Goal: Task Accomplishment & Management: Use online tool/utility

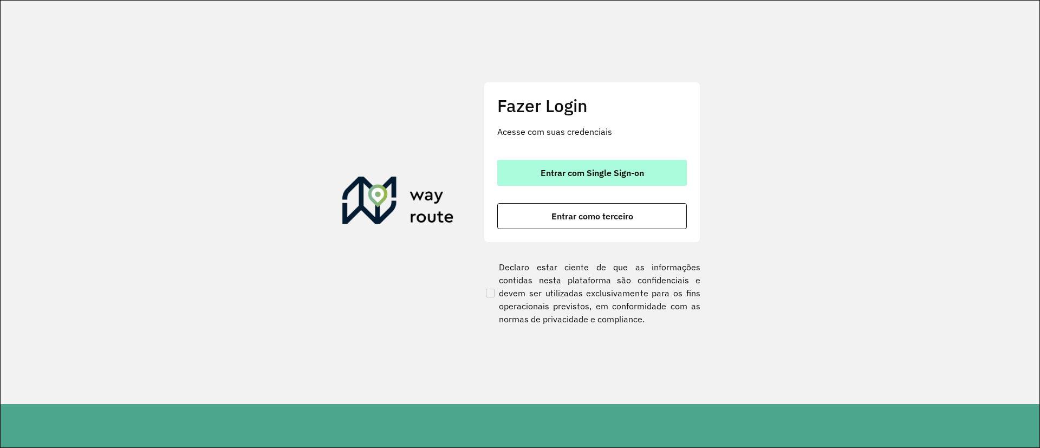
click at [610, 179] on button "Entrar com Single Sign-on" at bounding box center [591, 173] width 189 height 26
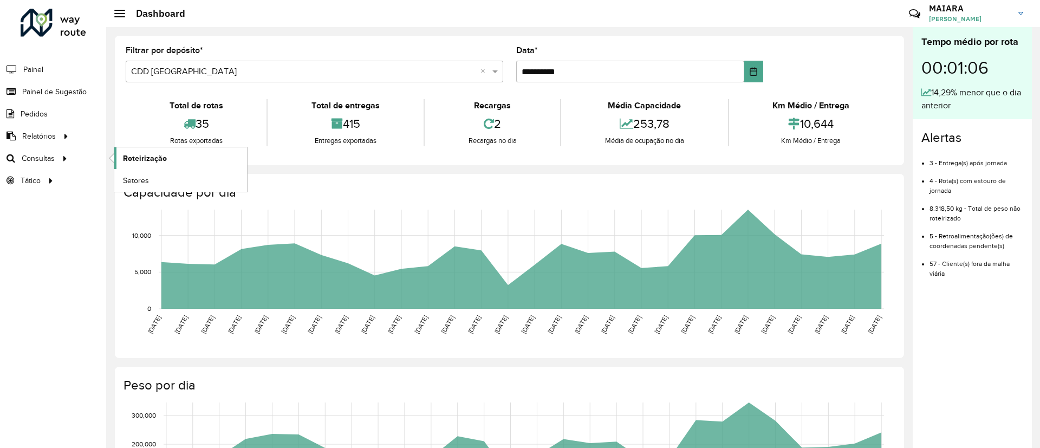
click at [163, 156] on span "Roteirização" at bounding box center [145, 158] width 44 height 11
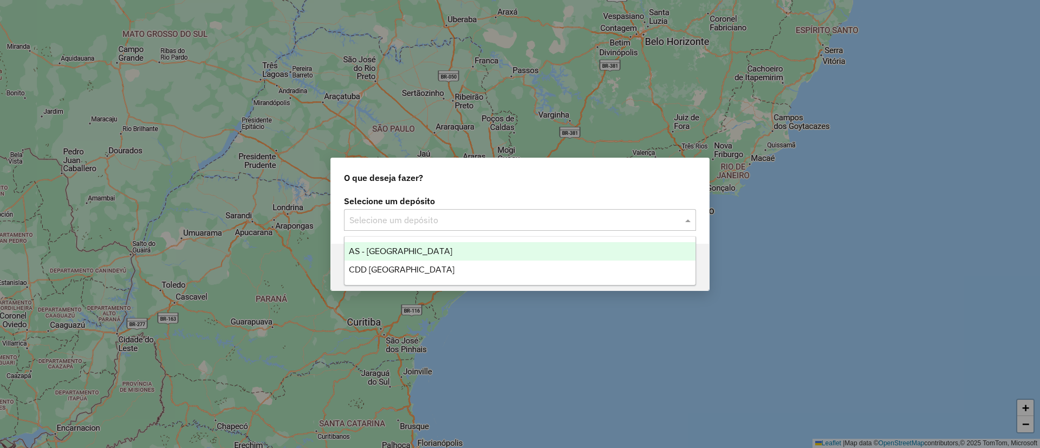
click at [455, 222] on input "text" at bounding box center [508, 220] width 319 height 13
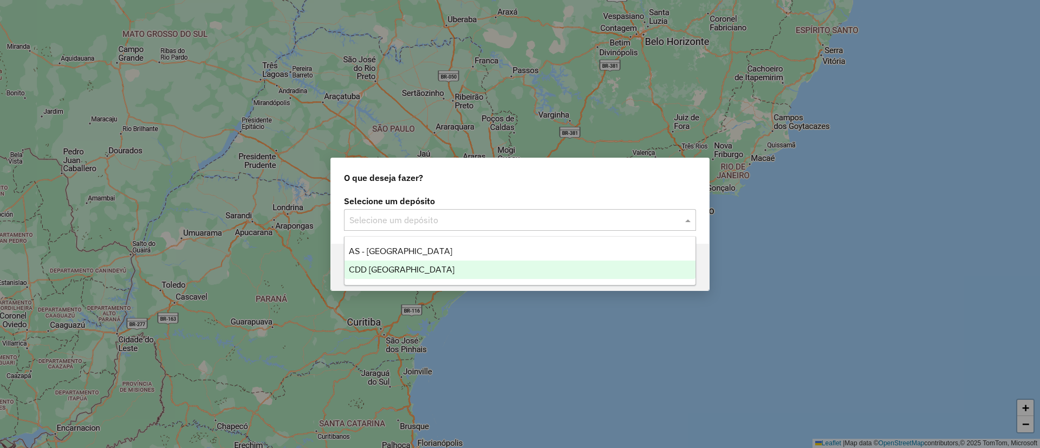
click at [413, 270] on span "CDD [GEOGRAPHIC_DATA]" at bounding box center [402, 269] width 106 height 9
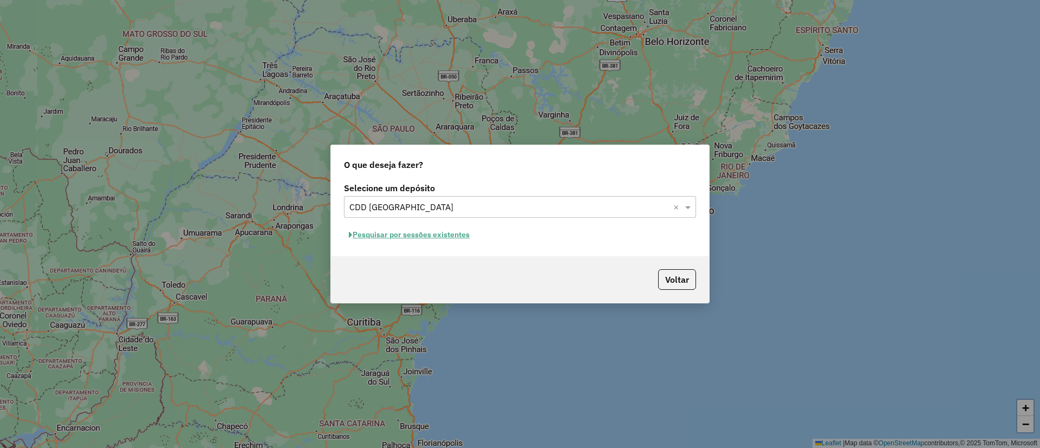
click at [463, 233] on button "Pesquisar por sessões existentes" at bounding box center [409, 234] width 130 height 17
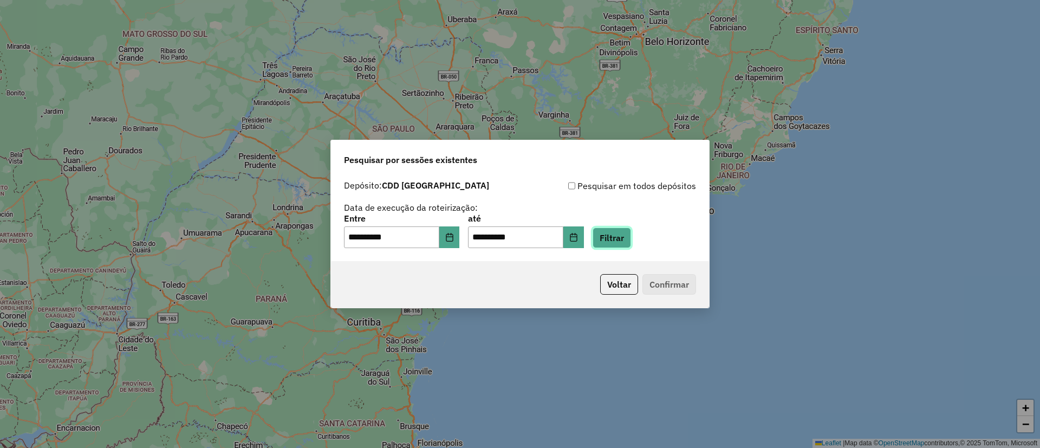
click at [627, 241] on button "Filtrar" at bounding box center [611, 237] width 38 height 21
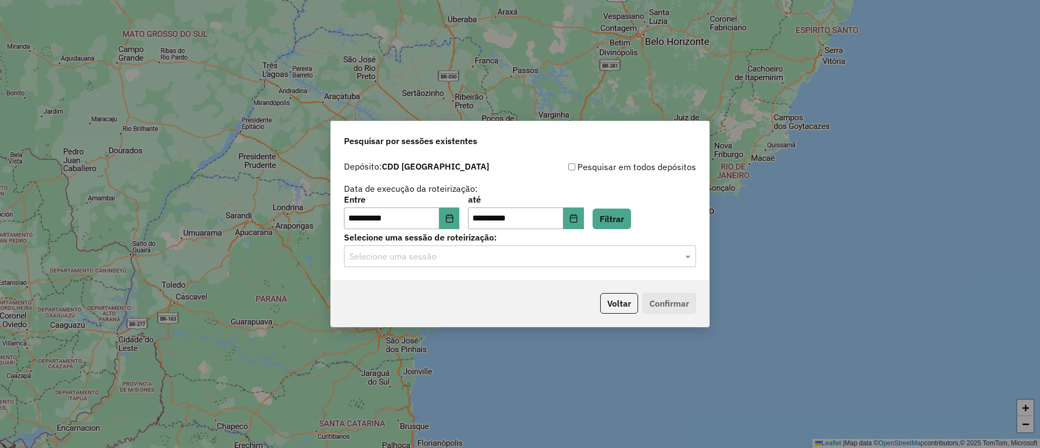
click at [544, 254] on input "text" at bounding box center [508, 256] width 319 height 13
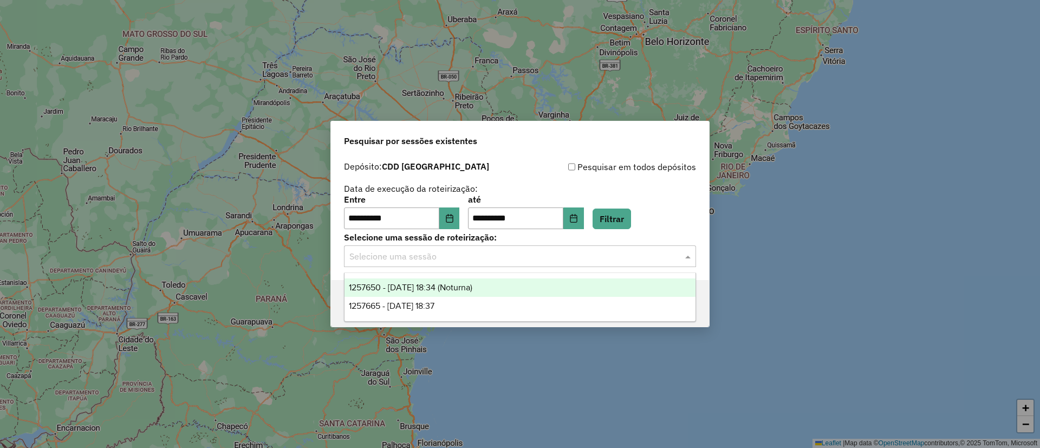
drag, startPoint x: 446, startPoint y: 285, endPoint x: 520, endPoint y: 296, distance: 75.0
click at [447, 284] on span "1257650 - 02/09/2025 18:34 (Noturna)" at bounding box center [410, 287] width 123 height 9
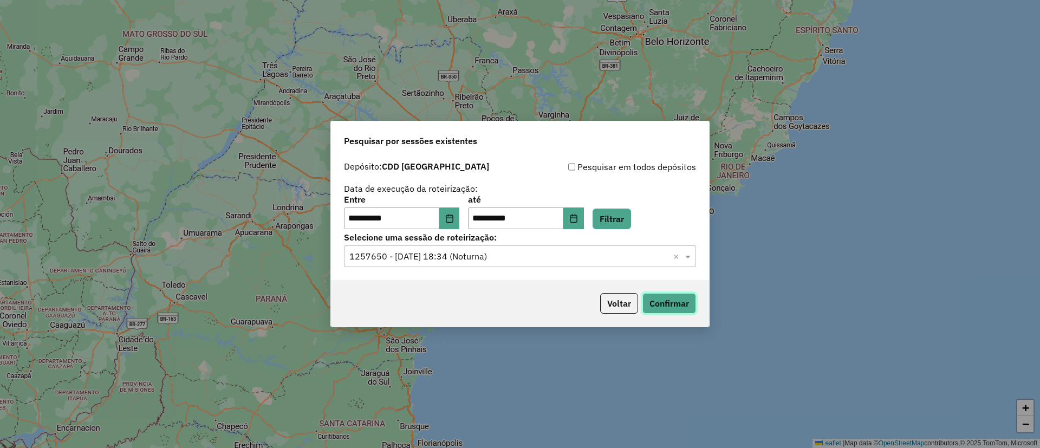
click at [685, 310] on button "Confirmar" at bounding box center [669, 303] width 54 height 21
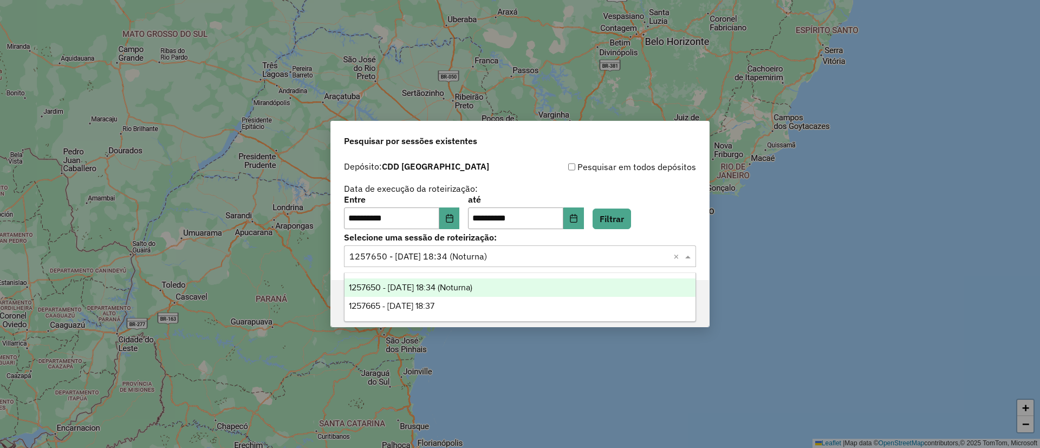
click at [511, 260] on input "text" at bounding box center [508, 256] width 319 height 13
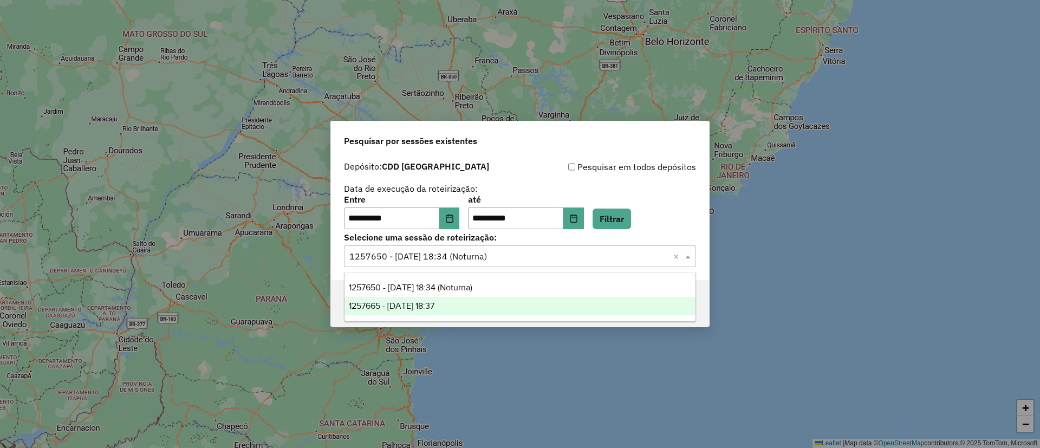
click at [485, 300] on div "1257665 - 02/09/2025 18:37" at bounding box center [519, 306] width 351 height 18
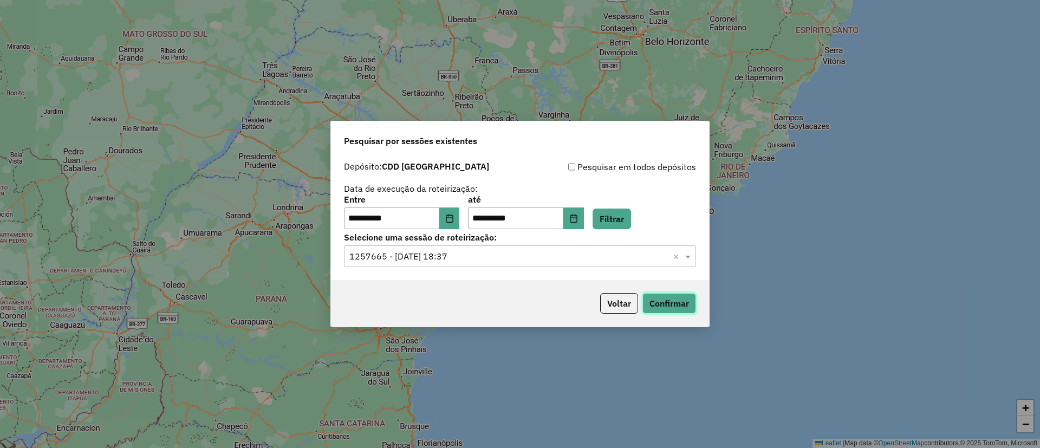
click at [682, 295] on button "Confirmar" at bounding box center [669, 303] width 54 height 21
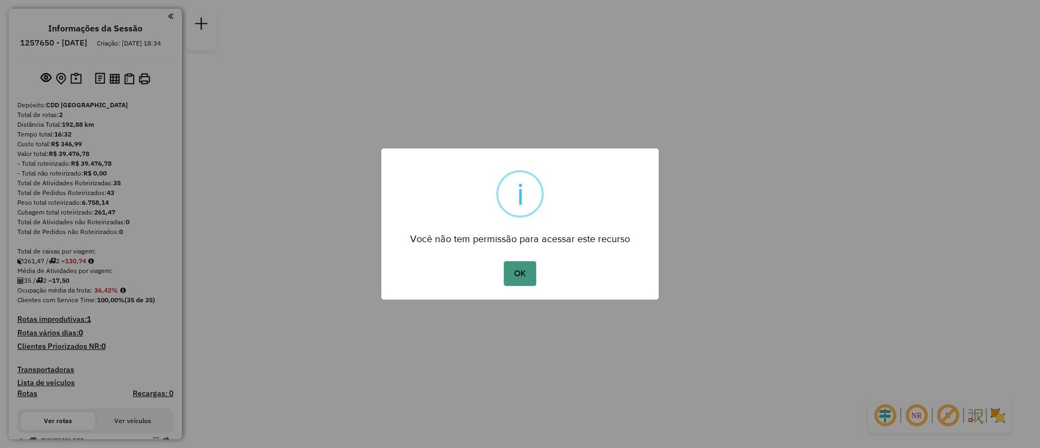
click at [518, 271] on button "OK" at bounding box center [520, 273] width 32 height 25
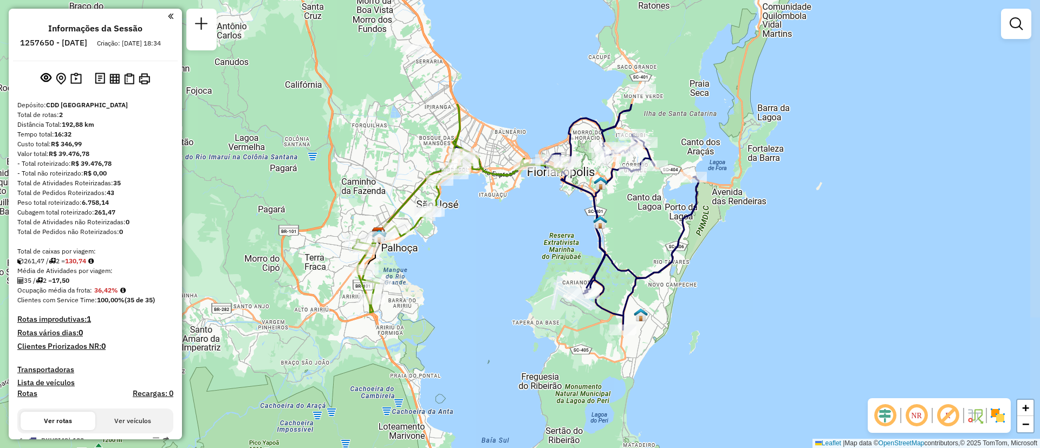
drag, startPoint x: 593, startPoint y: 214, endPoint x: 481, endPoint y: 363, distance: 186.4
click at [481, 363] on div "Janela de atendimento Grade de atendimento Capacidade Transportadoras Veículos …" at bounding box center [520, 224] width 1040 height 448
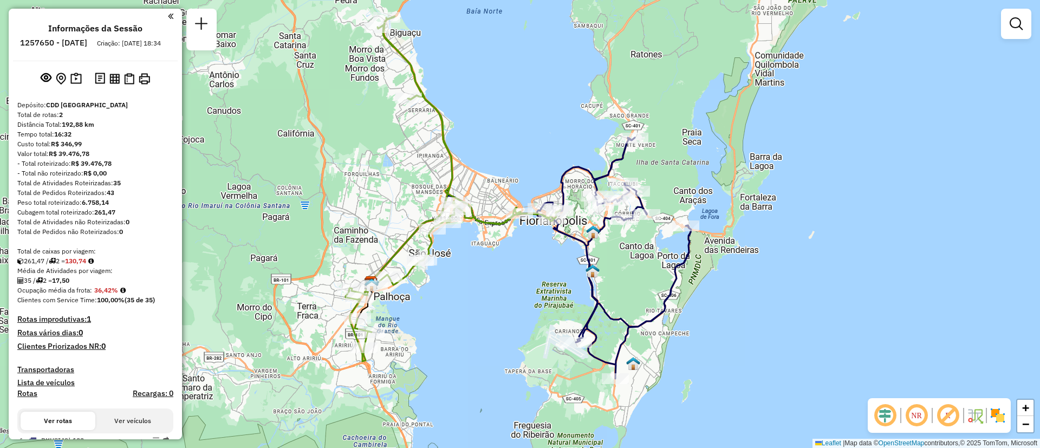
drag, startPoint x: 779, startPoint y: 286, endPoint x: 769, endPoint y: 322, distance: 36.5
click at [769, 322] on div "Janela de atendimento Grade de atendimento Capacidade Transportadoras Veículos …" at bounding box center [520, 224] width 1040 height 448
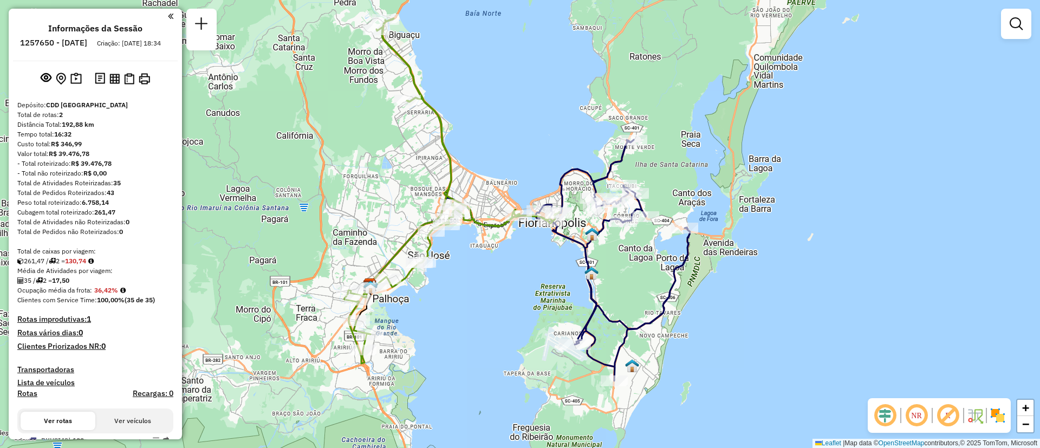
scroll to position [192, 0]
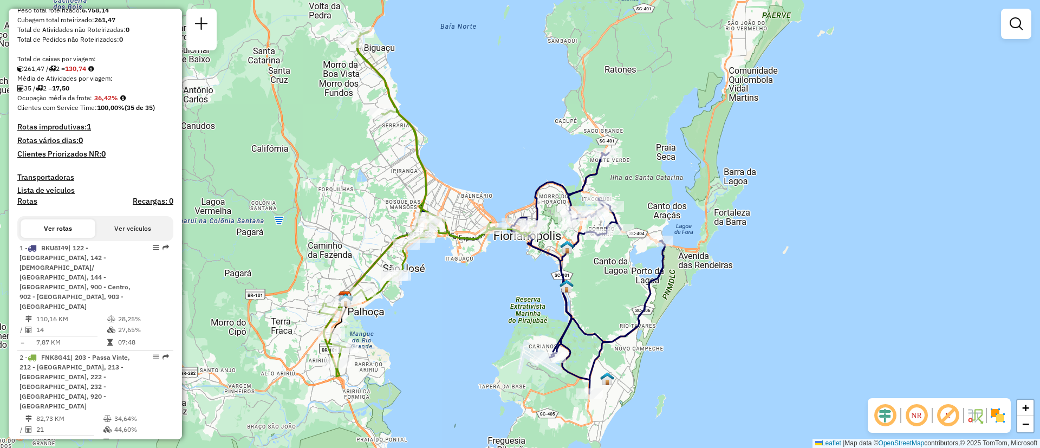
drag, startPoint x: 770, startPoint y: 228, endPoint x: 746, endPoint y: 241, distance: 28.1
click at [746, 241] on div "Janela de atendimento Grade de atendimento Capacidade Transportadoras Veículos …" at bounding box center [520, 224] width 1040 height 448
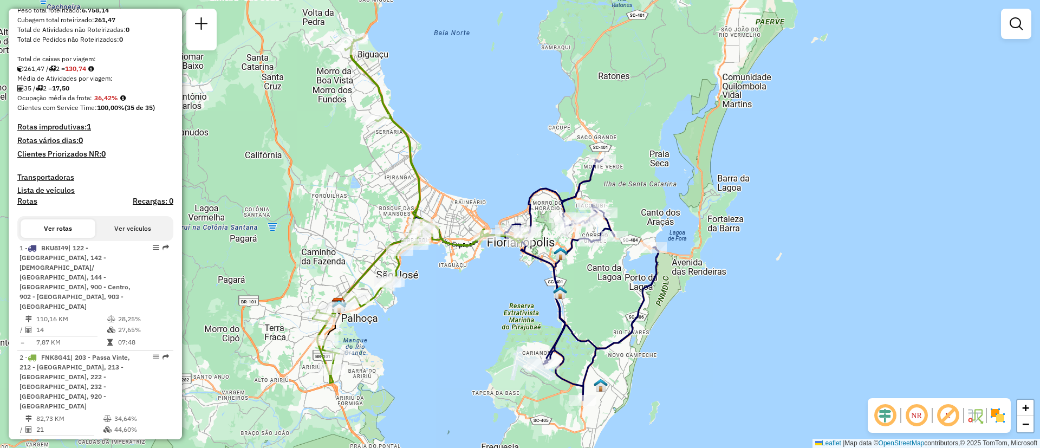
drag, startPoint x: 741, startPoint y: 357, endPoint x: 735, endPoint y: 364, distance: 9.2
click at [735, 364] on div "Janela de atendimento Grade de atendimento Capacidade Transportadoras Veículos …" at bounding box center [520, 224] width 1040 height 448
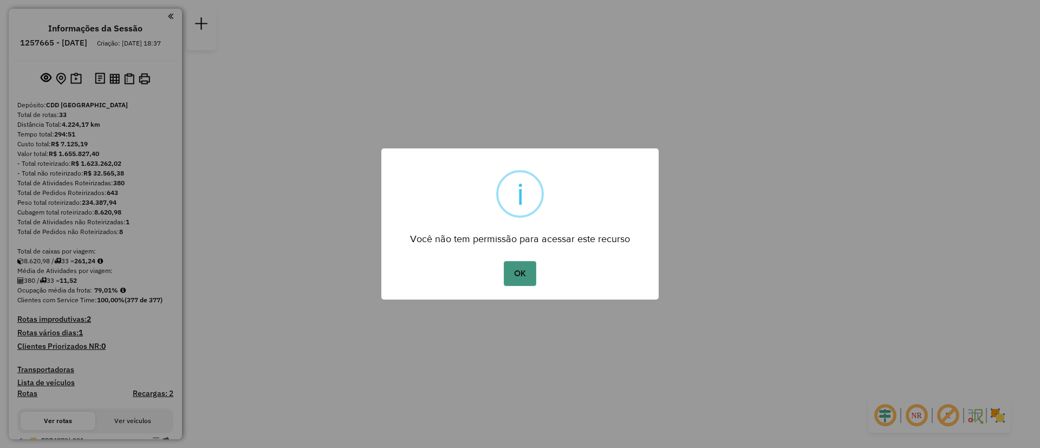
click at [524, 276] on button "OK" at bounding box center [520, 273] width 32 height 25
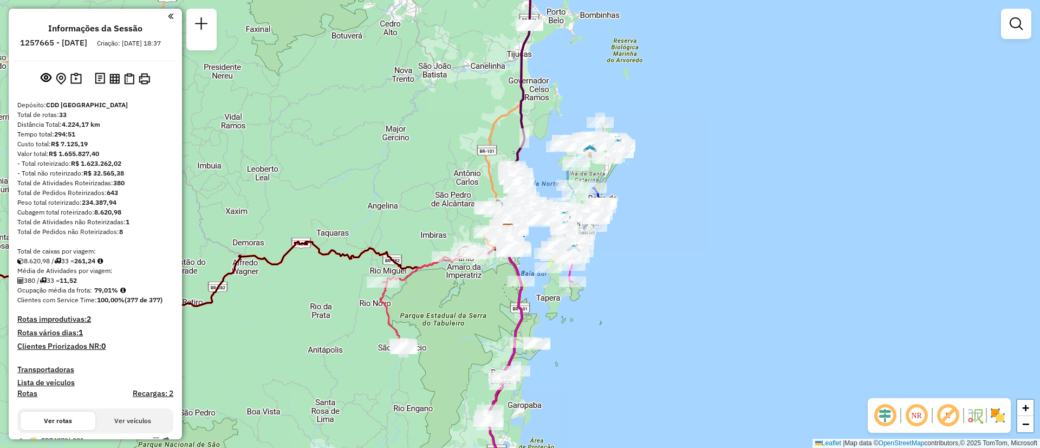
drag, startPoint x: 617, startPoint y: 291, endPoint x: 620, endPoint y: 305, distance: 14.4
click at [620, 305] on div "Janela de atendimento Grade de atendimento Capacidade Transportadoras Veículos …" at bounding box center [520, 224] width 1040 height 448
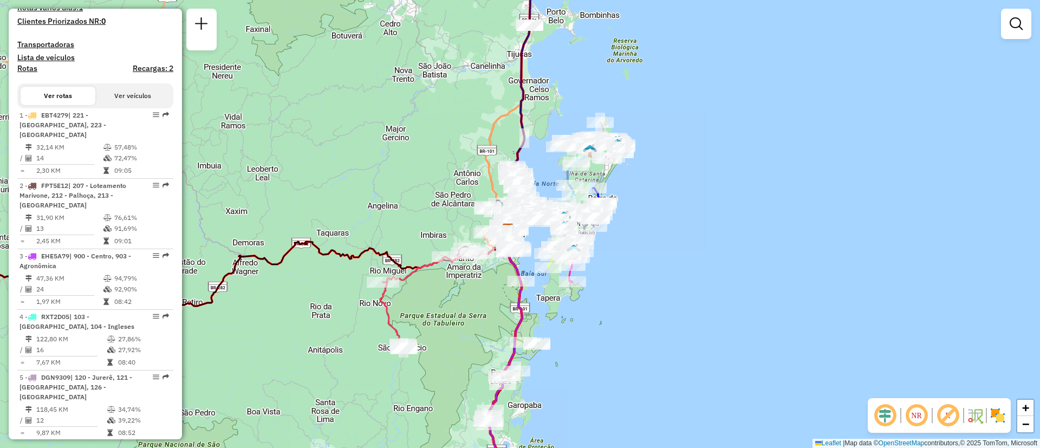
scroll to position [660, 0]
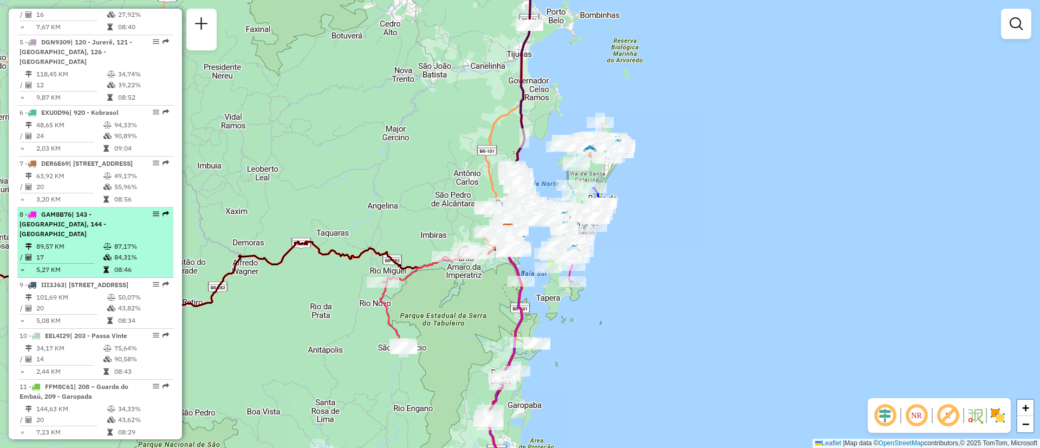
click at [149, 218] on li "8 - GAM8B76 | 143 - [GEOGRAPHIC_DATA], 144 - [GEOGRAPHIC_DATA] KM 87,17% / 17 8…" at bounding box center [95, 242] width 156 height 70
select select "**********"
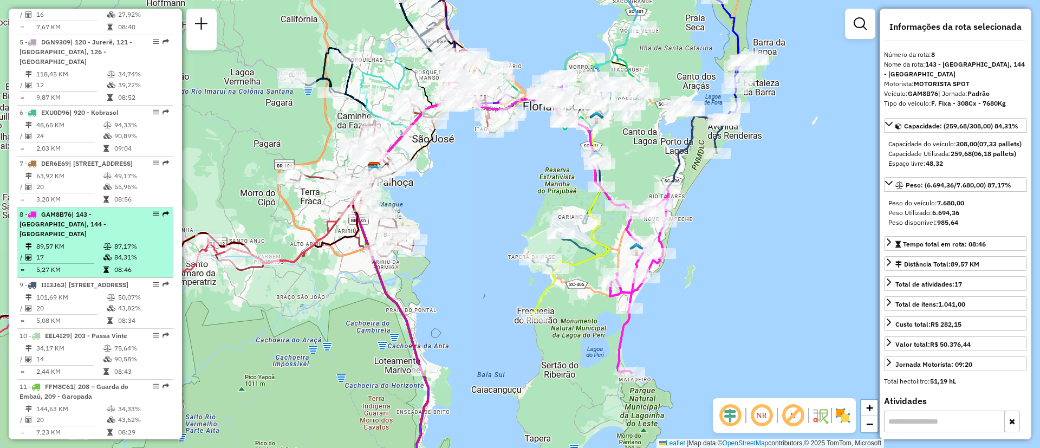
drag, startPoint x: 149, startPoint y: 218, endPoint x: 153, endPoint y: 225, distance: 7.5
click at [153, 217] on em at bounding box center [156, 214] width 6 height 6
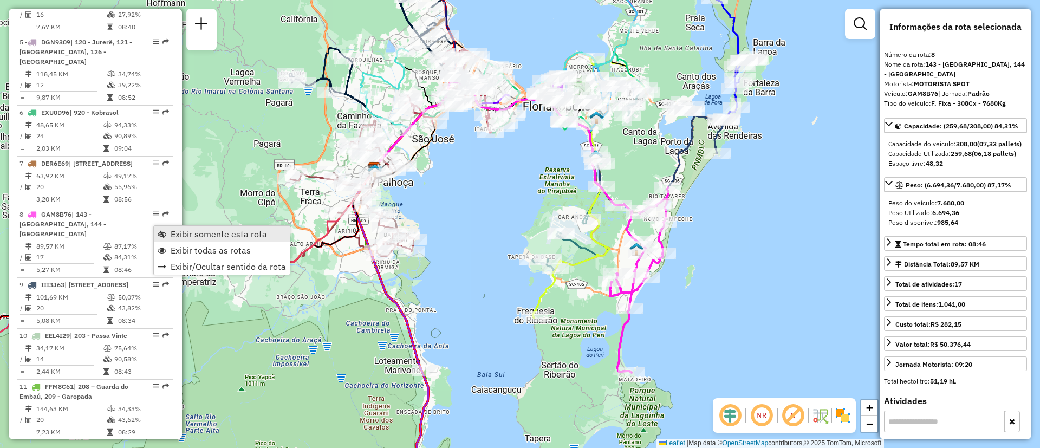
click at [177, 233] on span "Exibir somente esta rota" at bounding box center [219, 234] width 96 height 9
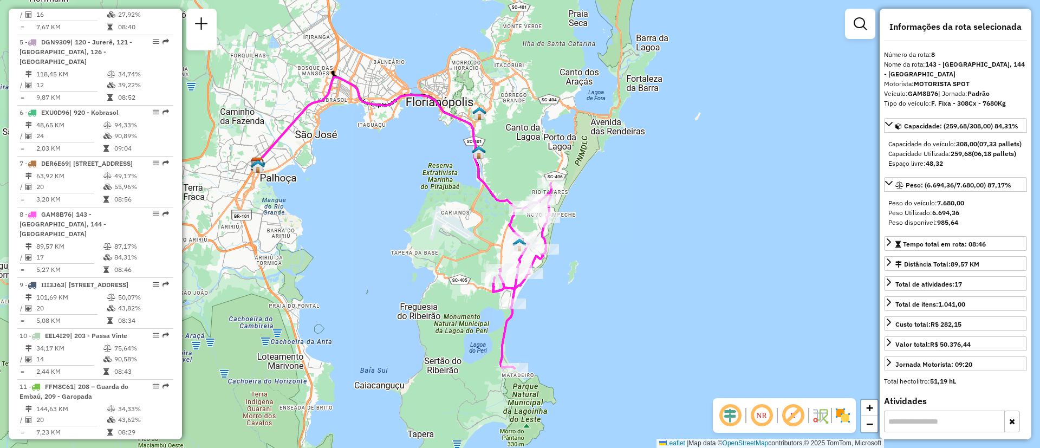
drag, startPoint x: 460, startPoint y: 277, endPoint x: 348, endPoint y: 272, distance: 111.6
click at [348, 272] on div "Janela de atendimento Grade de atendimento Capacidade Transportadoras Veículos …" at bounding box center [520, 224] width 1040 height 448
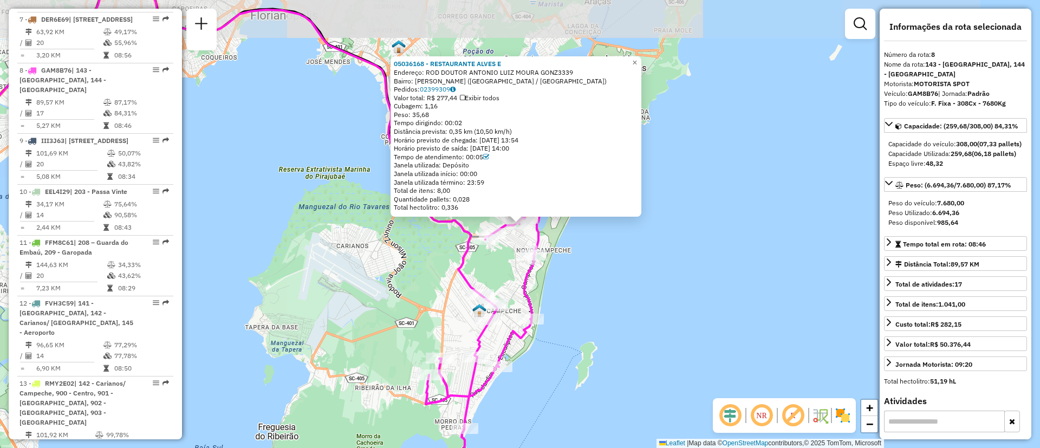
scroll to position [868, 0]
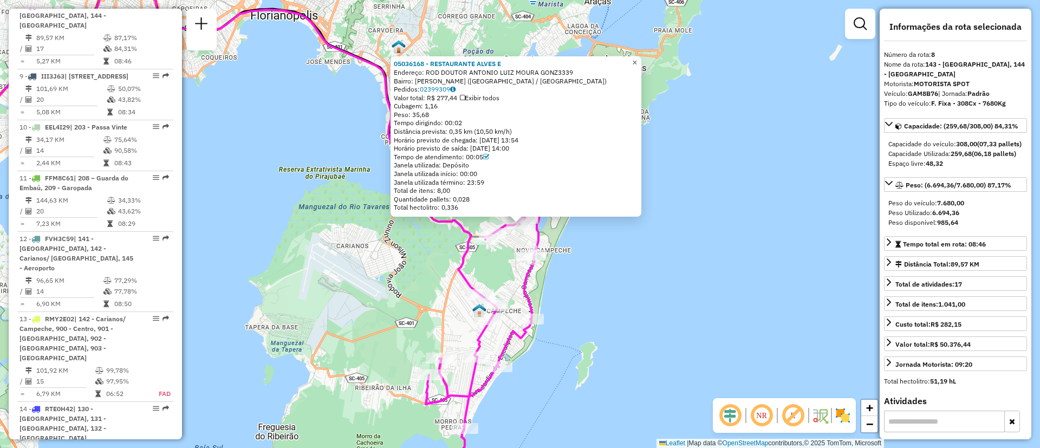
click at [637, 62] on span "×" at bounding box center [634, 62] width 5 height 9
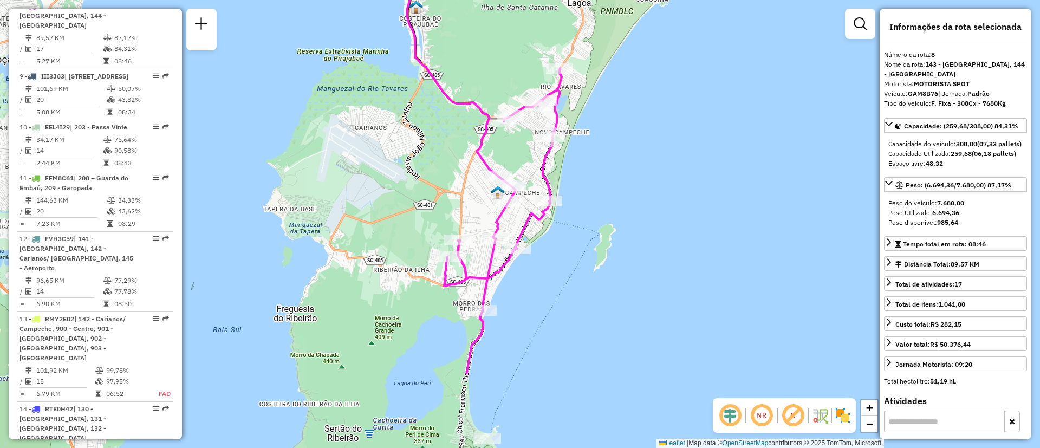
drag, startPoint x: 672, startPoint y: 272, endPoint x: 691, endPoint y: 154, distance: 119.0
click at [691, 154] on div "Janela de atendimento Grade de atendimento Capacidade Transportadoras Veículos …" at bounding box center [520, 224] width 1040 height 448
click at [655, 240] on div "Janela de atendimento Grade de atendimento Capacidade Transportadoras Veículos …" at bounding box center [520, 224] width 1040 height 448
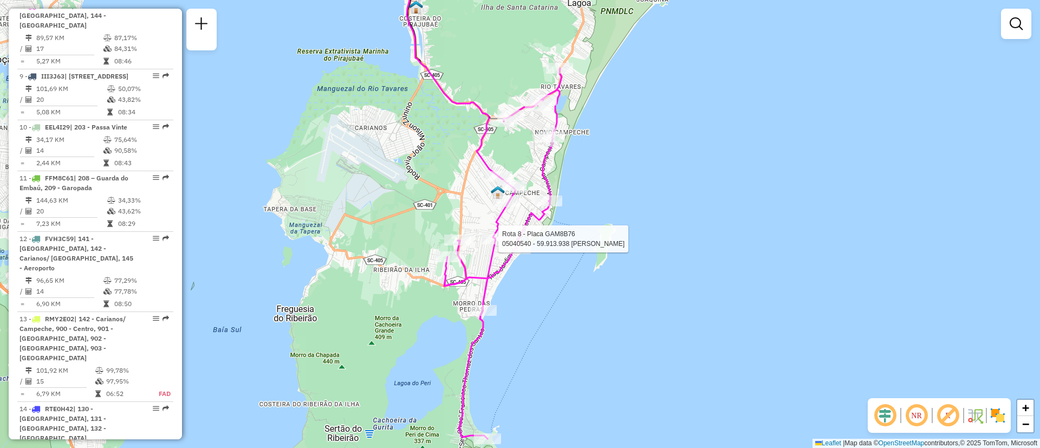
select select "**********"
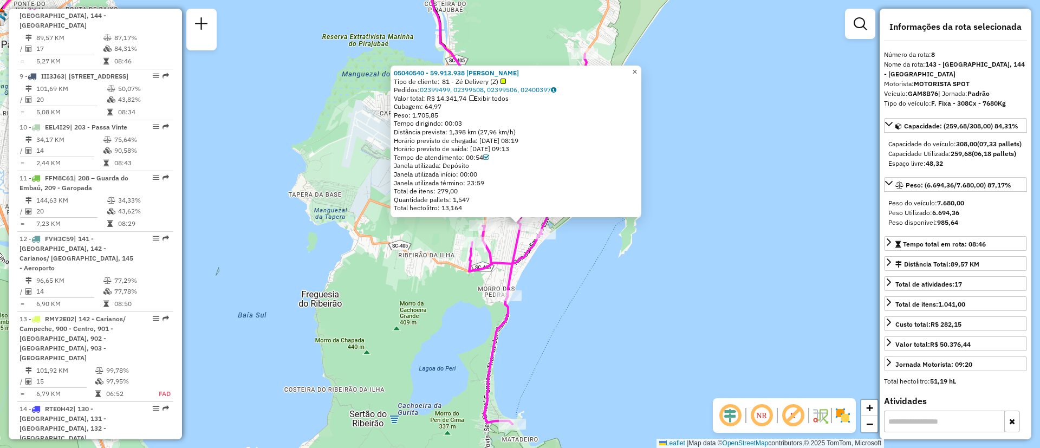
click at [638, 70] on link "×" at bounding box center [634, 72] width 13 height 13
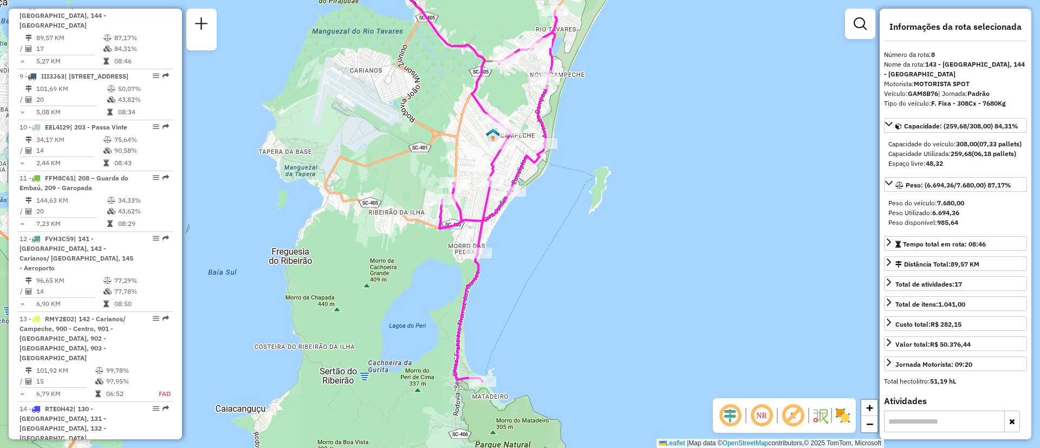
drag, startPoint x: 601, startPoint y: 296, endPoint x: 439, endPoint y: 206, distance: 185.6
click at [571, 255] on div "Janela de atendimento Grade de atendimento Capacidade Transportadoras Veículos …" at bounding box center [520, 224] width 1040 height 448
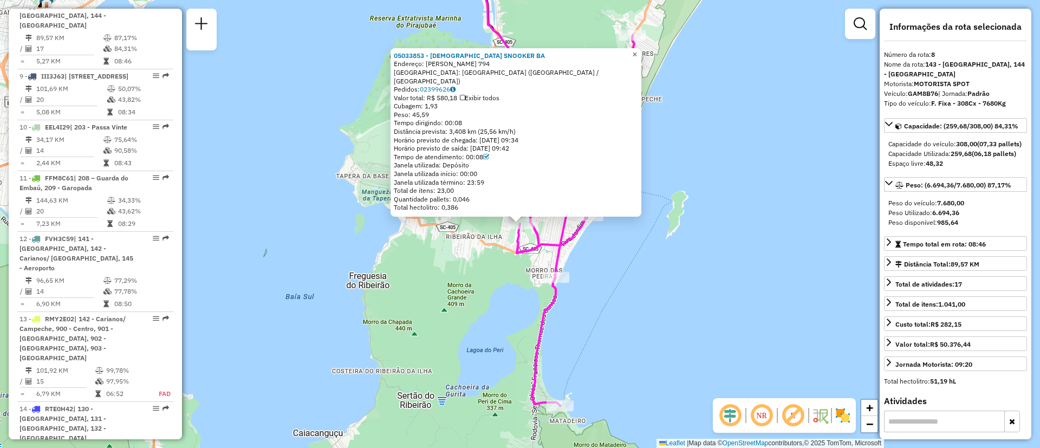
click at [637, 57] on span "×" at bounding box center [634, 54] width 5 height 9
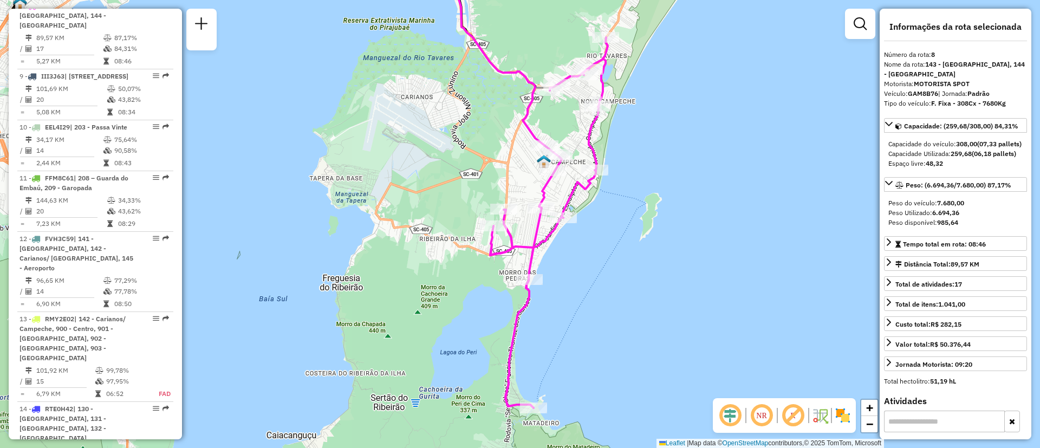
drag, startPoint x: 656, startPoint y: 299, endPoint x: 625, endPoint y: 301, distance: 30.4
click at [626, 301] on div "Janela de atendimento Grade de atendimento Capacidade Transportadoras Veículos …" at bounding box center [520, 224] width 1040 height 448
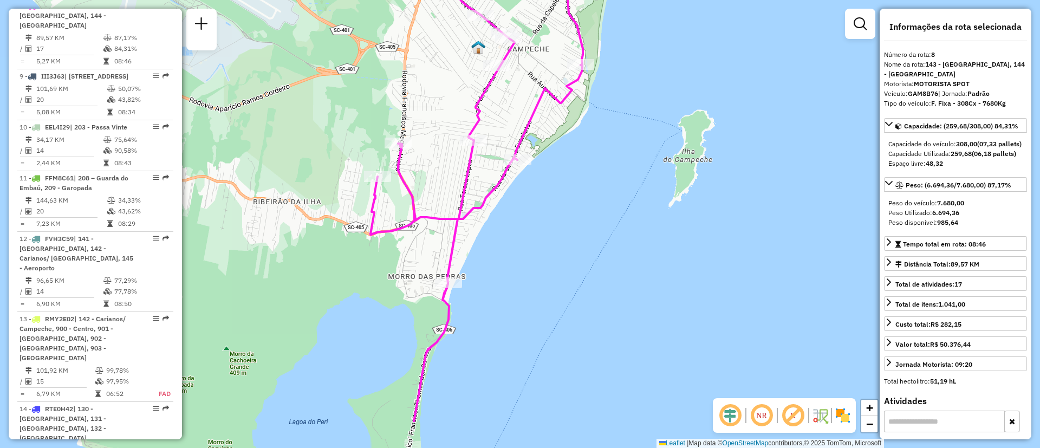
drag, startPoint x: 652, startPoint y: 343, endPoint x: 635, endPoint y: 272, distance: 72.5
click at [635, 272] on div "Janela de atendimento Grade de atendimento Capacidade Transportadoras Veículos …" at bounding box center [520, 224] width 1040 height 448
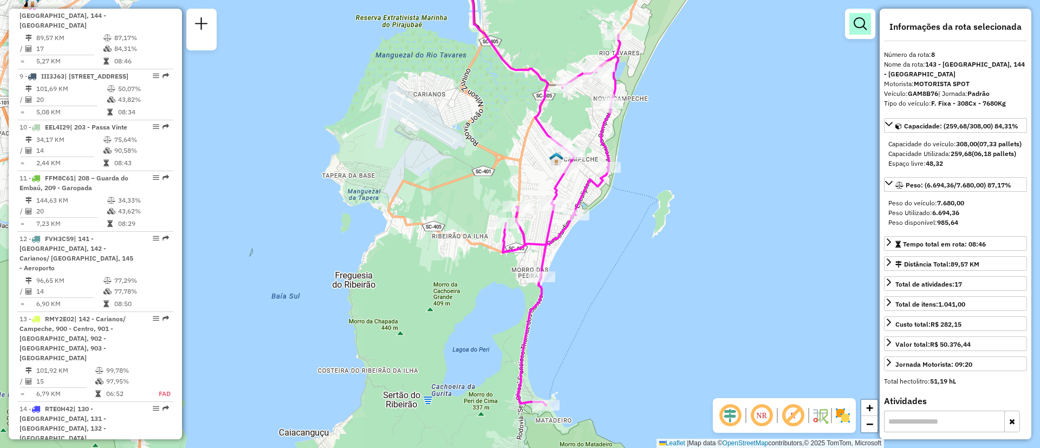
scroll to position [2211, 0]
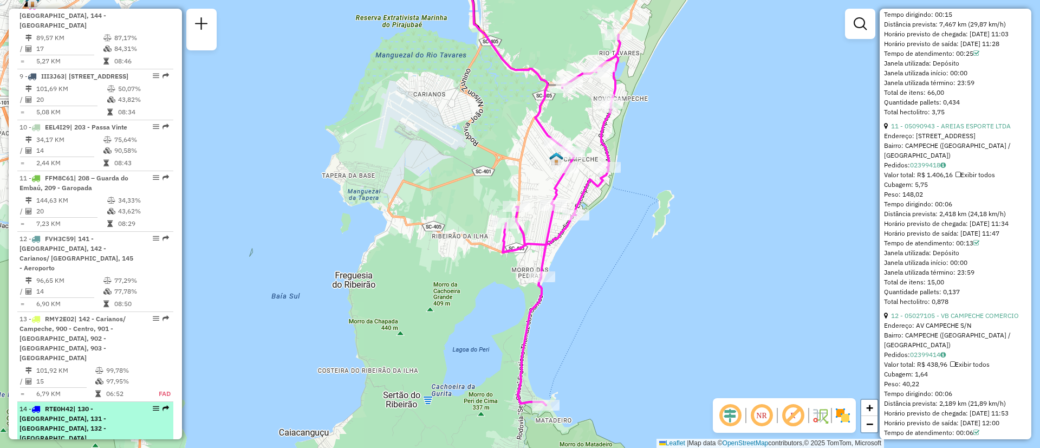
click at [99, 411] on span "| 130 - [GEOGRAPHIC_DATA], 131 - [GEOGRAPHIC_DATA], 132 - [GEOGRAPHIC_DATA]" at bounding box center [62, 422] width 87 height 37
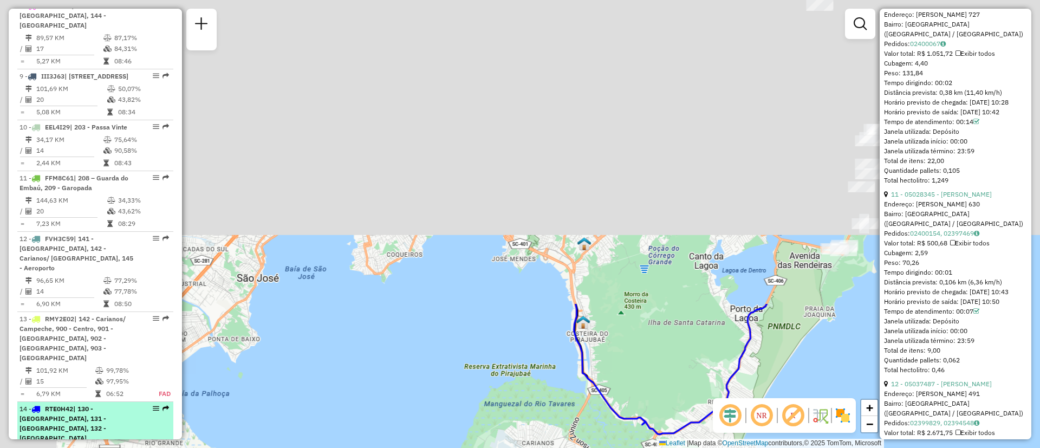
scroll to position [2220, 0]
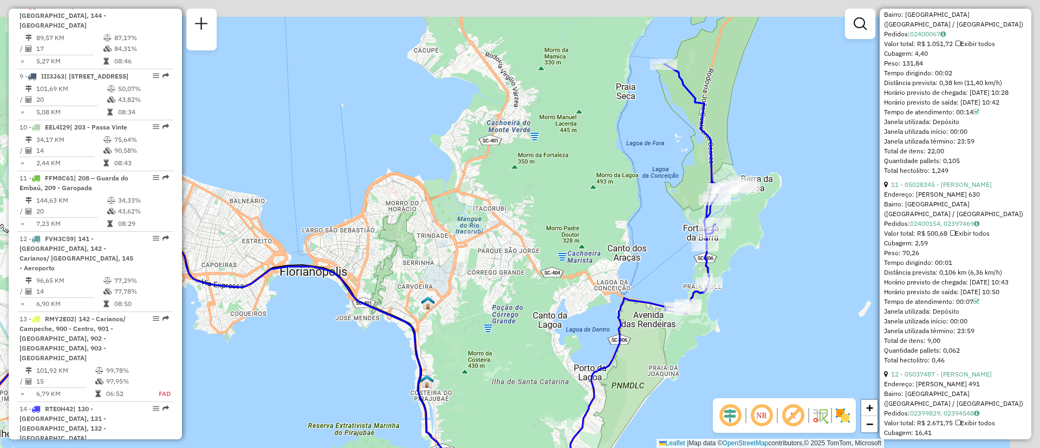
drag, startPoint x: 610, startPoint y: 269, endPoint x: 409, endPoint y: 324, distance: 208.2
click at [409, 324] on div "Janela de atendimento Grade de atendimento Capacidade Transportadoras Veículos …" at bounding box center [520, 224] width 1040 height 448
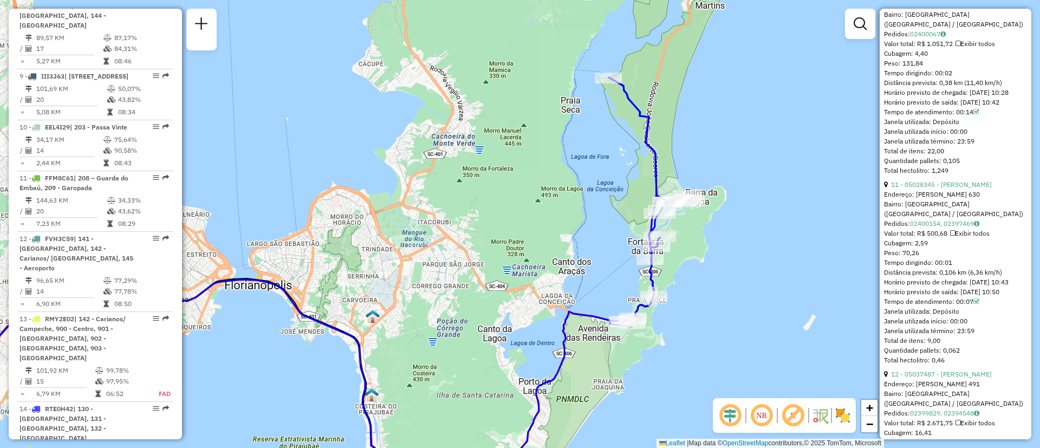
drag, startPoint x: 746, startPoint y: 250, endPoint x: 676, endPoint y: 323, distance: 101.1
click at [676, 323] on div "Janela de atendimento Grade de atendimento Capacidade Transportadoras Veículos …" at bounding box center [520, 224] width 1040 height 448
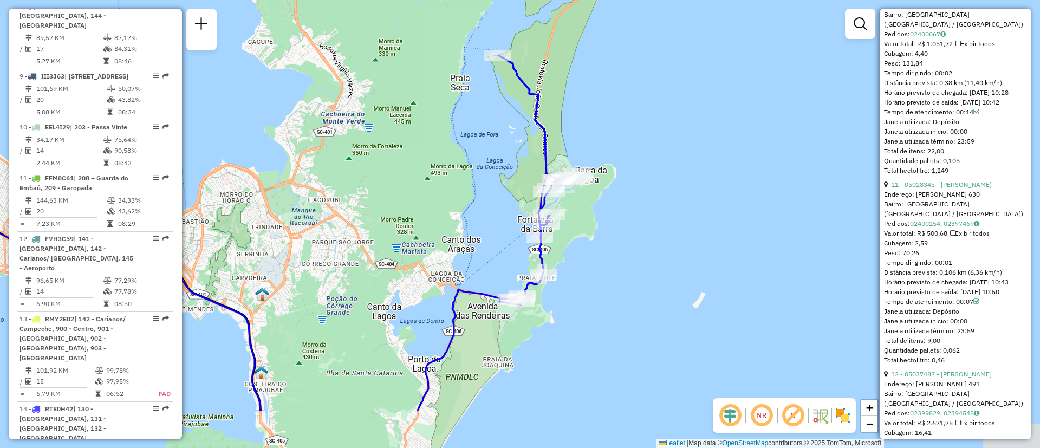
drag, startPoint x: 660, startPoint y: 325, endPoint x: 607, endPoint y: 244, distance: 97.2
click at [607, 244] on div "Janela de atendimento Grade de atendimento Capacidade Transportadoras Veículos …" at bounding box center [520, 224] width 1040 height 448
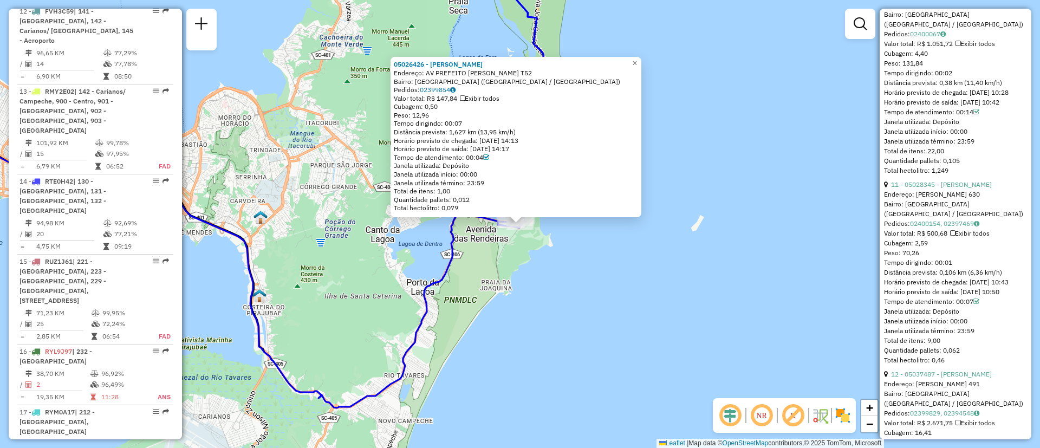
scroll to position [1252, 0]
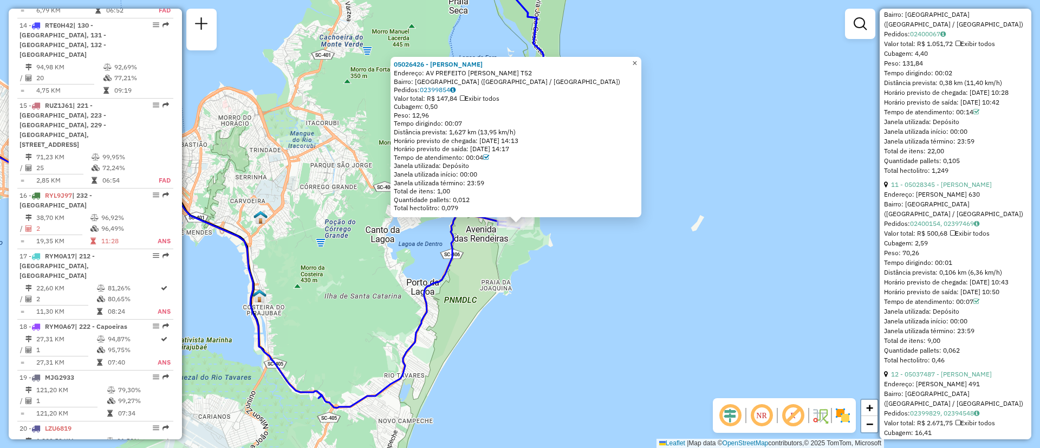
click at [637, 63] on span "×" at bounding box center [634, 62] width 5 height 9
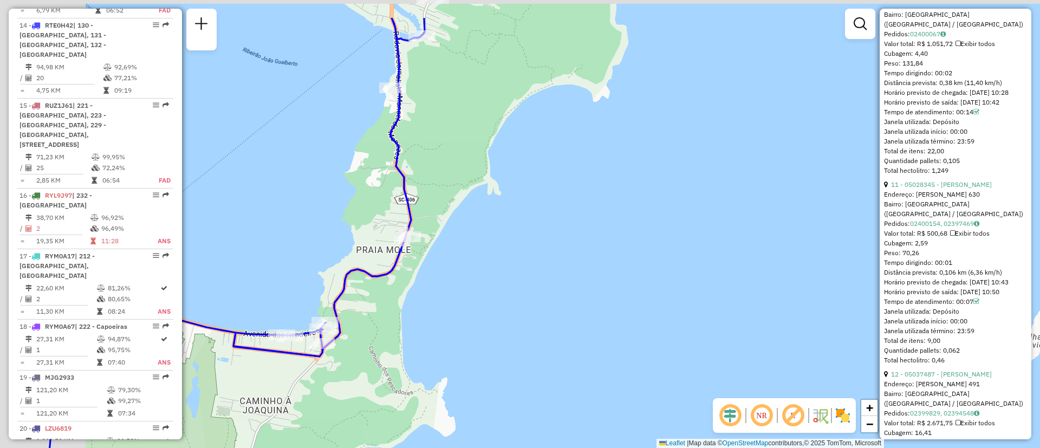
drag, startPoint x: 491, startPoint y: 242, endPoint x: 632, endPoint y: 310, distance: 156.7
click at [632, 310] on div "Janela de atendimento Grade de atendimento Capacidade Transportadoras Veículos …" at bounding box center [520, 224] width 1040 height 448
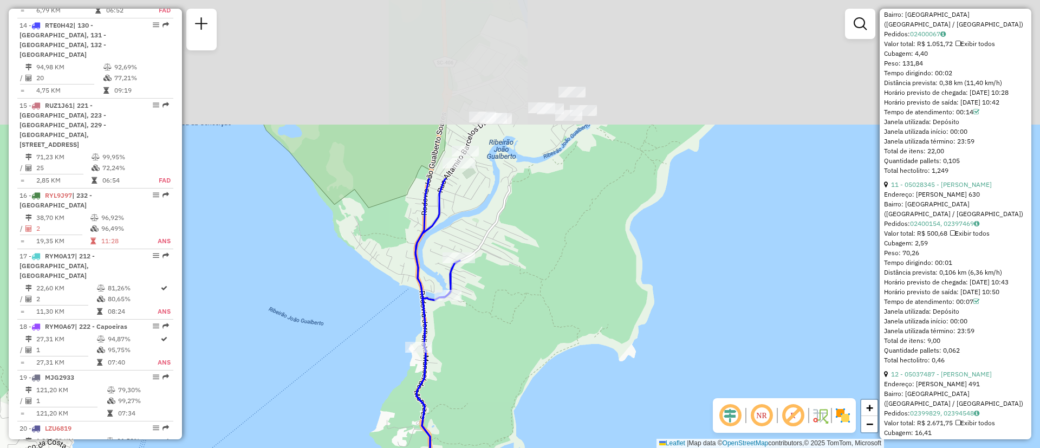
drag, startPoint x: 654, startPoint y: 237, endPoint x: 596, endPoint y: 437, distance: 209.2
click at [596, 437] on div "Janela de atendimento Grade de atendimento Capacidade Transportadoras Veículos …" at bounding box center [520, 224] width 1040 height 448
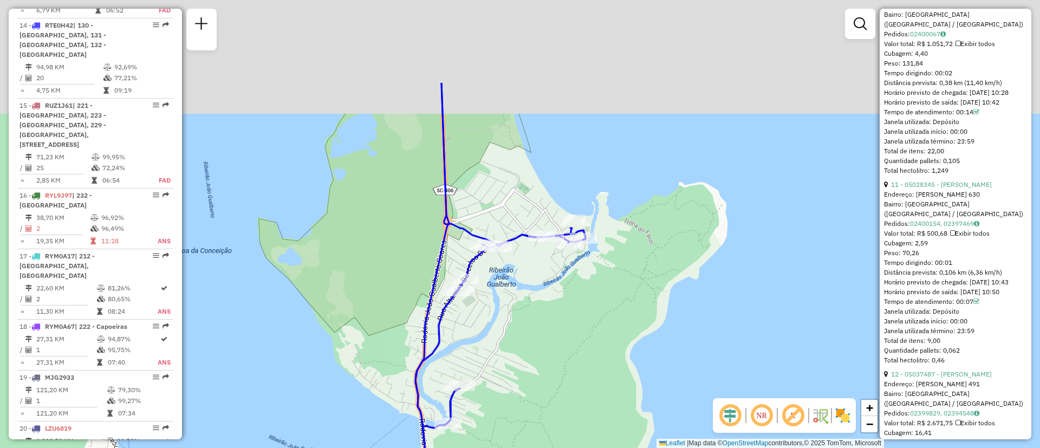
drag, startPoint x: 587, startPoint y: 322, endPoint x: 587, endPoint y: 444, distance: 122.4
click at [587, 444] on div "Janela de atendimento Grade de atendimento Capacidade Transportadoras Veículos …" at bounding box center [520, 224] width 1040 height 448
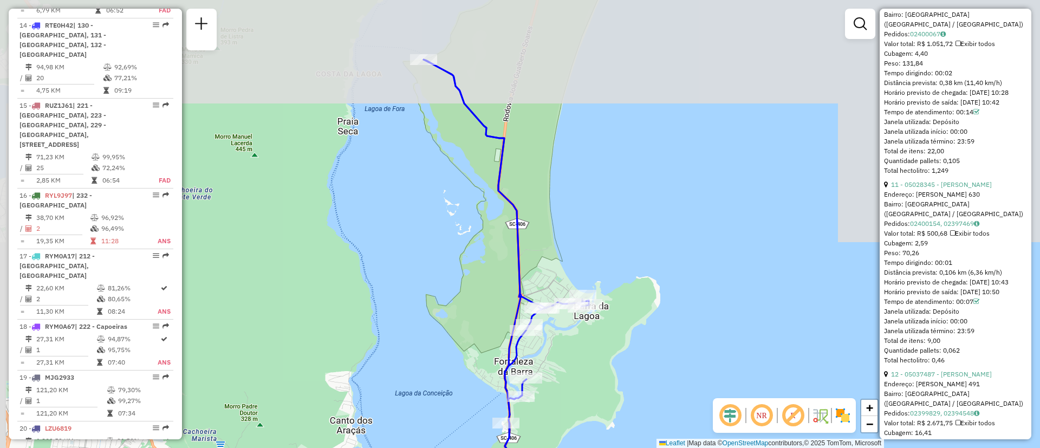
drag, startPoint x: 586, startPoint y: 411, endPoint x: 569, endPoint y: 283, distance: 128.9
click at [569, 283] on div "Janela de atendimento Grade de atendimento Capacidade Transportadoras Veículos …" at bounding box center [520, 224] width 1040 height 448
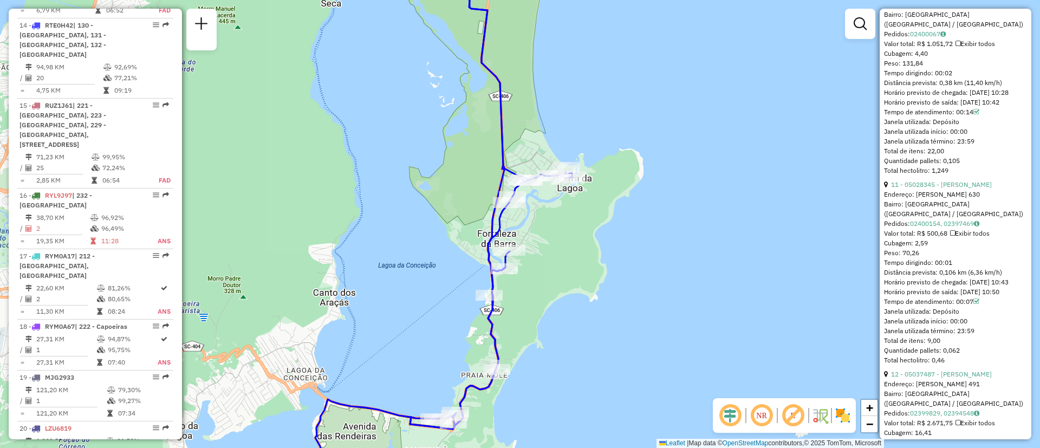
scroll to position [2016, 0]
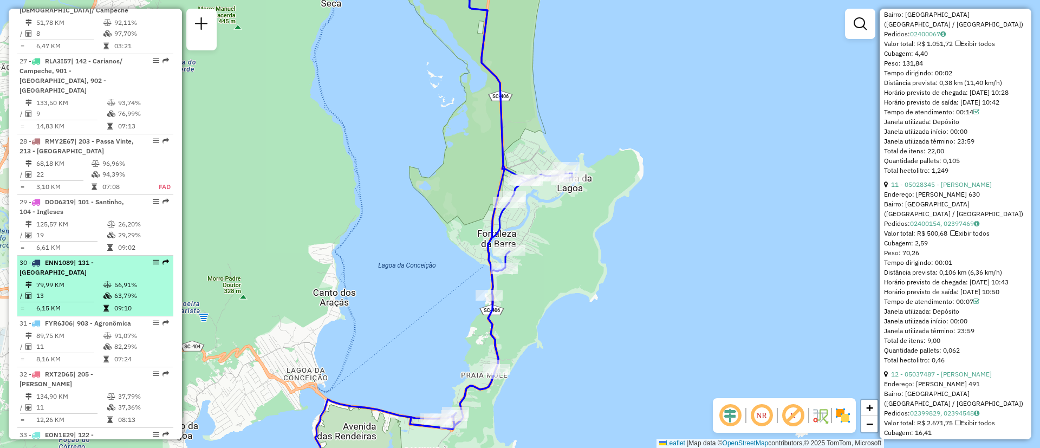
click at [67, 258] on div "30 - ENN1089 | 131 - [GEOGRAPHIC_DATA]" at bounding box center [76, 267] width 115 height 19
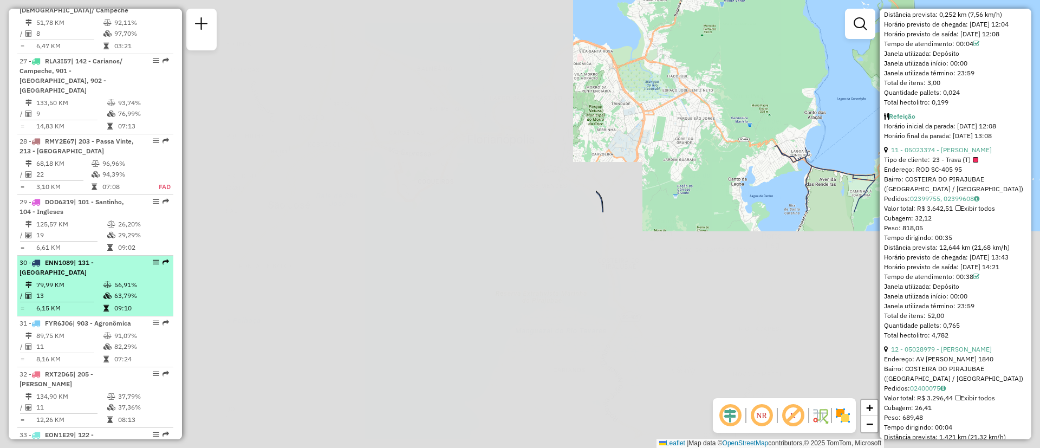
scroll to position [2211, 0]
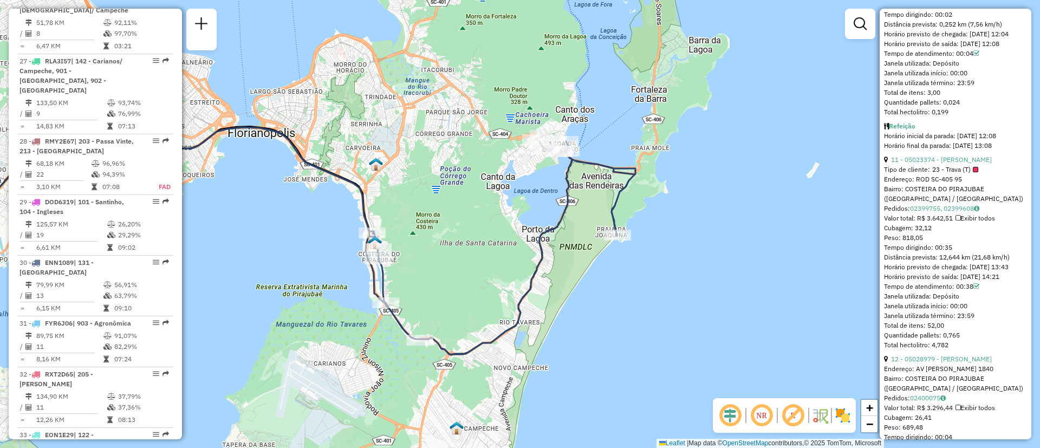
drag, startPoint x: 585, startPoint y: 236, endPoint x: 345, endPoint y: 230, distance: 239.4
click at [345, 230] on div "Janela de atendimento Grade de atendimento Capacidade Transportadoras Veículos …" at bounding box center [520, 224] width 1040 height 448
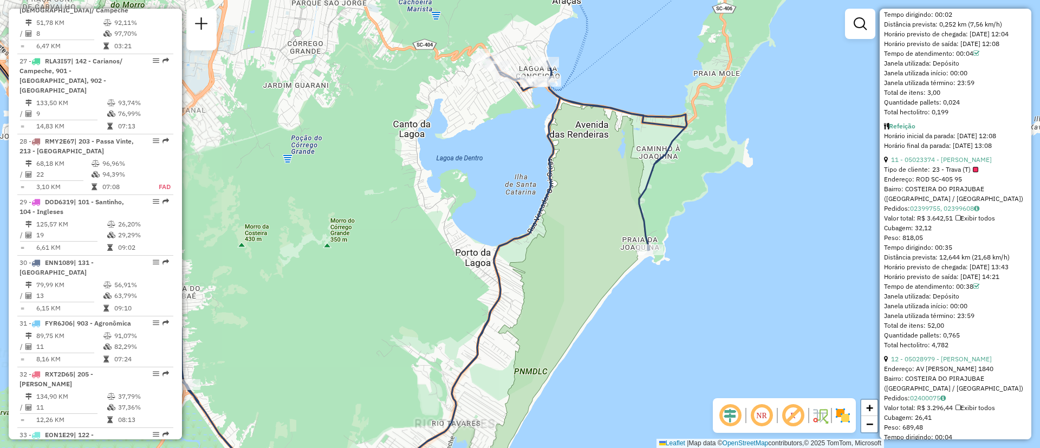
drag, startPoint x: 551, startPoint y: 116, endPoint x: 586, endPoint y: 218, distance: 107.0
click at [586, 218] on icon at bounding box center [416, 272] width 539 height 431
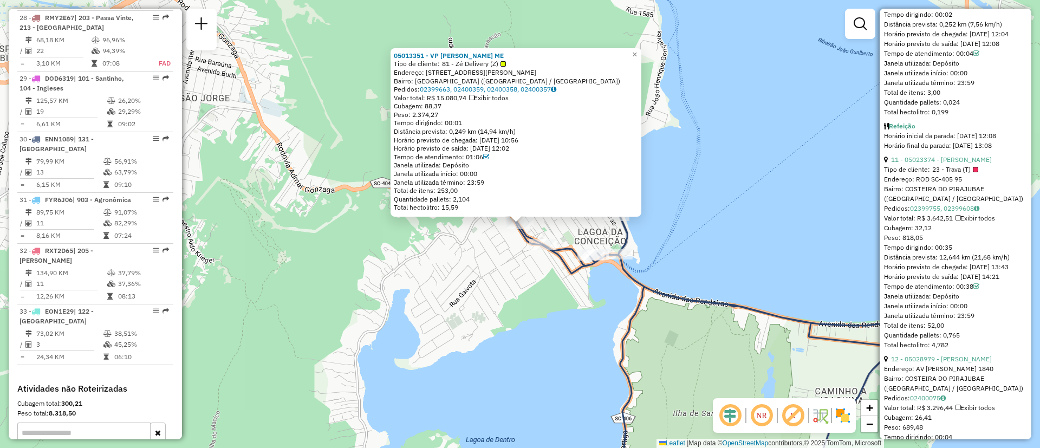
scroll to position [2224, 0]
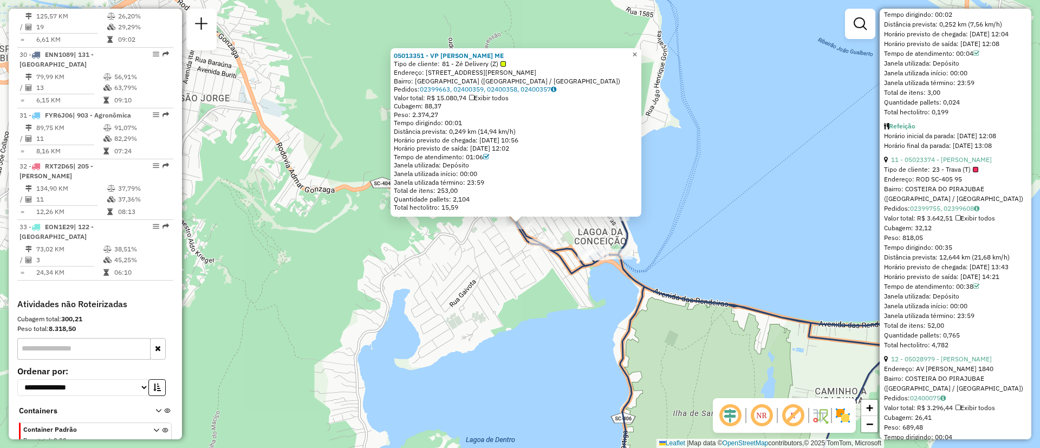
click at [641, 50] on link "×" at bounding box center [634, 54] width 13 height 13
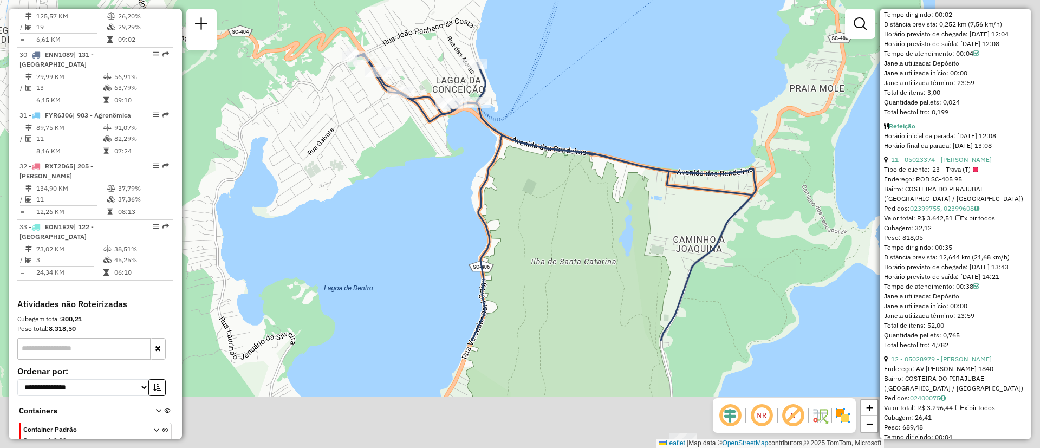
drag, startPoint x: 628, startPoint y: 313, endPoint x: 486, endPoint y: 162, distance: 207.6
click at [486, 162] on icon at bounding box center [556, 197] width 400 height 287
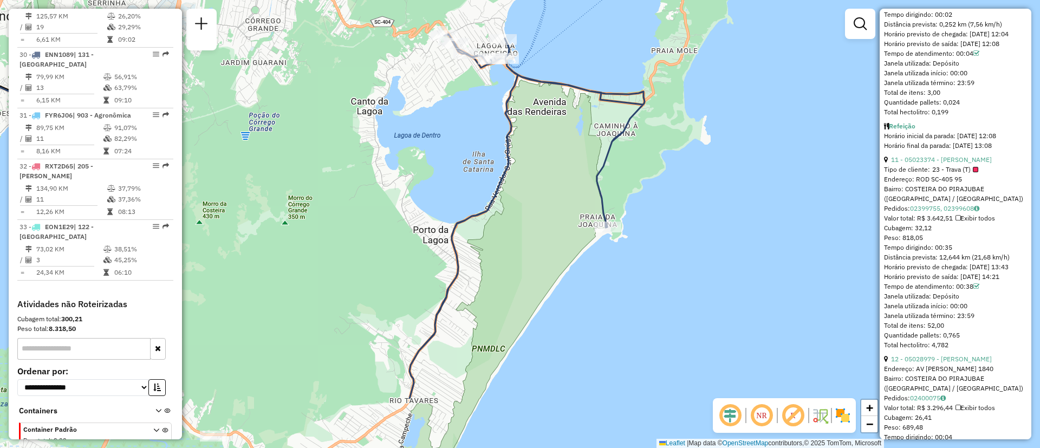
click at [585, 175] on div "Janela de atendimento Grade de atendimento Capacidade Transportadoras Veículos …" at bounding box center [520, 224] width 1040 height 448
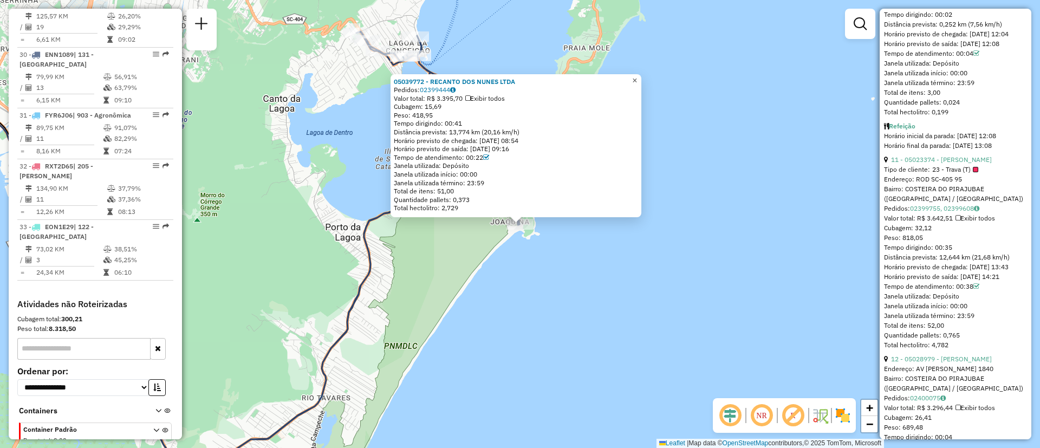
click at [637, 76] on span "×" at bounding box center [634, 80] width 5 height 9
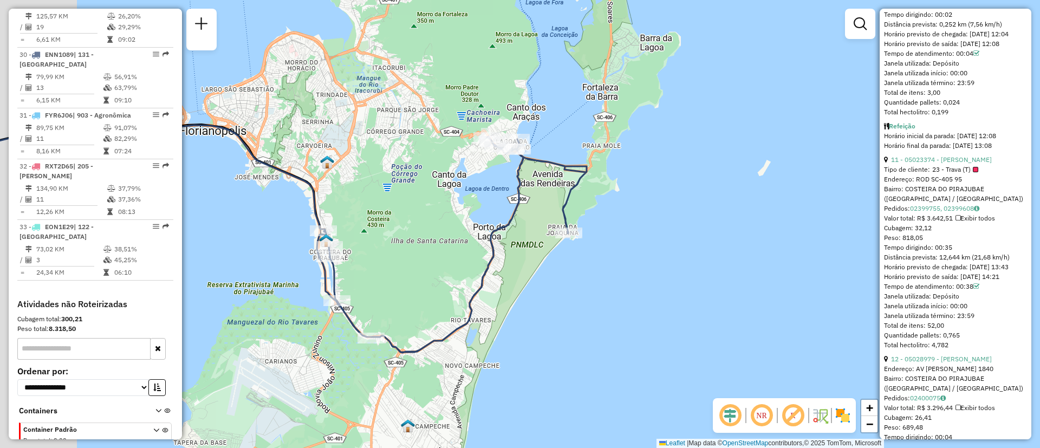
drag, startPoint x: 404, startPoint y: 249, endPoint x: 485, endPoint y: 252, distance: 81.3
click at [485, 252] on div "Janela de atendimento Grade de atendimento Capacidade Transportadoras Veículos …" at bounding box center [520, 224] width 1040 height 448
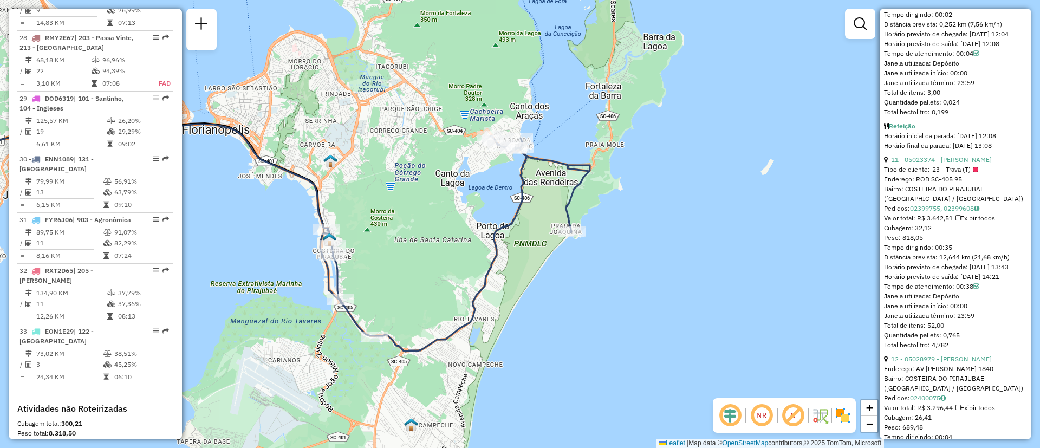
scroll to position [2112, 0]
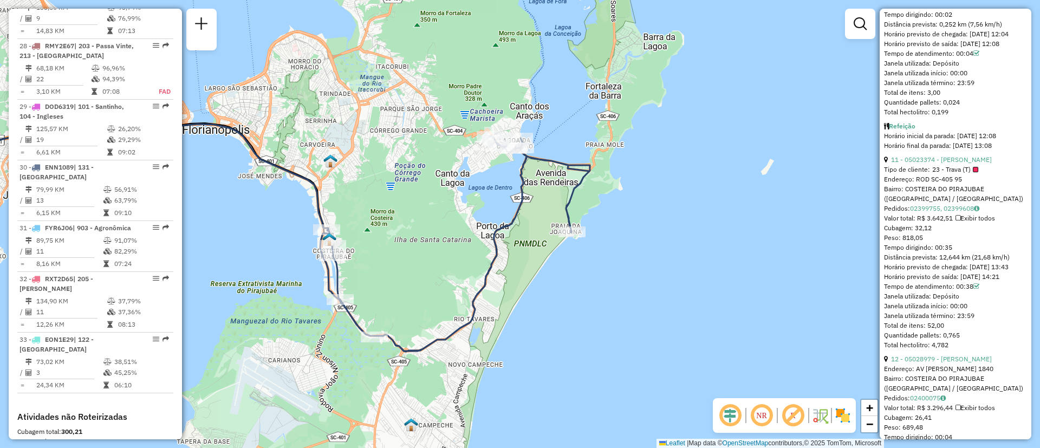
click at [718, 235] on div "Janela de atendimento Grade de atendimento Capacidade Transportadoras Veículos …" at bounding box center [520, 224] width 1040 height 448
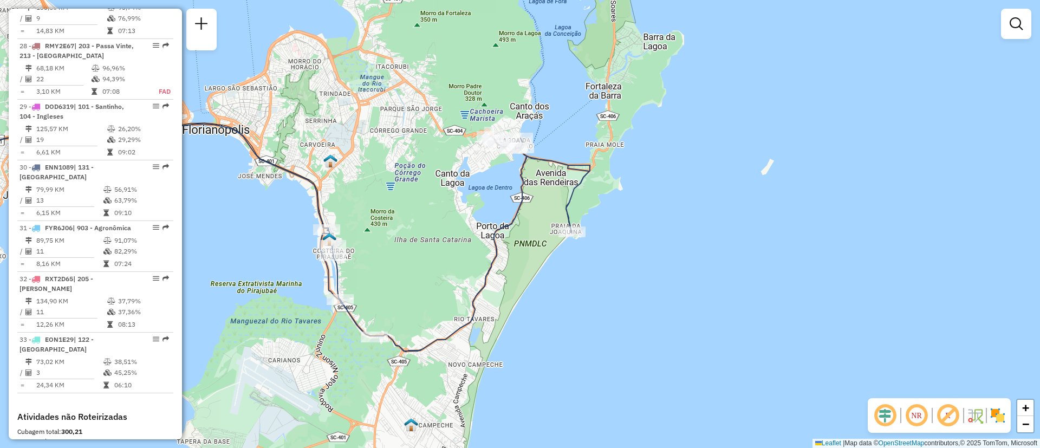
scroll to position [893, 0]
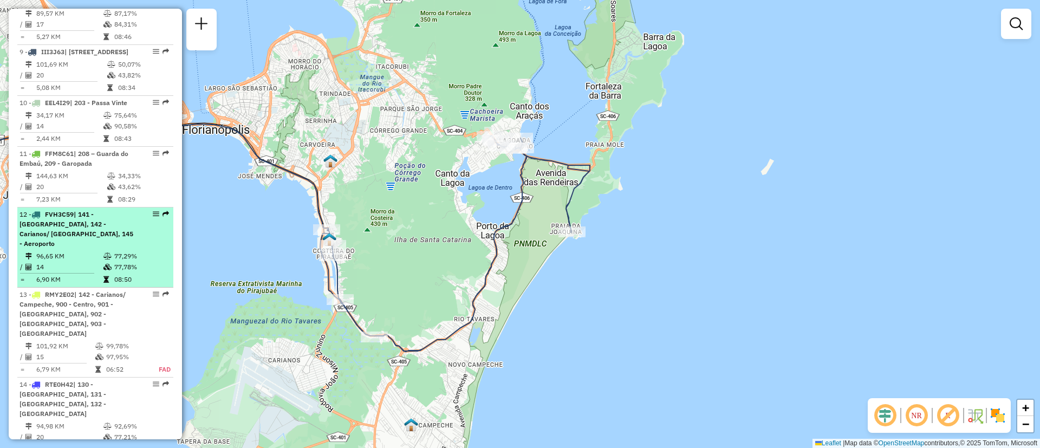
click at [76, 234] on span "| 141 - [GEOGRAPHIC_DATA], 142 - Carianos/ [GEOGRAPHIC_DATA], 145 - Aeroporto" at bounding box center [76, 228] width 114 height 37
select select "**********"
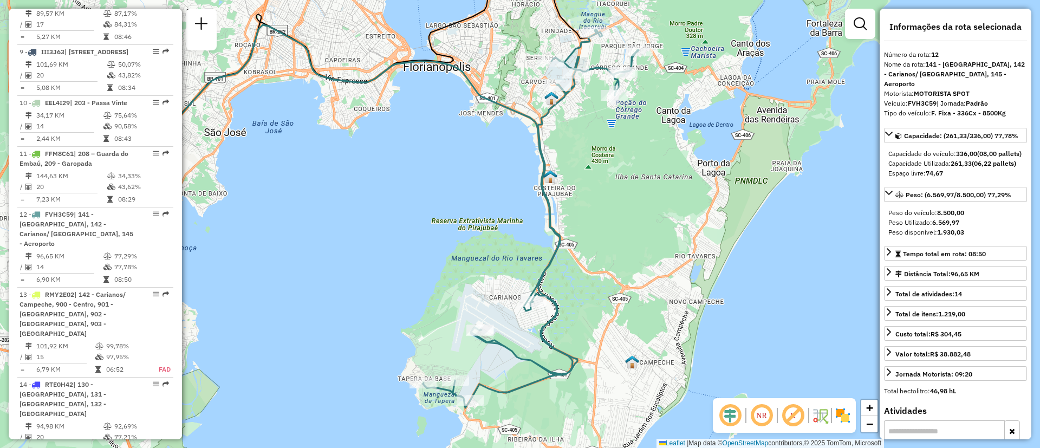
drag, startPoint x: 576, startPoint y: 239, endPoint x: 426, endPoint y: 203, distance: 154.3
click at [426, 203] on div "Janela de atendimento Grade de atendimento Capacidade Transportadoras Veículos …" at bounding box center [520, 224] width 1040 height 448
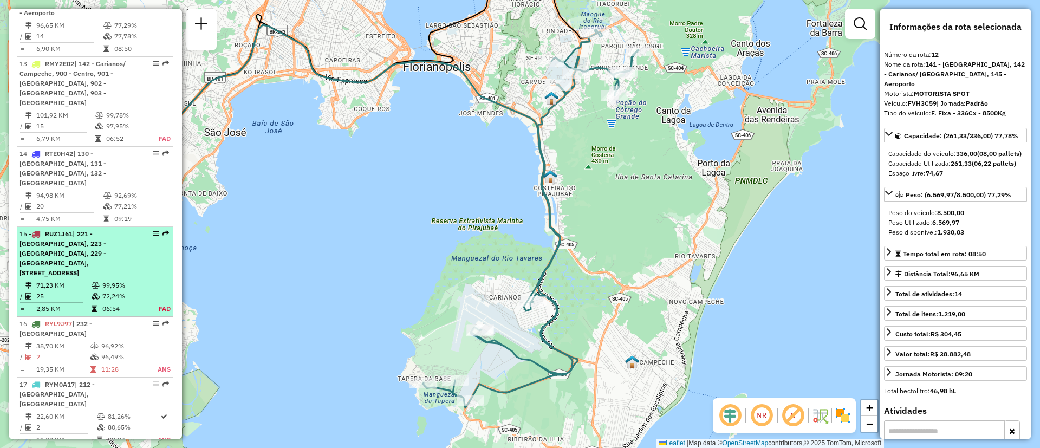
click at [101, 253] on span "| 221 - [GEOGRAPHIC_DATA], 223 - [GEOGRAPHIC_DATA], 229 - [GEOGRAPHIC_DATA], [S…" at bounding box center [62, 253] width 87 height 47
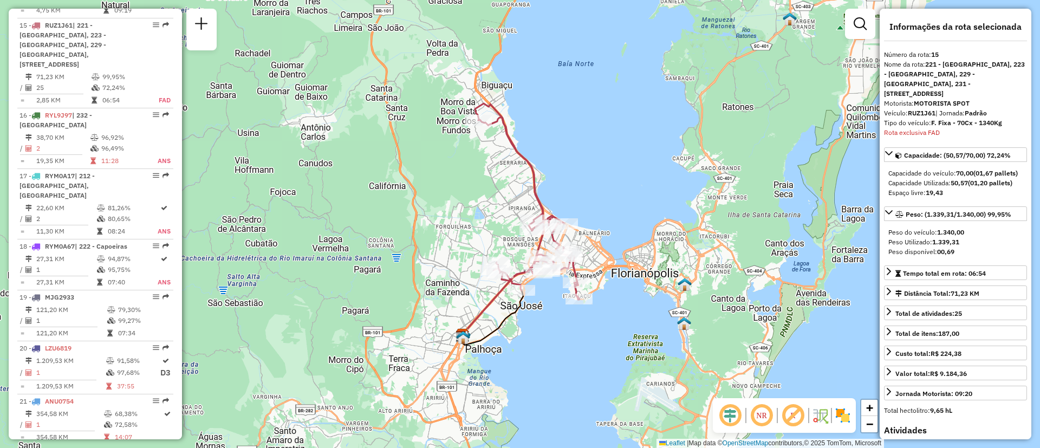
scroll to position [781, 0]
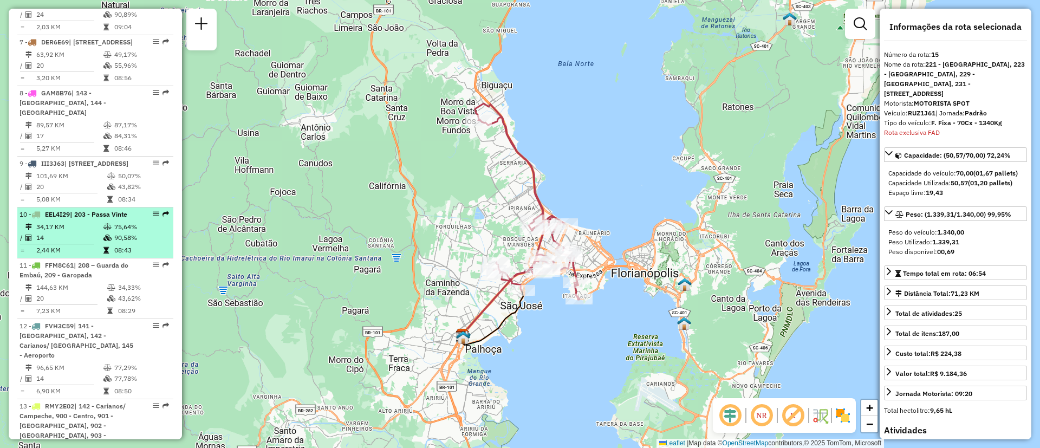
click at [57, 232] on td "34,17 KM" at bounding box center [69, 226] width 67 height 11
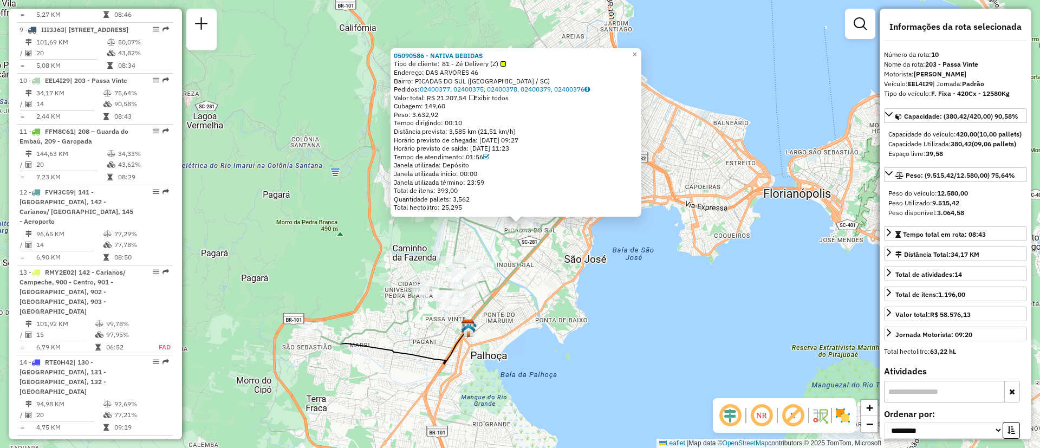
scroll to position [990, 0]
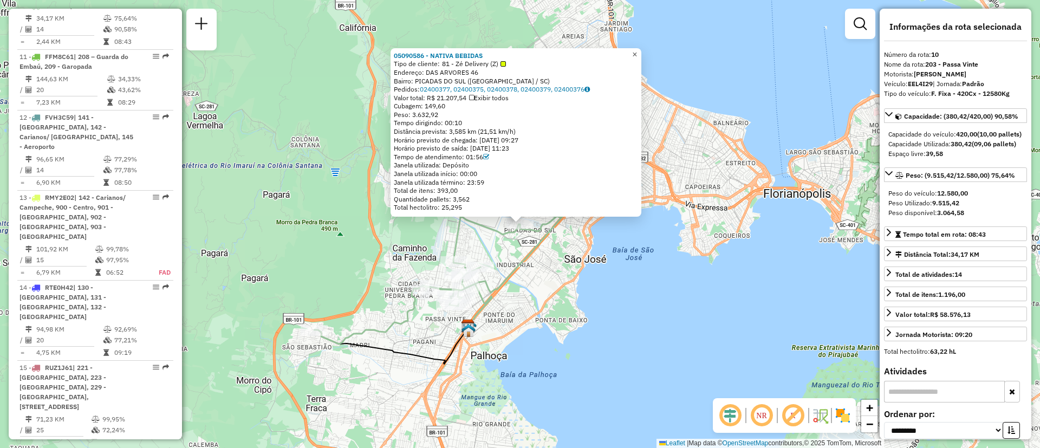
click at [641, 49] on link "×" at bounding box center [634, 54] width 13 height 13
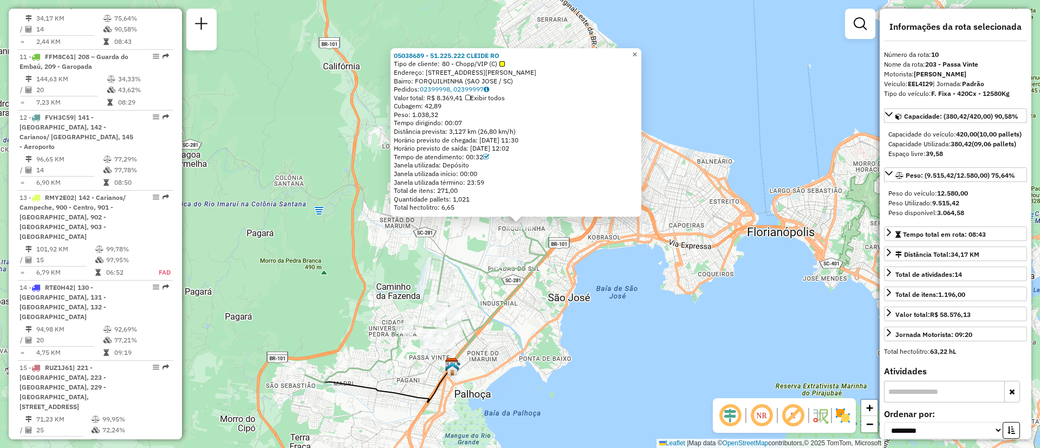
click at [637, 51] on span "×" at bounding box center [634, 54] width 5 height 9
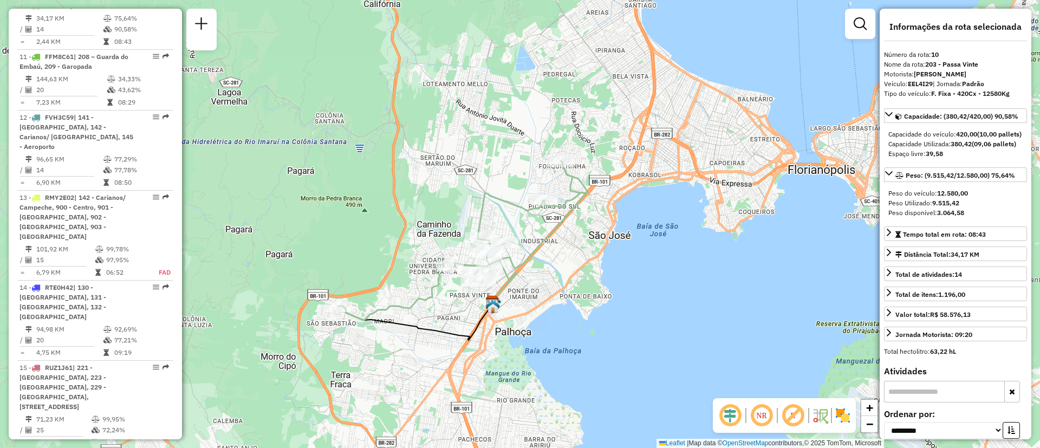
drag, startPoint x: 578, startPoint y: 296, endPoint x: 618, endPoint y: 234, distance: 74.3
click at [618, 234] on div "Janela de atendimento Grade de atendimento Capacidade Transportadoras Veículos …" at bounding box center [520, 224] width 1040 height 448
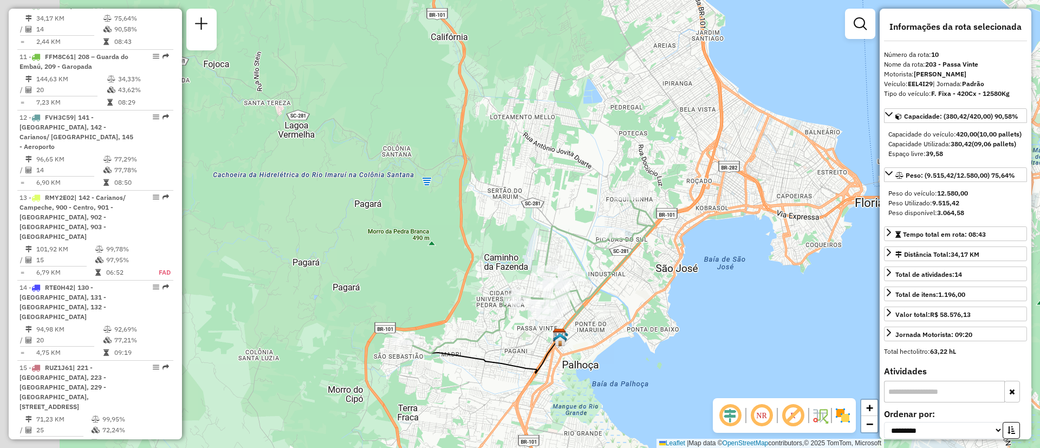
drag, startPoint x: 576, startPoint y: 264, endPoint x: 643, endPoint y: 297, distance: 74.8
click at [643, 297] on div "Janela de atendimento Grade de atendimento Capacidade Transportadoras Veículos …" at bounding box center [520, 224] width 1040 height 448
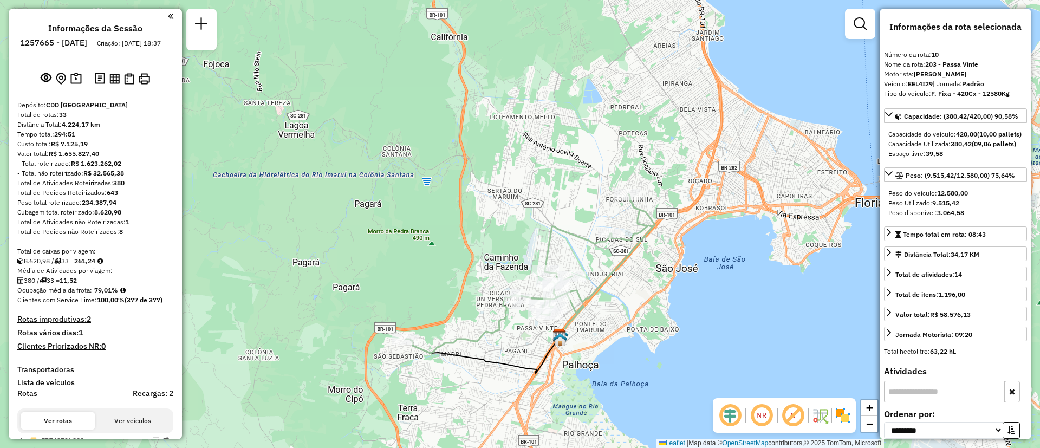
scroll to position [721, 0]
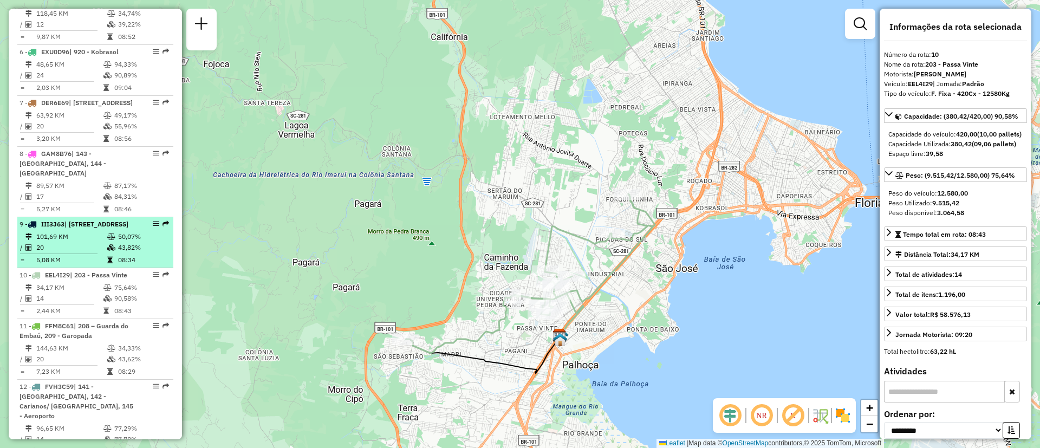
click at [86, 239] on li "9 - III3J63 | 232 - [GEOGRAPHIC_DATA], 235 - [GEOGRAPHIC_DATA] 101,69 KM 50,07%…" at bounding box center [95, 242] width 156 height 51
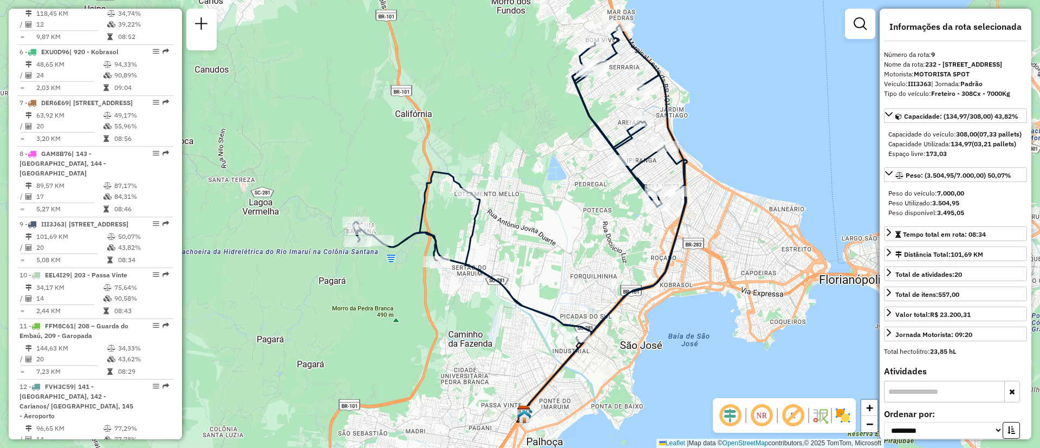
scroll to position [2198, 0]
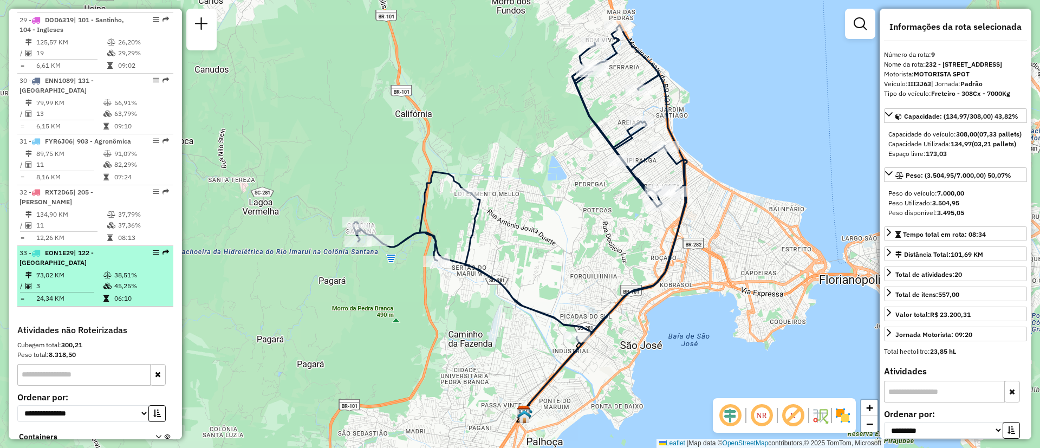
click at [94, 249] on span "| 122 - [GEOGRAPHIC_DATA]" at bounding box center [56, 258] width 74 height 18
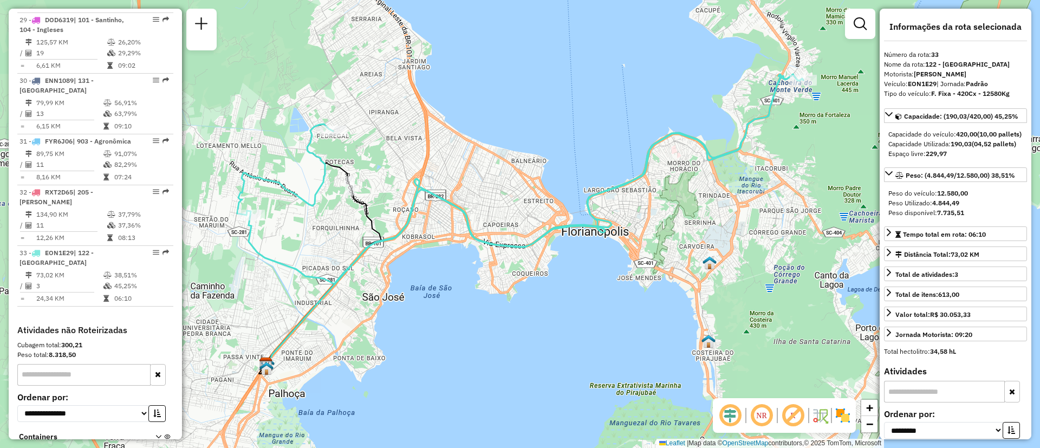
scroll to position [286, 0]
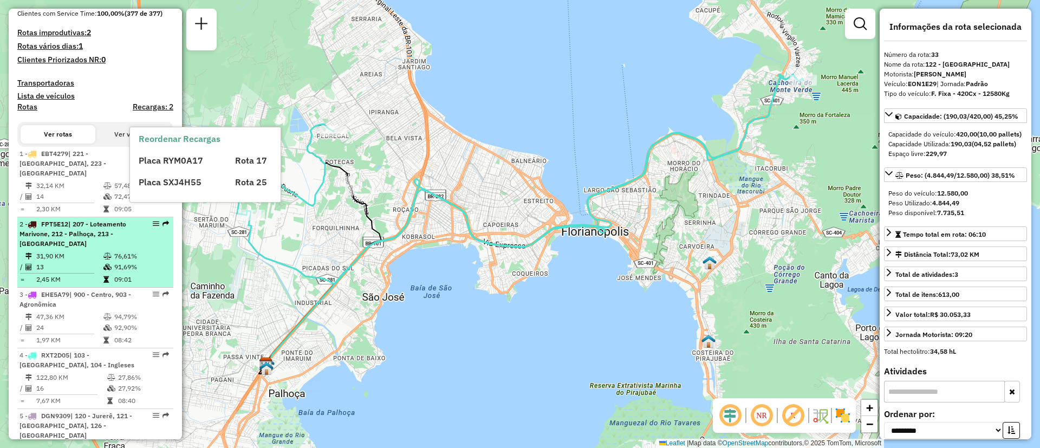
click at [84, 233] on span "| 207 - Loteamento Marivone, 212 - Palhoça, 213 - [GEOGRAPHIC_DATA]" at bounding box center [72, 234] width 107 height 28
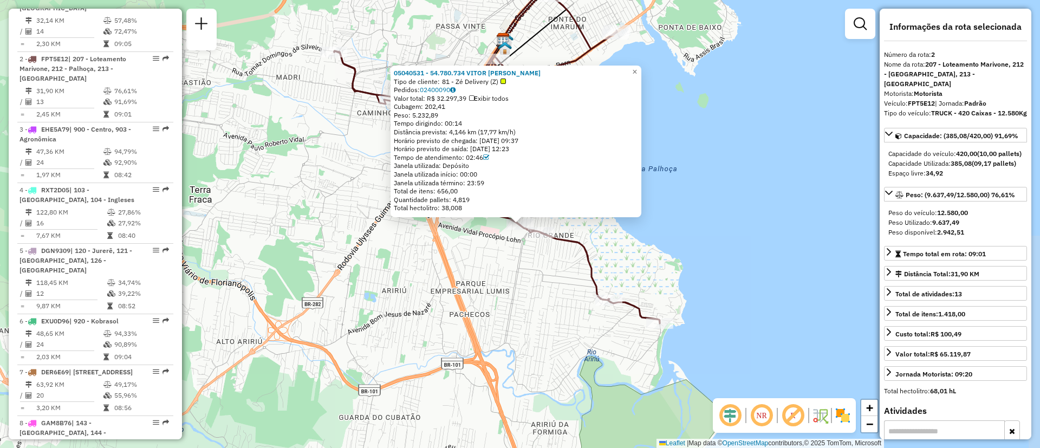
scroll to position [495, 0]
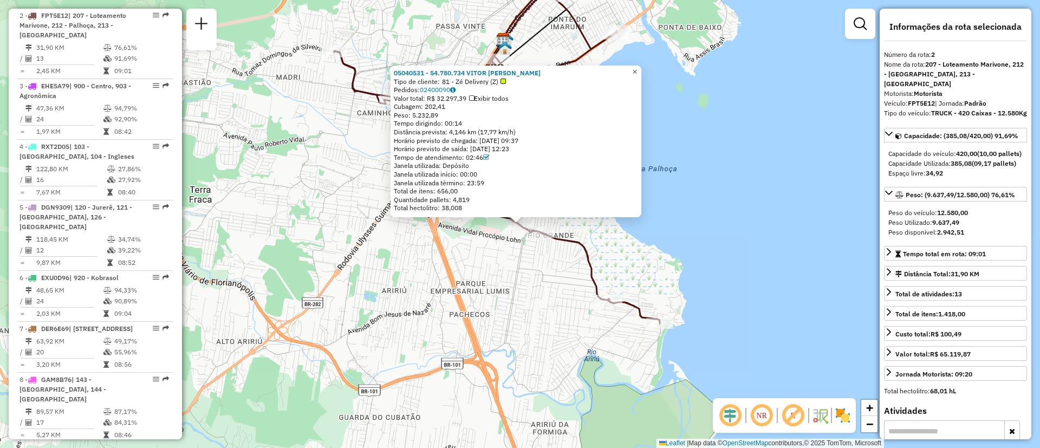
click at [637, 70] on span "×" at bounding box center [634, 71] width 5 height 9
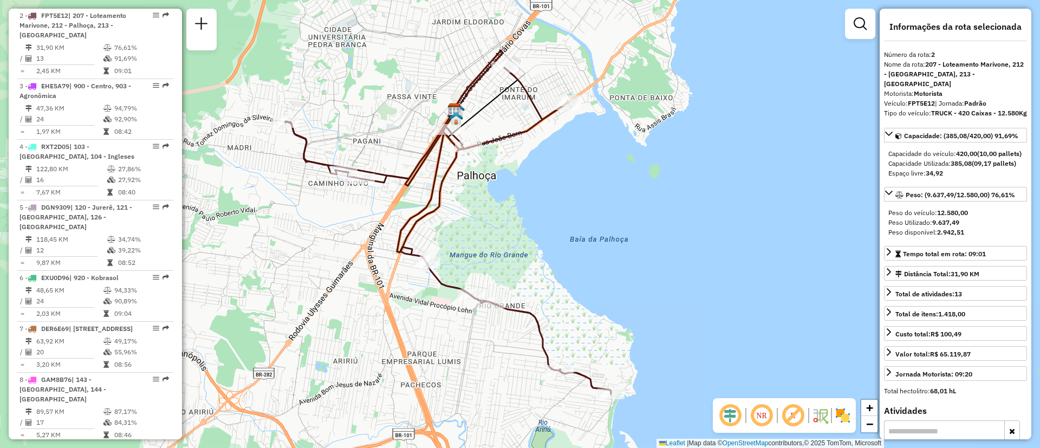
drag, startPoint x: 706, startPoint y: 148, endPoint x: 657, endPoint y: 219, distance: 85.6
click at [657, 219] on div "Janela de atendimento Grade de atendimento Capacidade Transportadoras Veículos …" at bounding box center [520, 224] width 1040 height 448
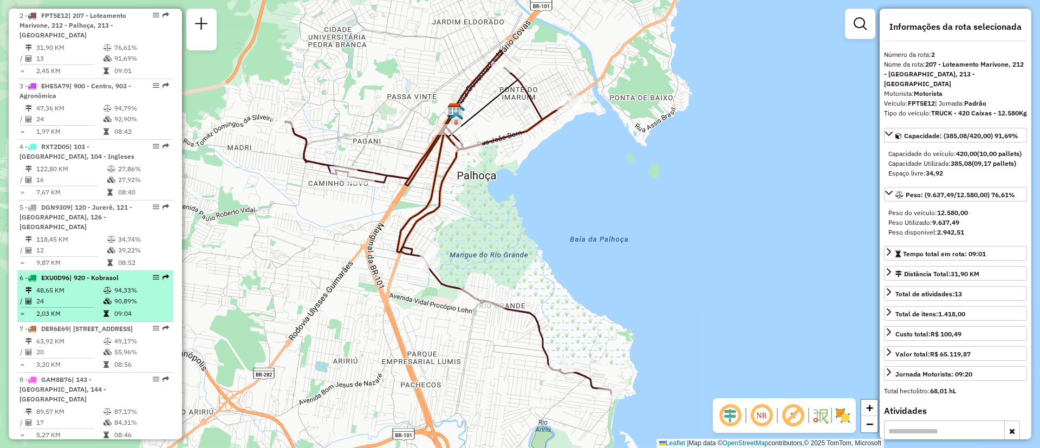
click at [107, 283] on li "6 - EXU0D96 | 920 - Kobrasol 48,65 KM 94,33% / 24 90,89% = 2,03 KM 09:04" at bounding box center [95, 296] width 156 height 51
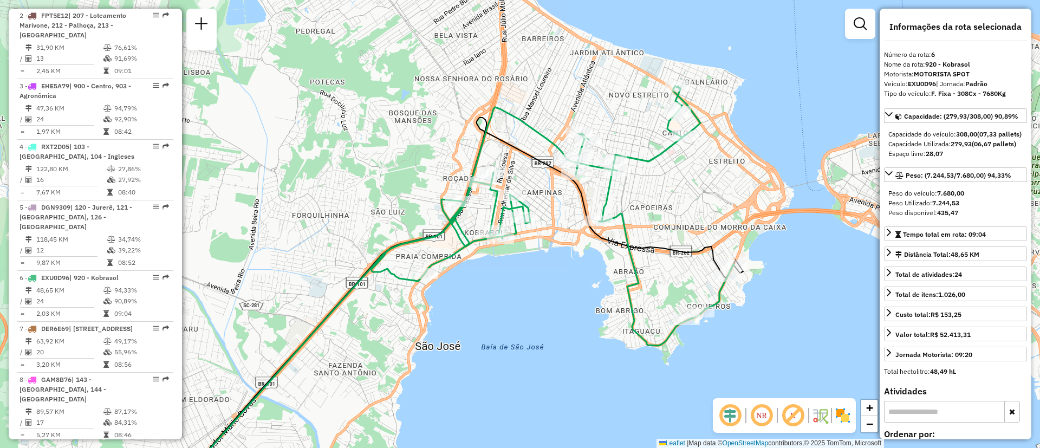
drag, startPoint x: 578, startPoint y: 300, endPoint x: 521, endPoint y: 351, distance: 76.3
click at [521, 351] on div "Janela de atendimento Grade de atendimento Capacidade Transportadoras Veículos …" at bounding box center [520, 224] width 1040 height 448
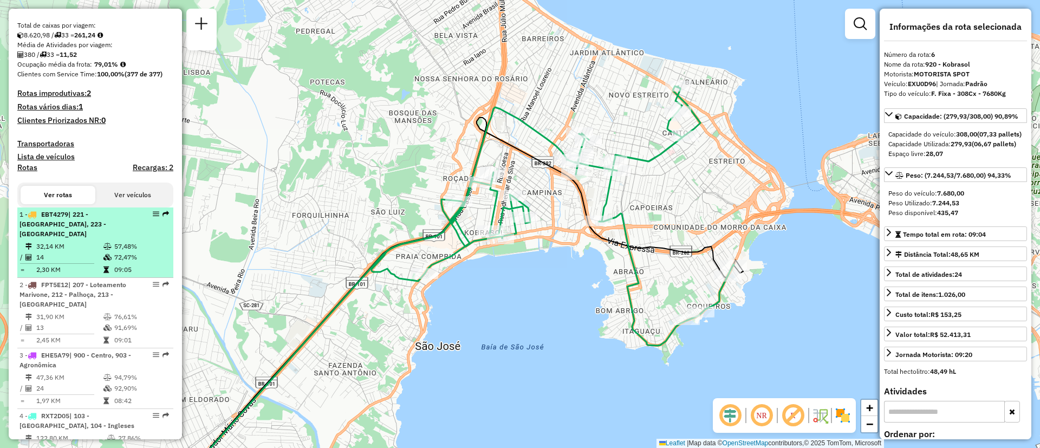
click at [78, 227] on span "| 221 - [GEOGRAPHIC_DATA], 223 - [GEOGRAPHIC_DATA]" at bounding box center [62, 224] width 87 height 28
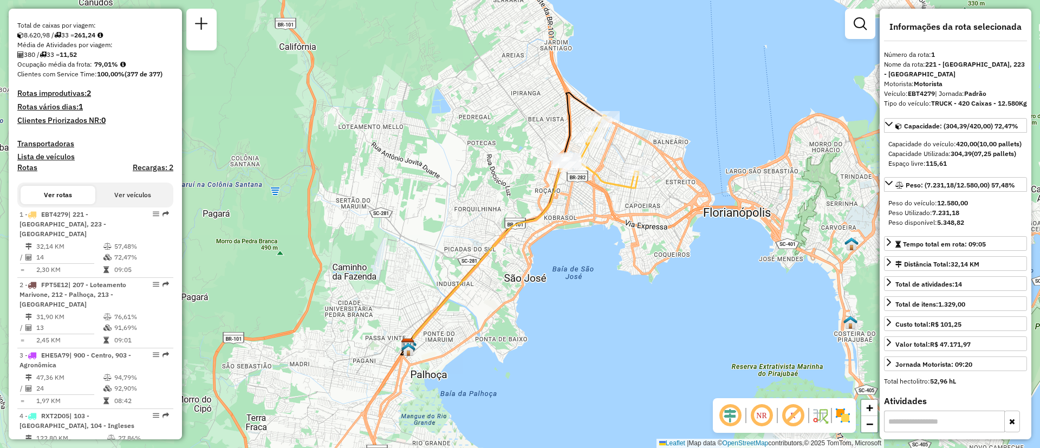
scroll to position [548, 0]
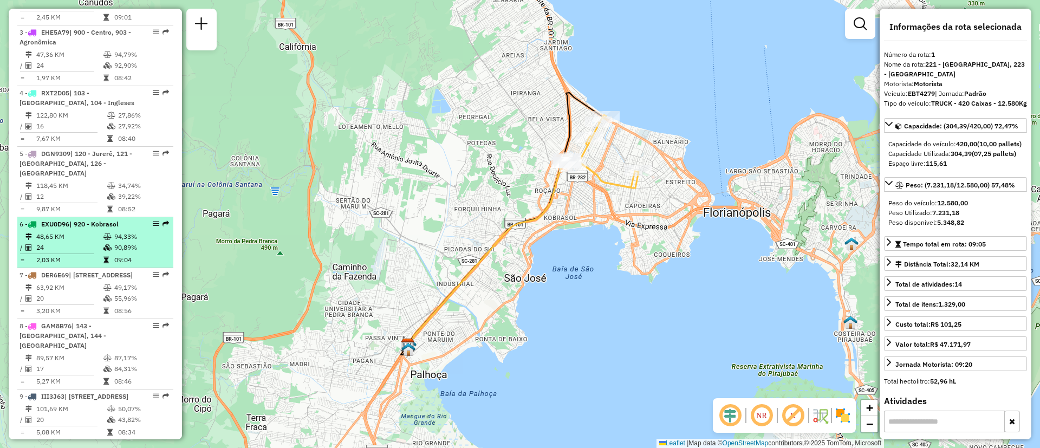
click at [80, 228] on div "6 - EXU0D96 | 920 - Kobrasol" at bounding box center [76, 224] width 115 height 10
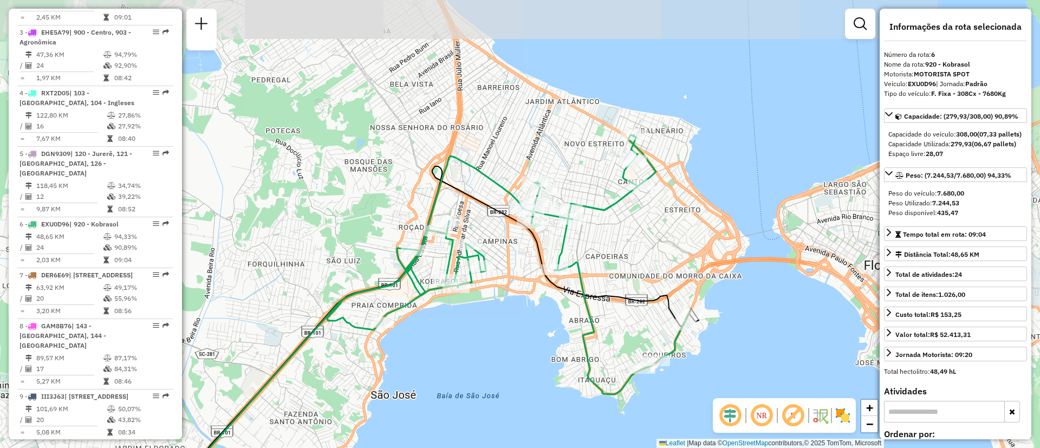
drag, startPoint x: 513, startPoint y: 215, endPoint x: 406, endPoint y: 328, distance: 155.5
click at [406, 328] on div "Janela de atendimento Grade de atendimento Capacidade Transportadoras Veículos …" at bounding box center [520, 224] width 1040 height 448
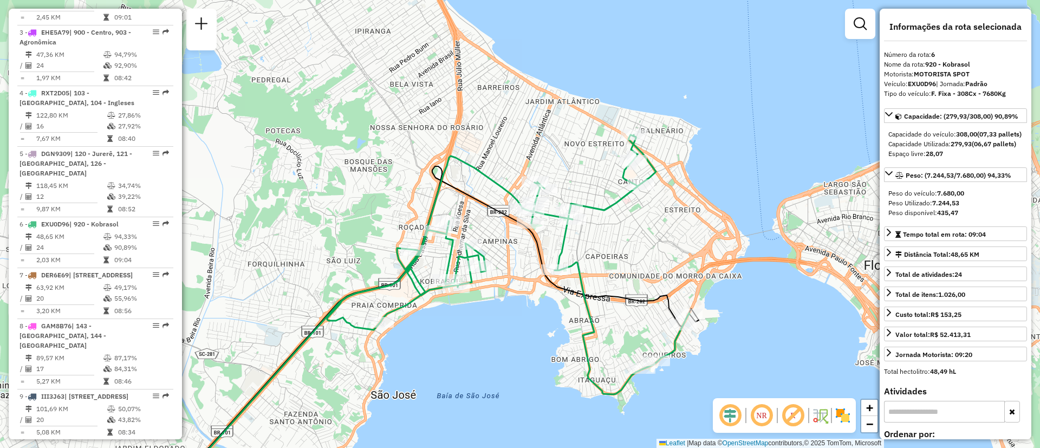
scroll to position [226, 0]
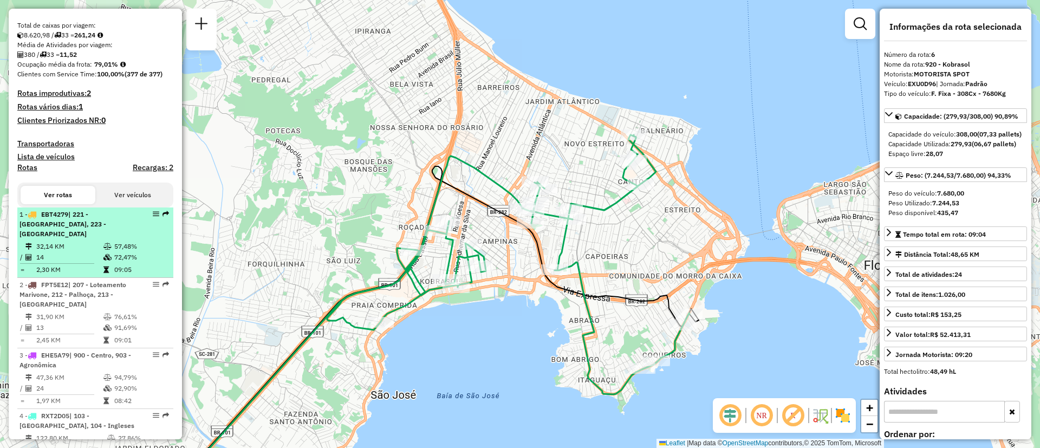
click at [80, 227] on span "| 221 - [GEOGRAPHIC_DATA], 223 - [GEOGRAPHIC_DATA]" at bounding box center [62, 224] width 87 height 28
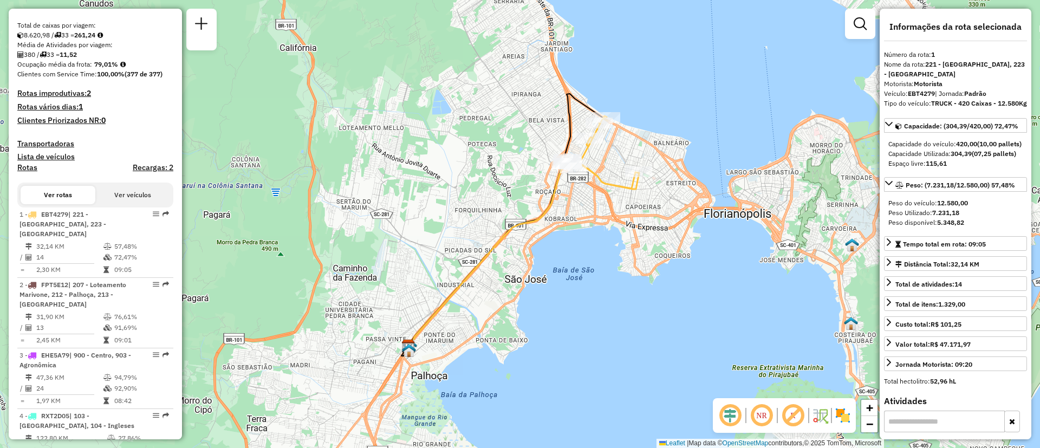
drag, startPoint x: 544, startPoint y: 245, endPoint x: 461, endPoint y: 304, distance: 102.1
click at [461, 304] on div "Janela de atendimento Grade de atendimento Capacidade Transportadoras Veículos …" at bounding box center [520, 224] width 1040 height 448
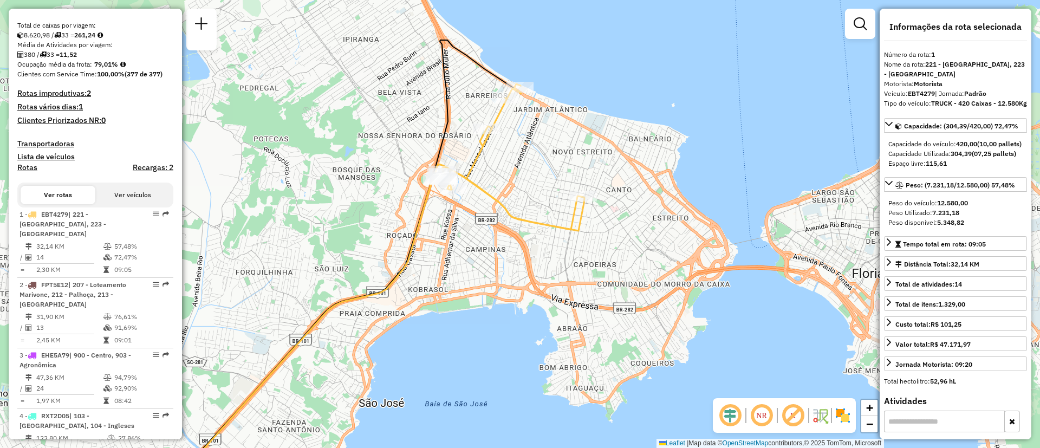
click at [526, 287] on div "Janela de atendimento Grade de atendimento Capacidade Transportadoras Veículos …" at bounding box center [520, 224] width 1040 height 448
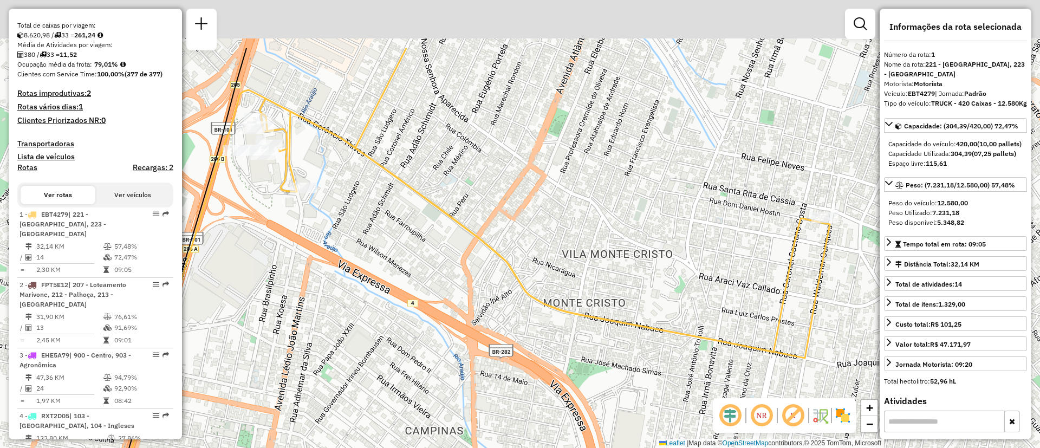
drag, startPoint x: 455, startPoint y: 160, endPoint x: 453, endPoint y: 253, distance: 92.6
click at [453, 253] on div "Janela de atendimento Grade de atendimento Capacidade Transportadoras Veículos …" at bounding box center [520, 224] width 1040 height 448
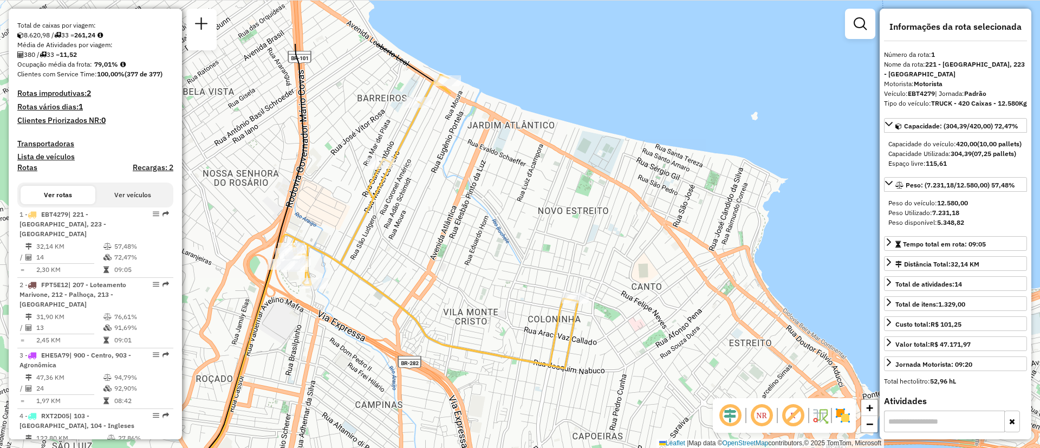
drag, startPoint x: 480, startPoint y: 158, endPoint x: 448, endPoint y: 247, distance: 94.4
click at [448, 247] on div "Janela de atendimento Grade de atendimento Capacidade Transportadoras Veículos …" at bounding box center [520, 224] width 1040 height 448
click at [594, 331] on div "Janela de atendimento Grade de atendimento Capacidade Transportadoras Veículos …" at bounding box center [520, 224] width 1040 height 448
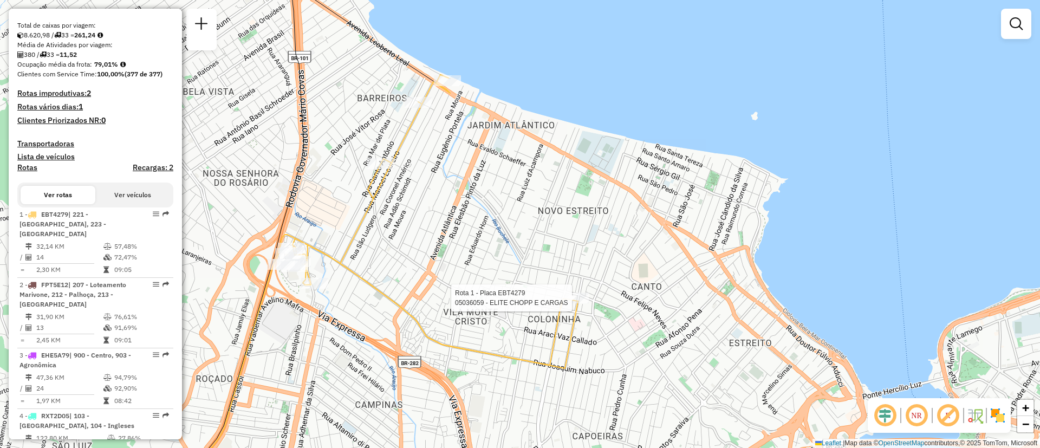
click at [579, 303] on div at bounding box center [574, 297] width 27 height 11
select select "**********"
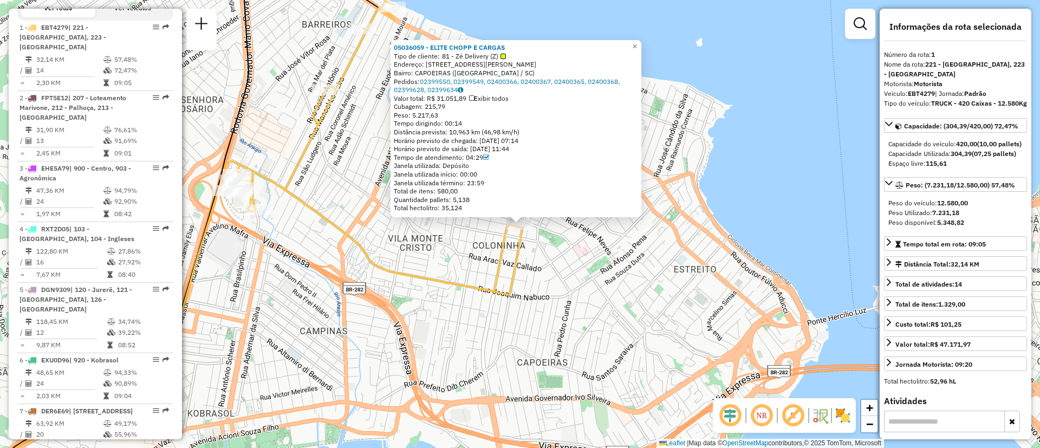
scroll to position [434, 0]
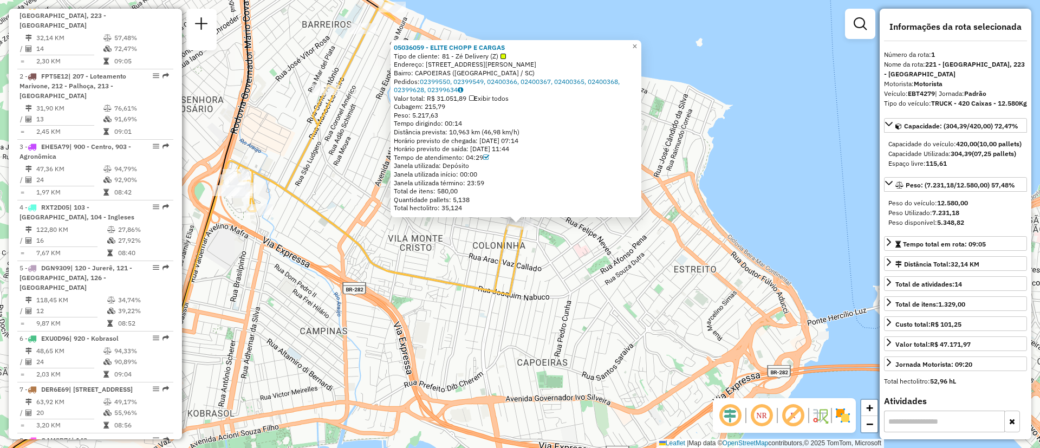
drag, startPoint x: 470, startPoint y: 155, endPoint x: 485, endPoint y: 155, distance: 15.2
click at [484, 155] on div "Tempo de atendimento: 04:29" at bounding box center [516, 157] width 244 height 9
click at [555, 172] on div "Janela utilizada início: 00:00" at bounding box center [516, 174] width 244 height 9
click at [641, 47] on link "×" at bounding box center [634, 46] width 13 height 13
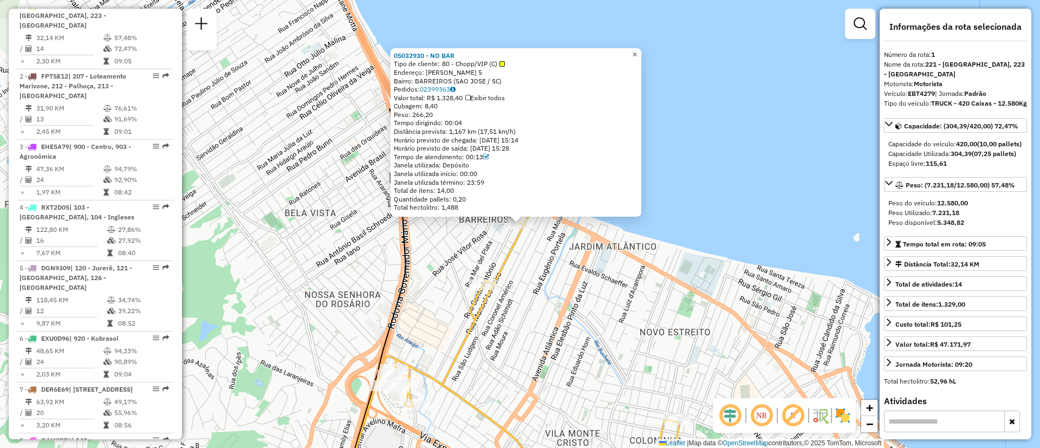
click at [637, 55] on span "×" at bounding box center [634, 54] width 5 height 9
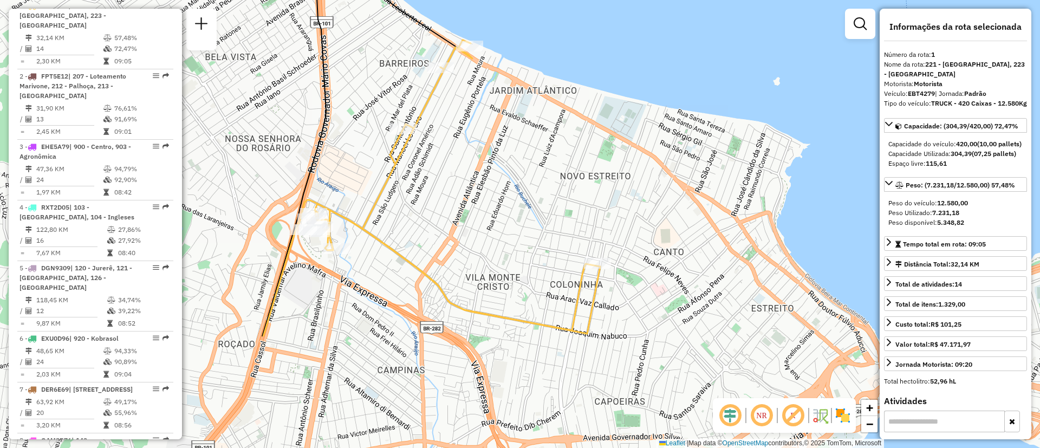
drag, startPoint x: 657, startPoint y: 273, endPoint x: 584, endPoint y: 158, distance: 136.2
click at [584, 158] on div "Janela de atendimento Grade de atendimento Capacidade Transportadoras Veículos …" at bounding box center [520, 224] width 1040 height 448
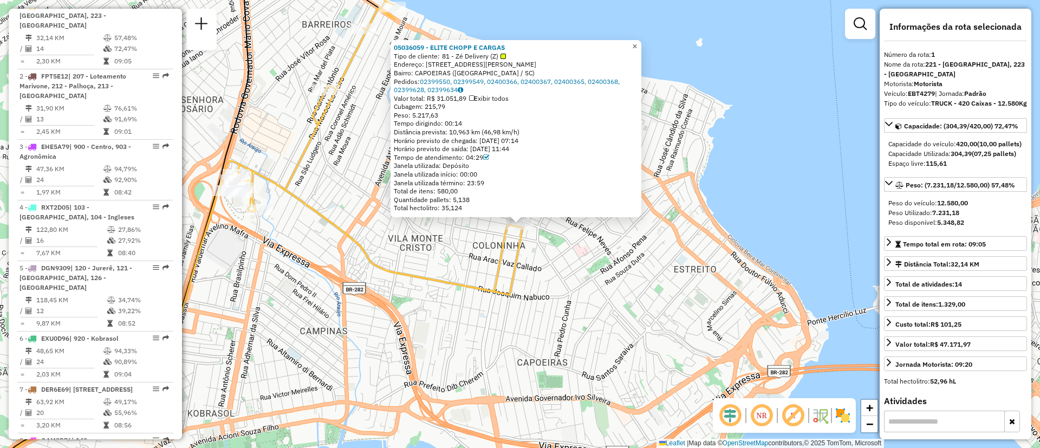
click at [637, 45] on span "×" at bounding box center [634, 46] width 5 height 9
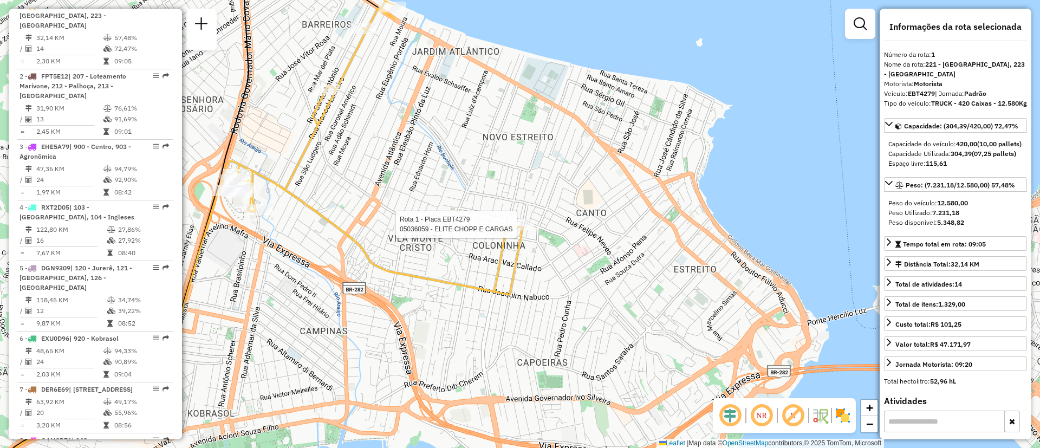
click at [518, 230] on div at bounding box center [519, 224] width 27 height 11
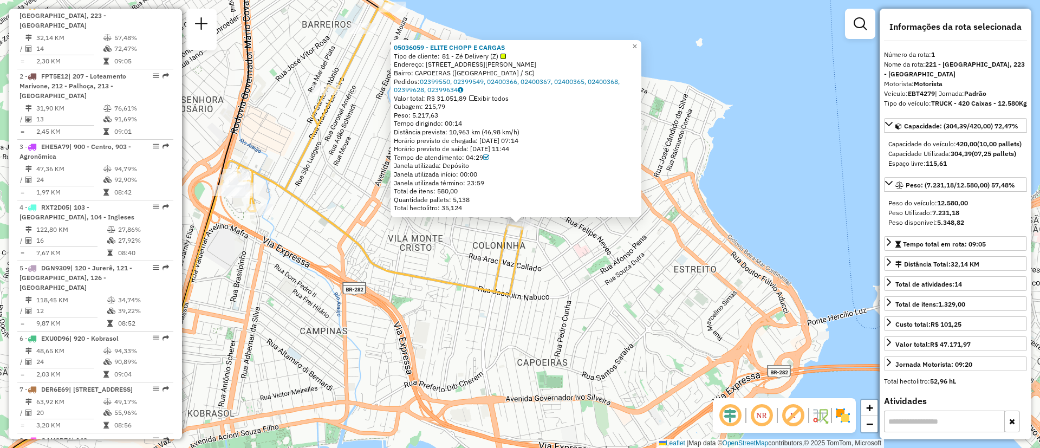
drag, startPoint x: 413, startPoint y: 118, endPoint x: 467, endPoint y: 113, distance: 55.0
click at [467, 113] on div "Peso: 5.217,63" at bounding box center [516, 115] width 244 height 9
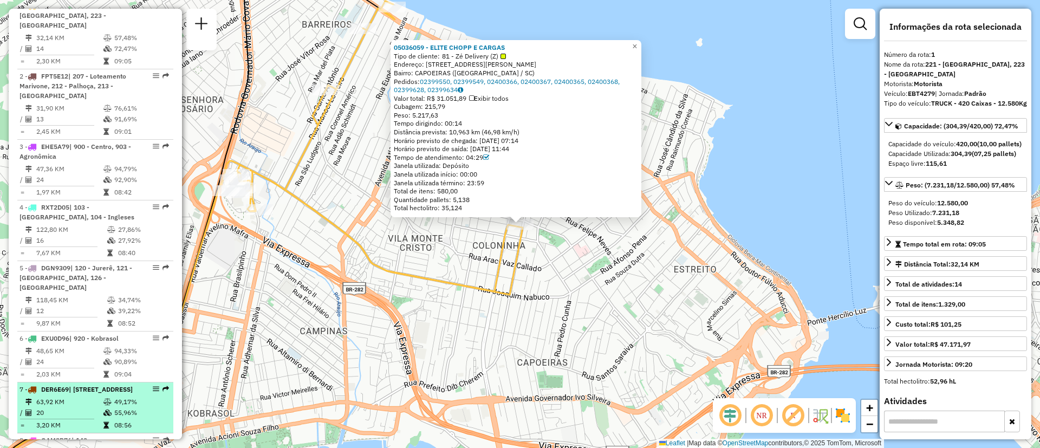
click at [73, 391] on span "| [STREET_ADDRESS]" at bounding box center [101, 389] width 64 height 8
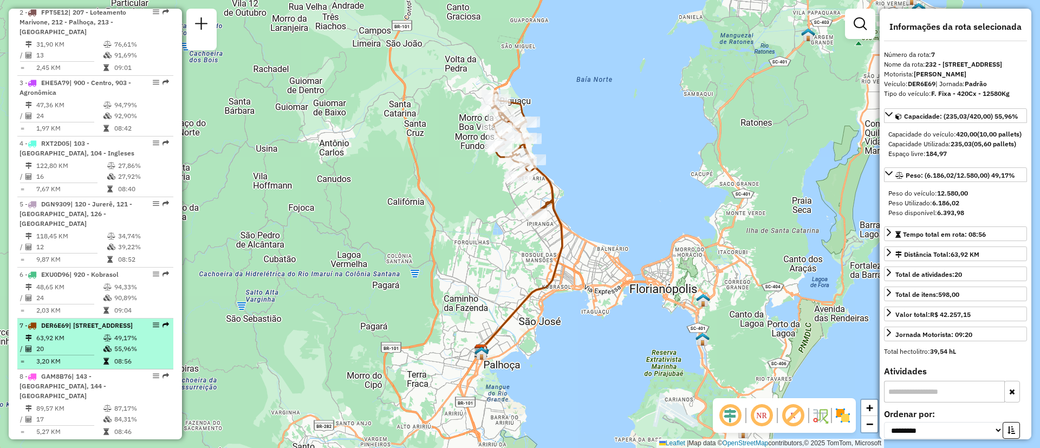
scroll to position [597, 0]
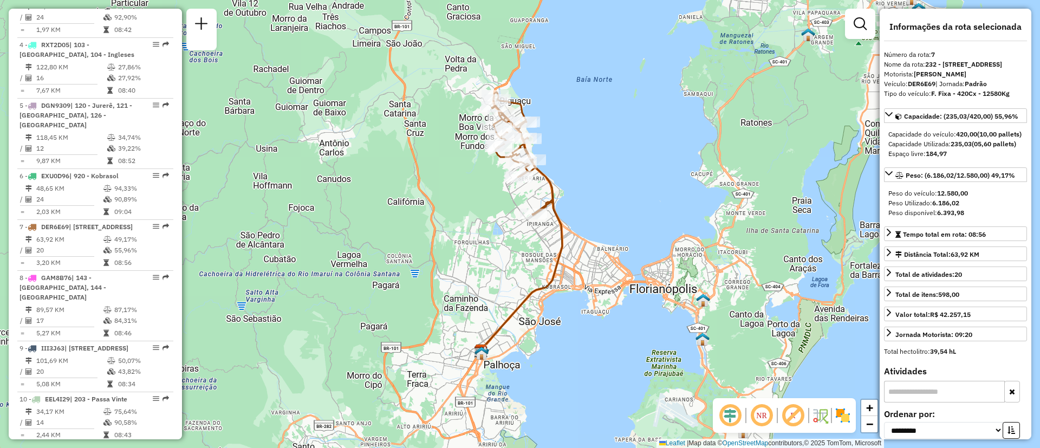
click at [862, 11] on div at bounding box center [860, 24] width 30 height 30
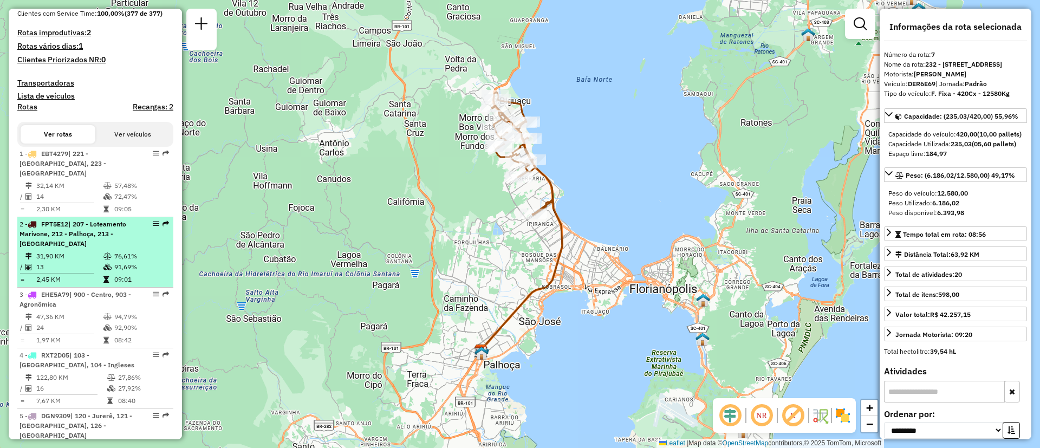
click at [73, 237] on span "| 207 - Loteamento Marivone, 212 - Palhoça, 213 - [GEOGRAPHIC_DATA]" at bounding box center [72, 234] width 107 height 28
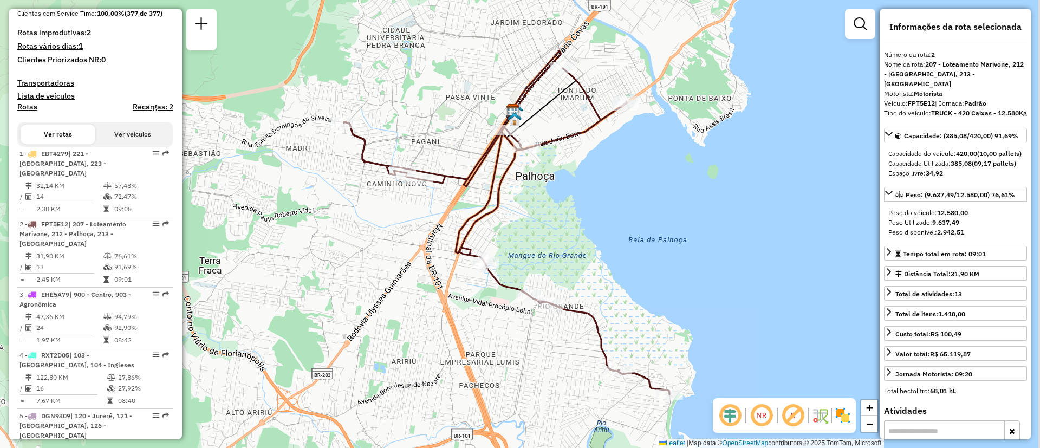
drag, startPoint x: 651, startPoint y: 312, endPoint x: 620, endPoint y: 310, distance: 31.0
click at [620, 310] on div "Janela de atendimento Grade de atendimento Capacidade Transportadoras Veículos …" at bounding box center [520, 224] width 1040 height 448
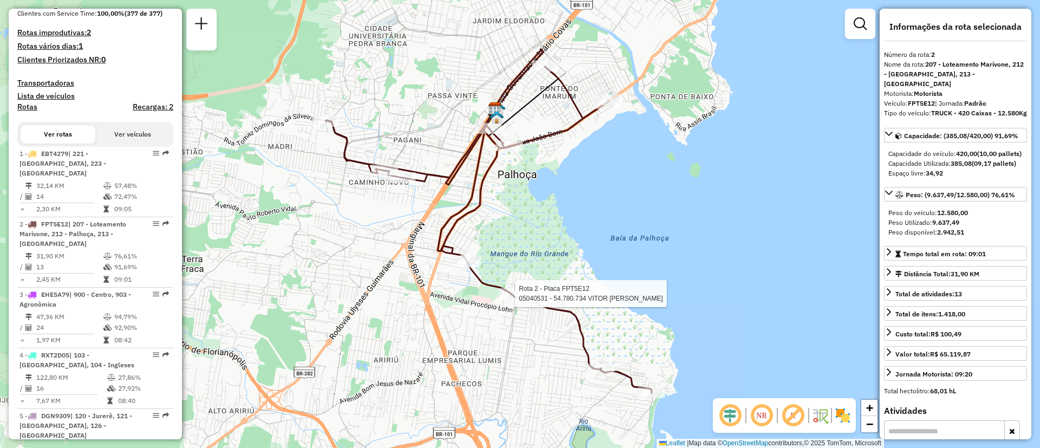
click at [512, 299] on div at bounding box center [511, 293] width 27 height 11
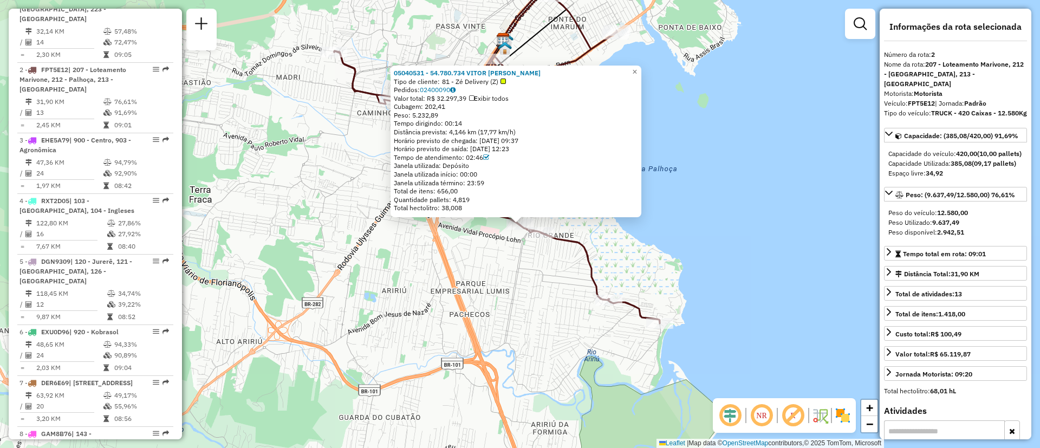
scroll to position [495, 0]
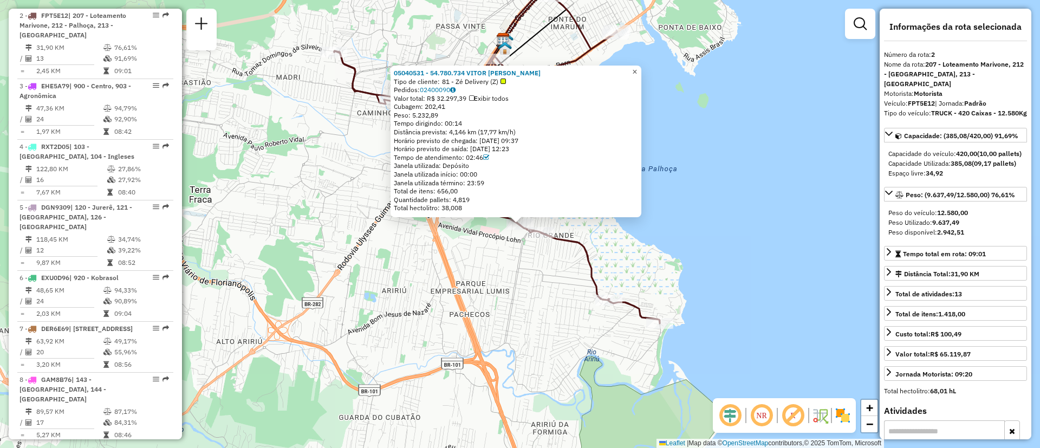
click at [637, 70] on span "×" at bounding box center [634, 71] width 5 height 9
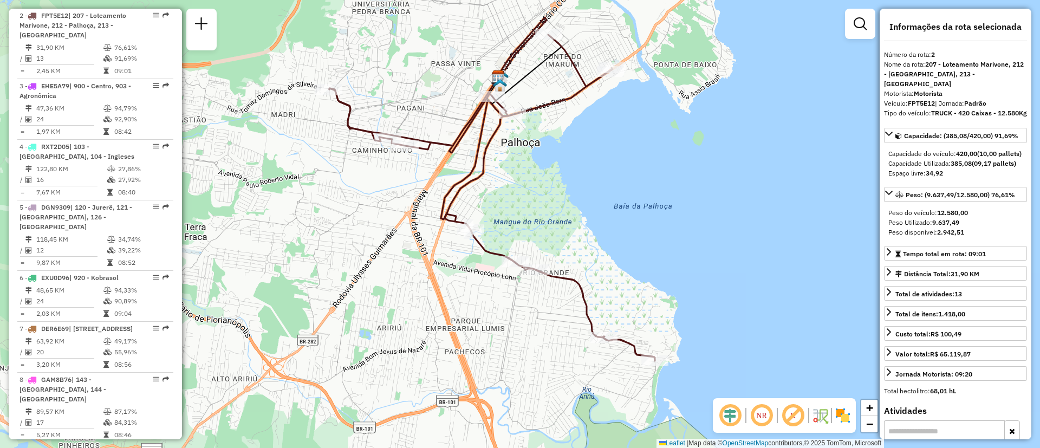
drag, startPoint x: 661, startPoint y: 213, endPoint x: 656, endPoint y: 251, distance: 38.2
click at [656, 251] on div "Janela de atendimento Grade de atendimento Capacidade Transportadoras Veículos …" at bounding box center [520, 224] width 1040 height 448
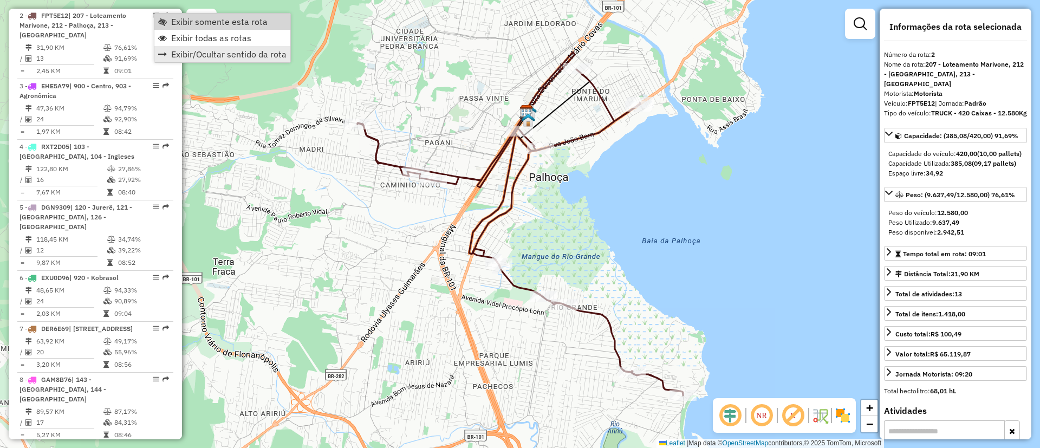
drag, startPoint x: 186, startPoint y: 19, endPoint x: 258, endPoint y: 45, distance: 76.0
click at [187, 19] on span "Exibir somente esta rota" at bounding box center [219, 21] width 96 height 9
click at [215, 41] on span "Exibir todas as rotas" at bounding box center [210, 39] width 80 height 9
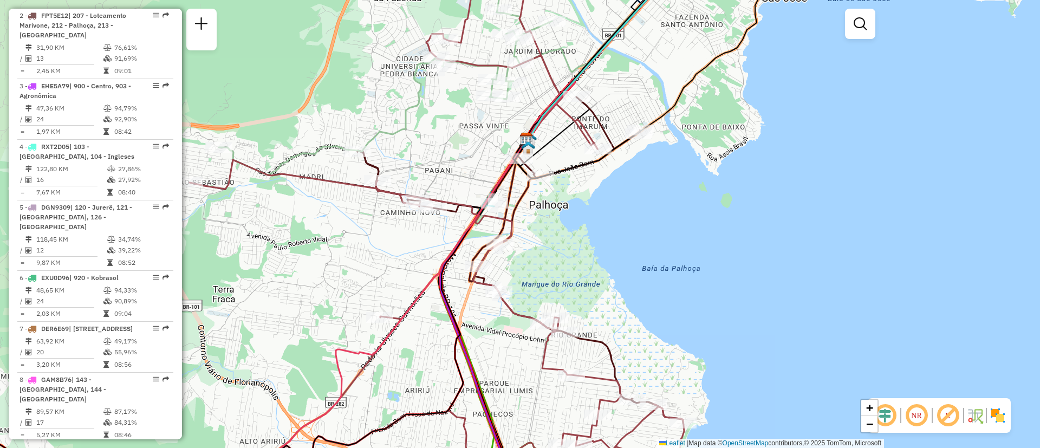
drag, startPoint x: 611, startPoint y: 203, endPoint x: 611, endPoint y: 233, distance: 30.3
click at [611, 233] on div "Janela de atendimento Grade de atendimento Capacidade Transportadoras Veículos …" at bounding box center [520, 224] width 1040 height 448
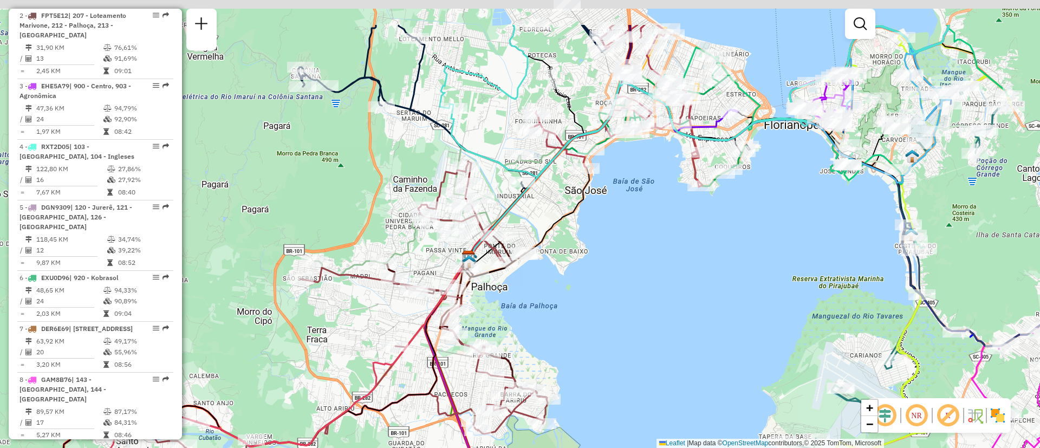
drag, startPoint x: 663, startPoint y: 257, endPoint x: 563, endPoint y: 326, distance: 122.1
click at [563, 326] on div "Janela de atendimento Grade de atendimento Capacidade Transportadoras Veículos …" at bounding box center [520, 224] width 1040 height 448
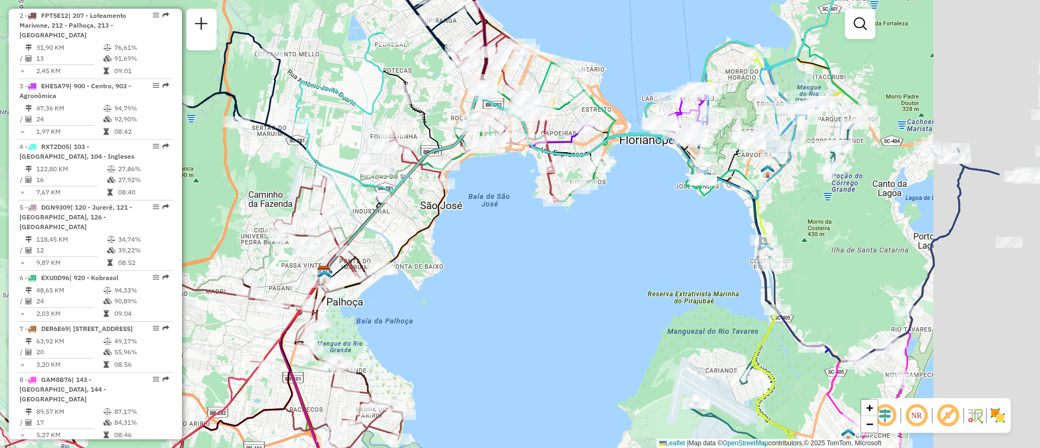
drag, startPoint x: 615, startPoint y: 250, endPoint x: 485, endPoint y: 270, distance: 130.9
click at [469, 265] on div "Janela de atendimento Grade de atendimento Capacidade Transportadoras Veículos …" at bounding box center [520, 224] width 1040 height 448
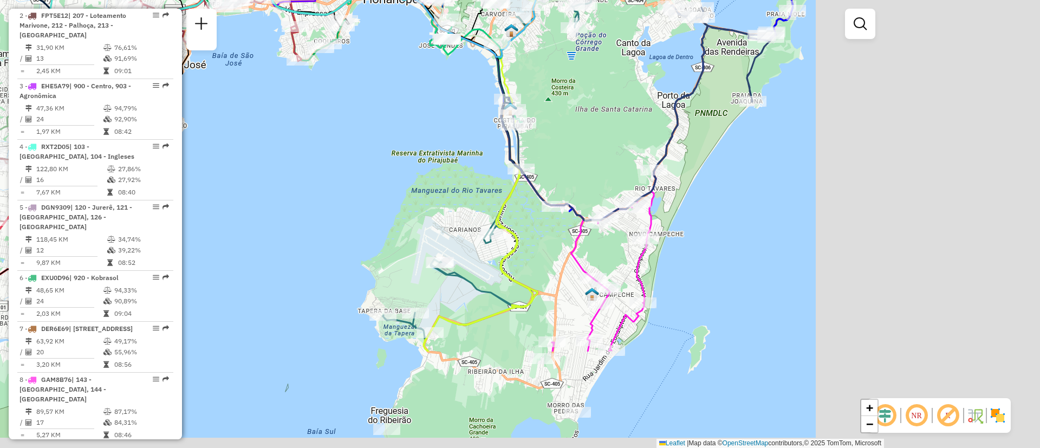
drag, startPoint x: 605, startPoint y: 312, endPoint x: 350, endPoint y: 172, distance: 291.8
click at [350, 172] on div "Janela de atendimento Grade de atendimento Capacidade Transportadoras Veículos …" at bounding box center [520, 224] width 1040 height 448
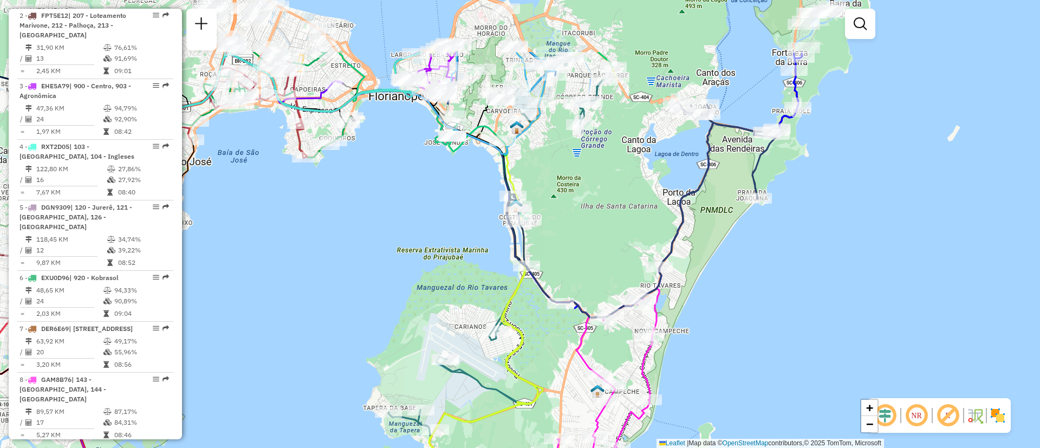
drag, startPoint x: 594, startPoint y: 226, endPoint x: 596, endPoint y: 290, distance: 64.4
click at [596, 290] on div "Janela de atendimento Grade de atendimento Capacidade Transportadoras Veículos …" at bounding box center [520, 224] width 1040 height 448
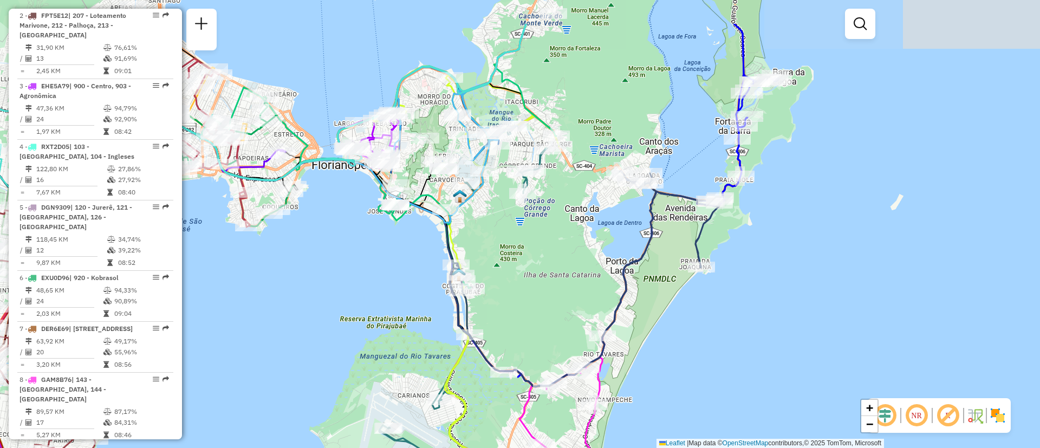
drag, startPoint x: 583, startPoint y: 209, endPoint x: 526, endPoint y: 278, distance: 89.2
click at [526, 278] on div "Janela de atendimento Grade de atendimento Capacidade Transportadoras Veículos …" at bounding box center [520, 224] width 1040 height 448
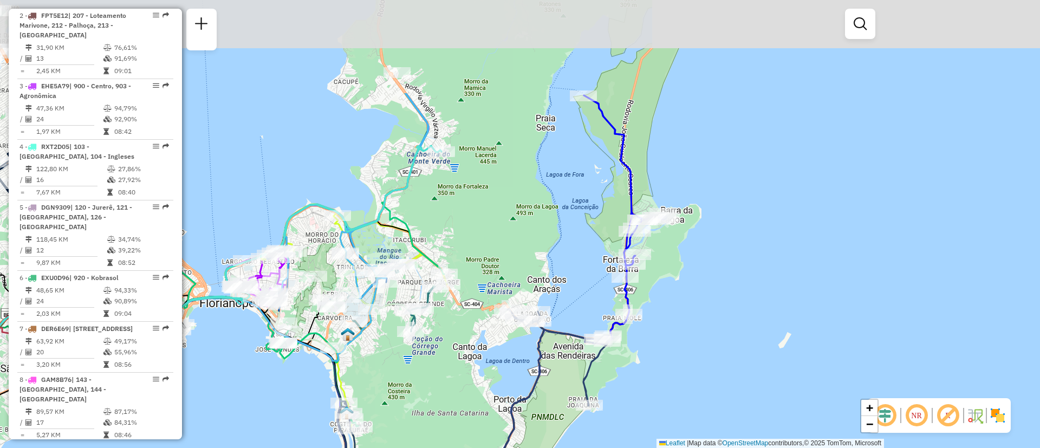
drag, startPoint x: 540, startPoint y: 225, endPoint x: 426, endPoint y: 365, distance: 181.3
click at [426, 365] on div "Janela de atendimento Grade de atendimento Capacidade Transportadoras Veículos …" at bounding box center [520, 224] width 1040 height 448
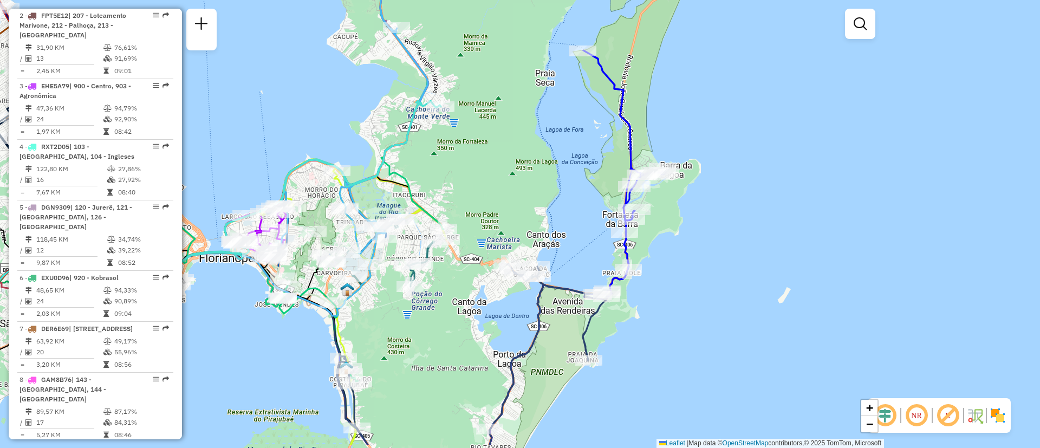
drag, startPoint x: 724, startPoint y: 321, endPoint x: 726, endPoint y: 273, distance: 47.7
click at [726, 273] on div "Janela de atendimento Grade de atendimento Capacidade Transportadoras Veículos …" at bounding box center [520, 224] width 1040 height 448
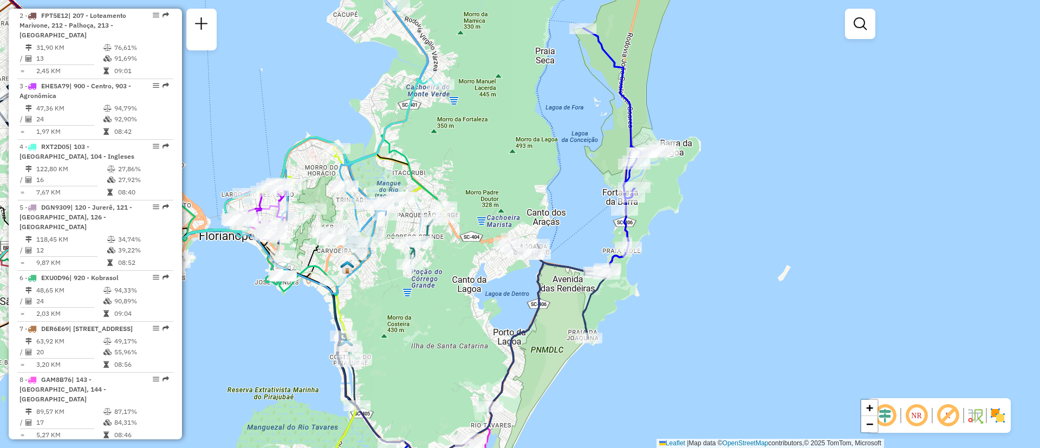
drag, startPoint x: 659, startPoint y: 305, endPoint x: 659, endPoint y: 283, distance: 22.2
click at [659, 283] on div "Janela de atendimento Grade de atendimento Capacidade Transportadoras Veículos …" at bounding box center [520, 224] width 1040 height 448
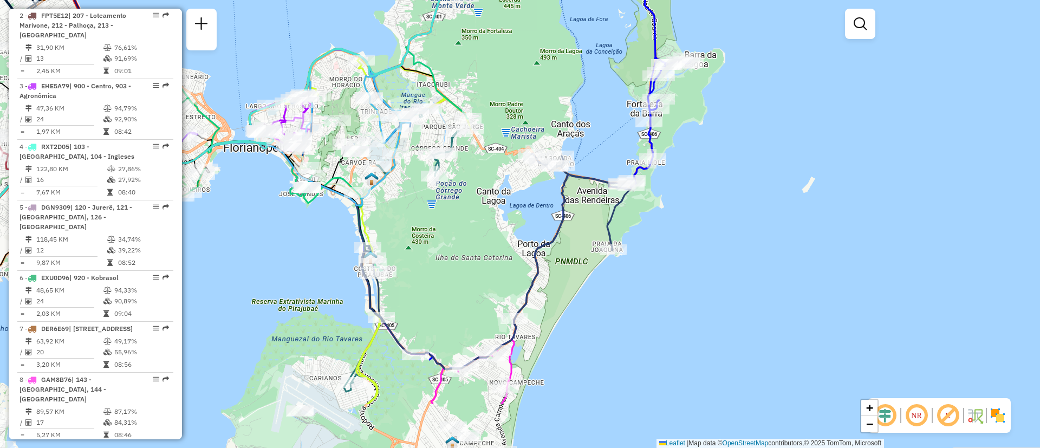
drag, startPoint x: 638, startPoint y: 310, endPoint x: 662, endPoint y: 221, distance: 91.6
click at [662, 221] on div "Janela de atendimento Grade de atendimento Capacidade Transportadoras Veículos …" at bounding box center [520, 224] width 1040 height 448
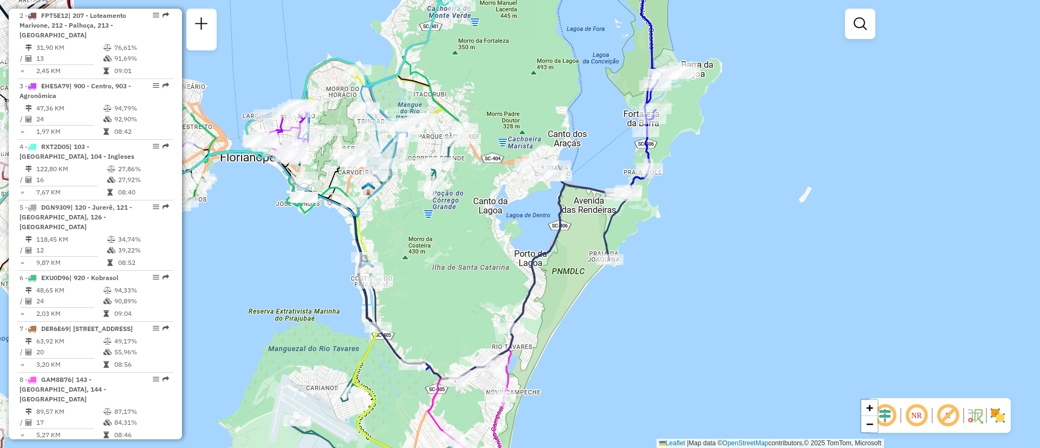
drag, startPoint x: 659, startPoint y: 207, endPoint x: 629, endPoint y: 276, distance: 75.1
click at [629, 276] on div "Janela de atendimento Grade de atendimento Capacidade Transportadoras Veículos …" at bounding box center [520, 224] width 1040 height 448
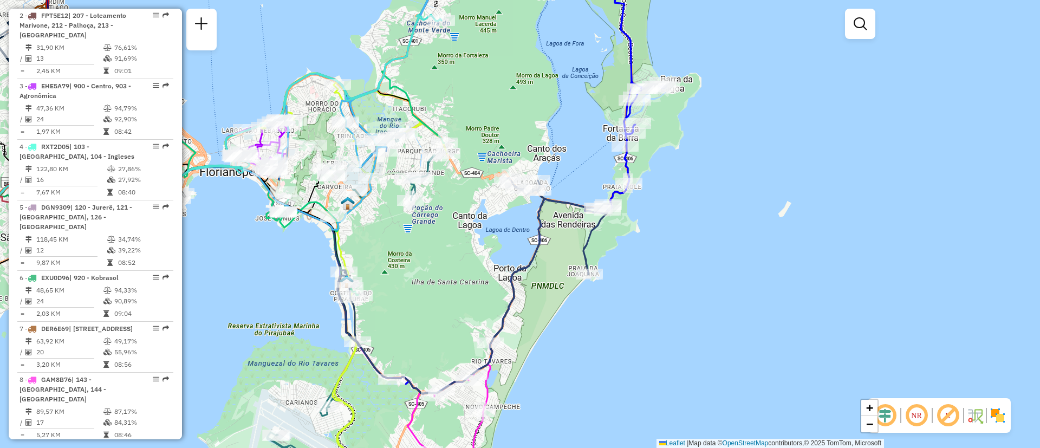
drag, startPoint x: 536, startPoint y: 313, endPoint x: 542, endPoint y: 269, distance: 44.9
click at [542, 269] on div "Janela de atendimento Grade de atendimento Capacidade Transportadoras Veículos …" at bounding box center [520, 224] width 1040 height 448
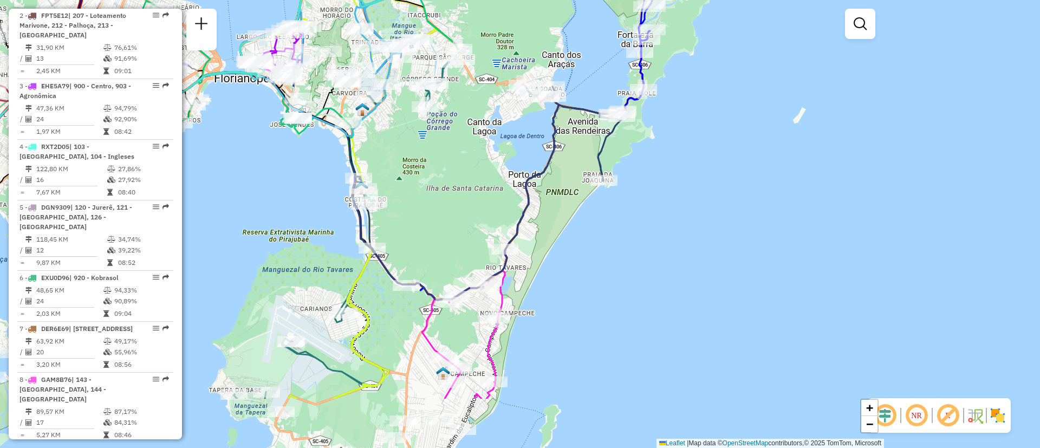
drag, startPoint x: 545, startPoint y: 273, endPoint x: 559, endPoint y: 180, distance: 94.8
click at [559, 180] on div "Janela de atendimento Grade de atendimento Capacidade Transportadoras Veículos …" at bounding box center [520, 224] width 1040 height 448
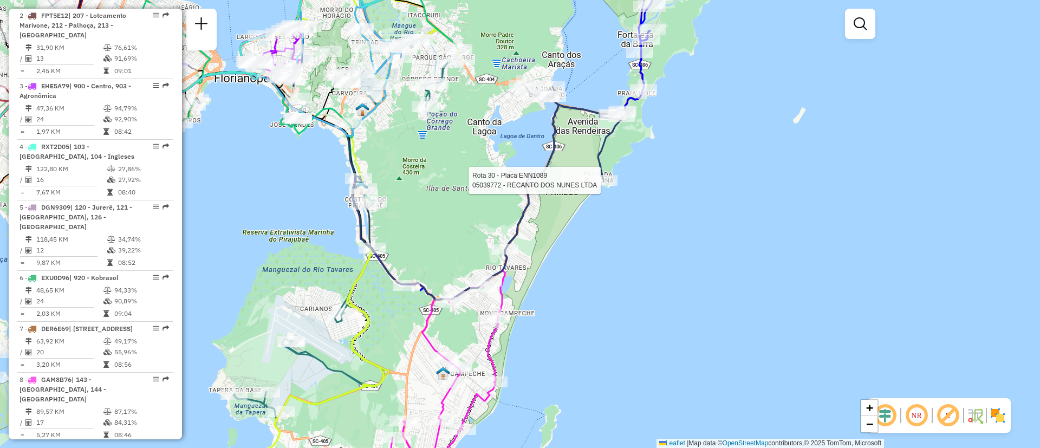
select select "**********"
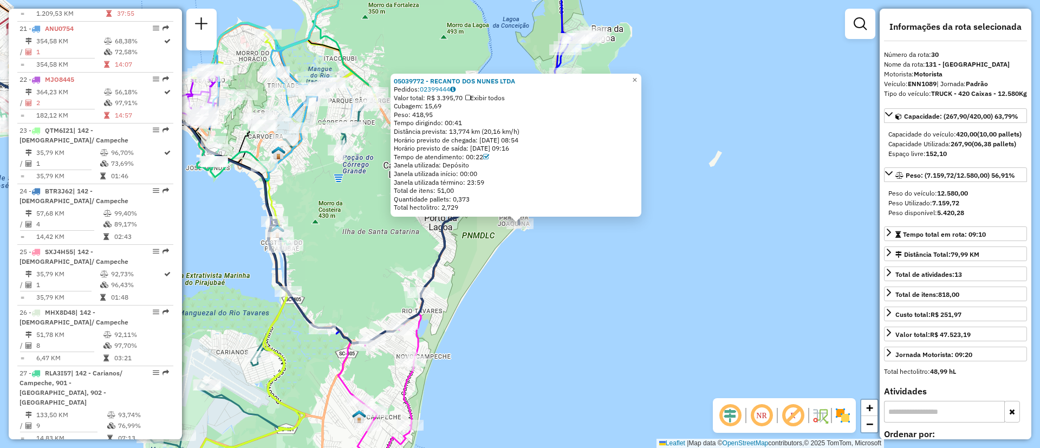
scroll to position [2224, 0]
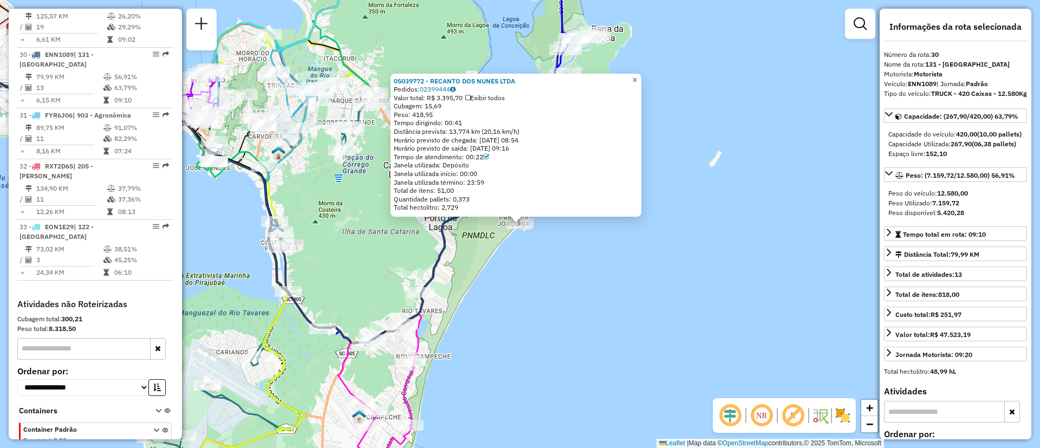
click at [637, 78] on span "×" at bounding box center [634, 79] width 5 height 9
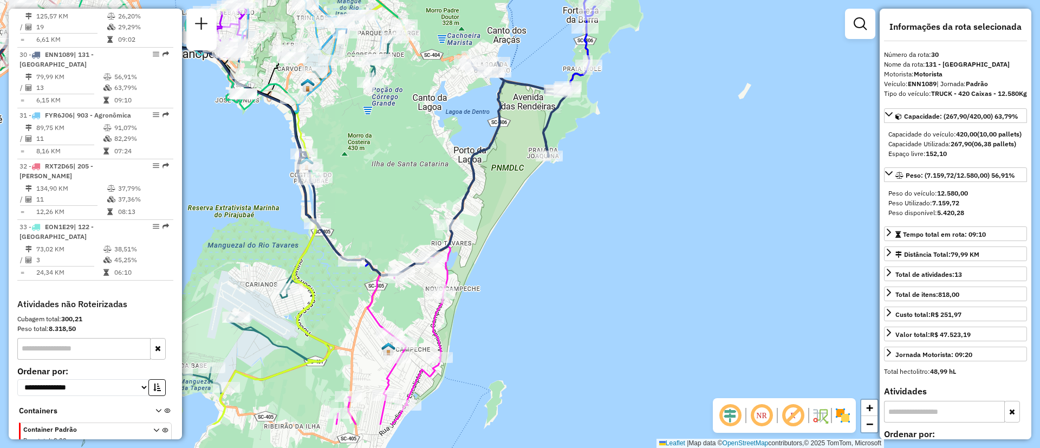
drag, startPoint x: 618, startPoint y: 234, endPoint x: 649, endPoint y: 161, distance: 78.8
click at [649, 161] on div "Janela de atendimento Grade de atendimento Capacidade Transportadoras Veículos …" at bounding box center [520, 224] width 1040 height 448
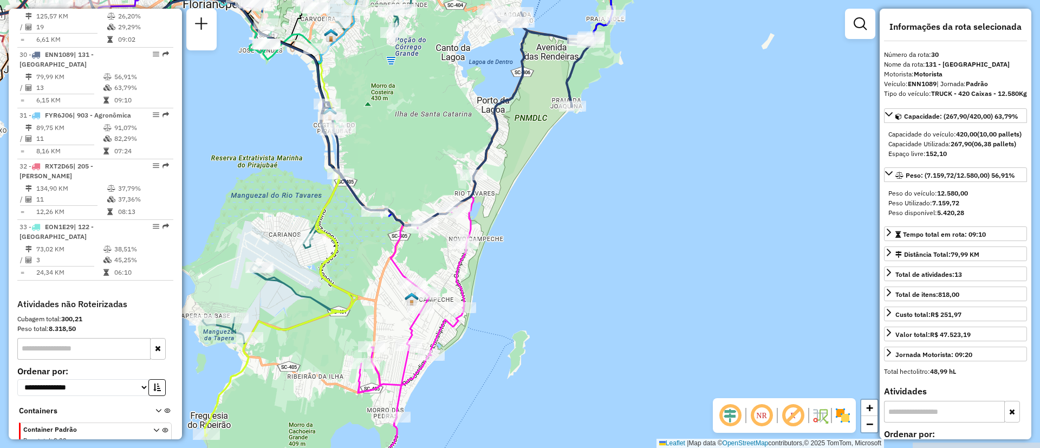
drag, startPoint x: 496, startPoint y: 270, endPoint x: 518, endPoint y: 225, distance: 49.9
click at [518, 225] on div "Janela de atendimento Grade de atendimento Capacidade Transportadoras Veículos …" at bounding box center [520, 224] width 1040 height 448
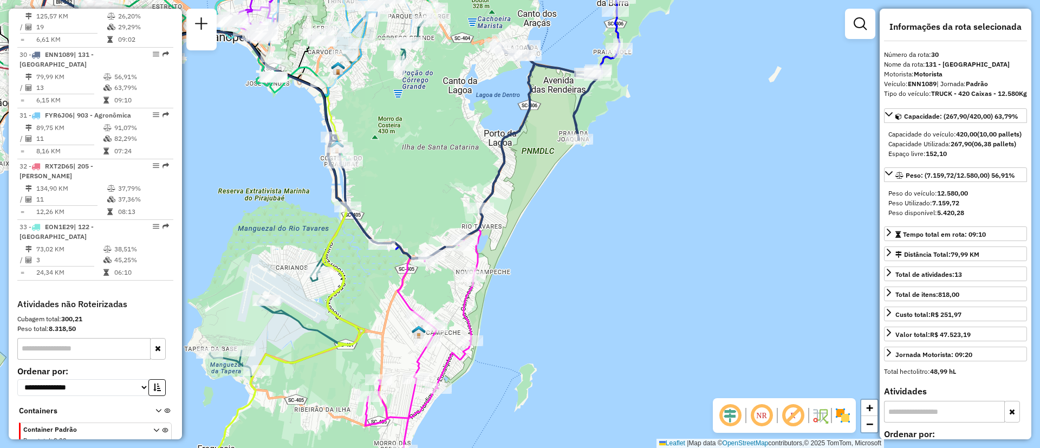
drag, startPoint x: 524, startPoint y: 76, endPoint x: 531, endPoint y: 109, distance: 33.8
click at [531, 109] on icon at bounding box center [463, 151] width 270 height 216
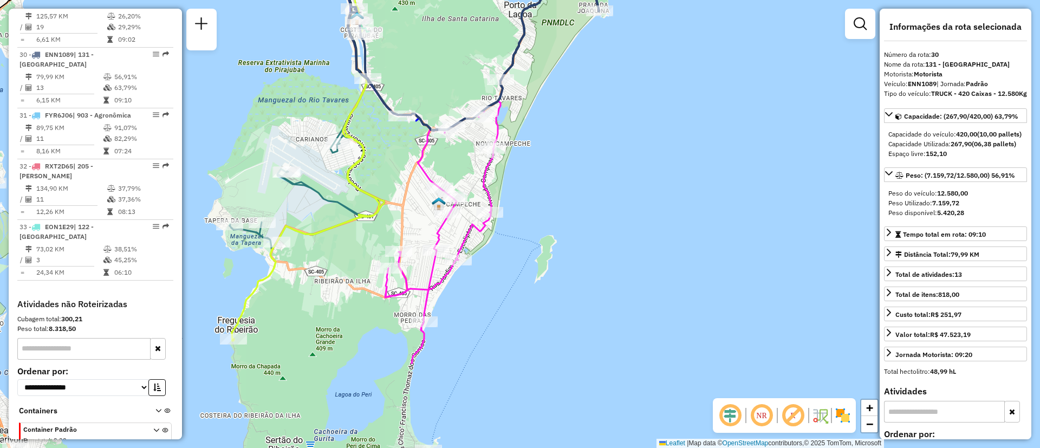
drag, startPoint x: 519, startPoint y: 239, endPoint x: 539, endPoint y: 110, distance: 129.9
click at [539, 110] on div "Janela de atendimento Grade de atendimento Capacidade Transportadoras Veículos …" at bounding box center [520, 224] width 1040 height 448
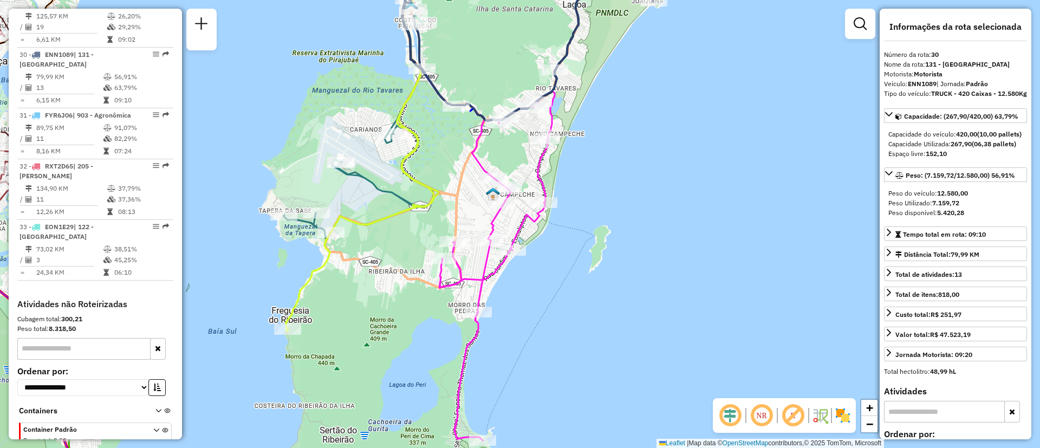
drag, startPoint x: 543, startPoint y: 159, endPoint x: 605, endPoint y: 65, distance: 112.6
click at [605, 65] on div "Janela de atendimento Grade de atendimento Capacidade Transportadoras Veículos …" at bounding box center [520, 224] width 1040 height 448
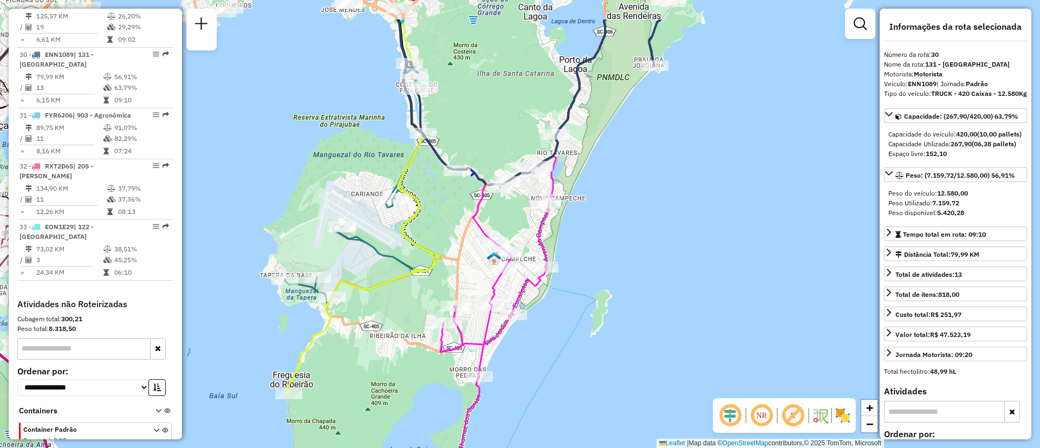
drag, startPoint x: 555, startPoint y: 149, endPoint x: 557, endPoint y: 212, distance: 62.8
click at [557, 212] on div "Janela de atendimento Grade de atendimento Capacidade Transportadoras Veículos …" at bounding box center [520, 224] width 1040 height 448
drag, startPoint x: 394, startPoint y: 358, endPoint x: 383, endPoint y: 277, distance: 81.3
click at [449, 251] on div "Janela de atendimento Grade de atendimento Capacidade Transportadoras Veículos …" at bounding box center [520, 224] width 1040 height 448
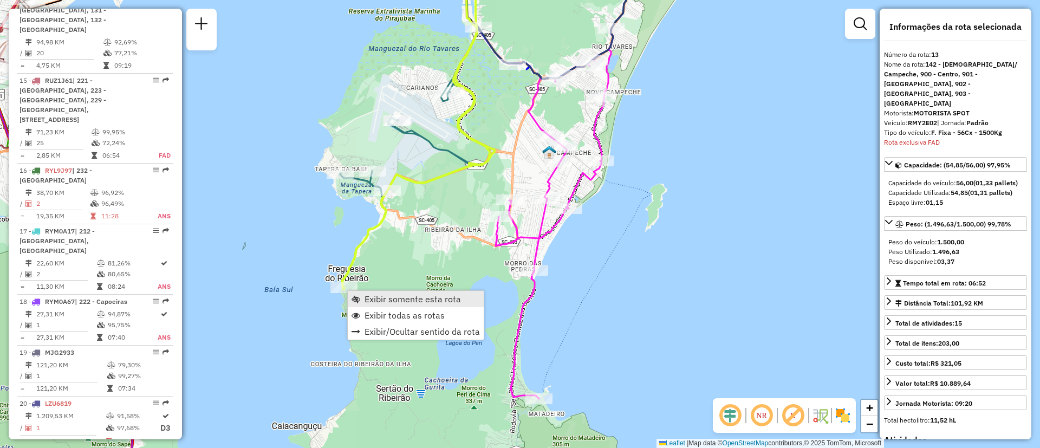
scroll to position [1172, 0]
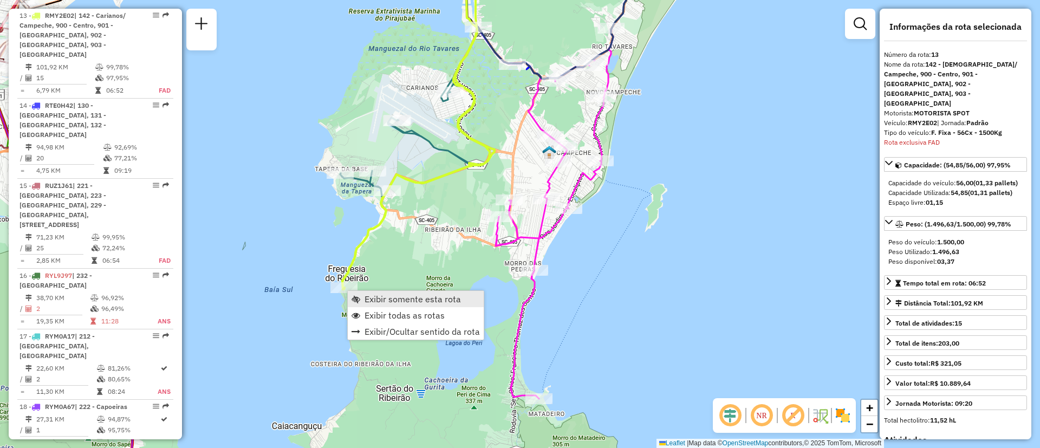
click at [376, 298] on span "Exibir somente esta rota" at bounding box center [412, 299] width 96 height 9
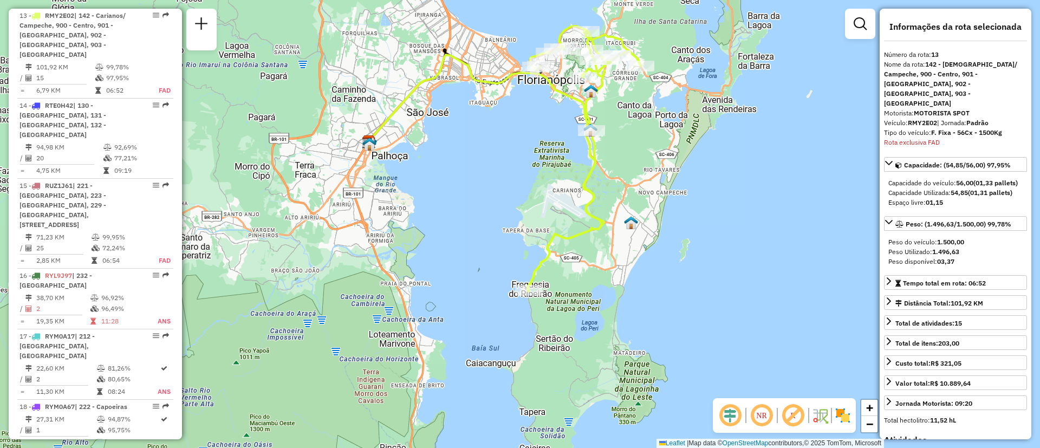
drag, startPoint x: 665, startPoint y: 325, endPoint x: 635, endPoint y: 312, distance: 32.8
click at [635, 312] on div "Janela de atendimento Grade de atendimento Capacidade Transportadoras Veículos …" at bounding box center [520, 224] width 1040 height 448
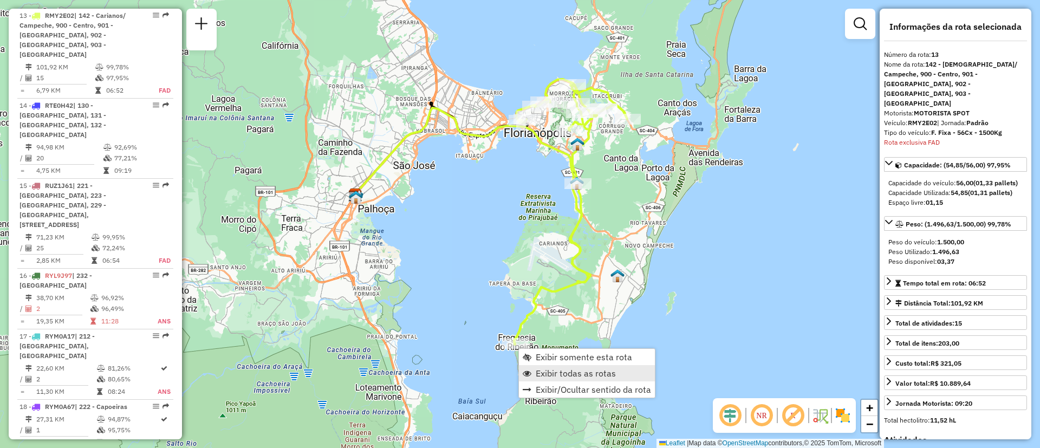
click at [595, 373] on span "Exibir todas as rotas" at bounding box center [575, 373] width 80 height 9
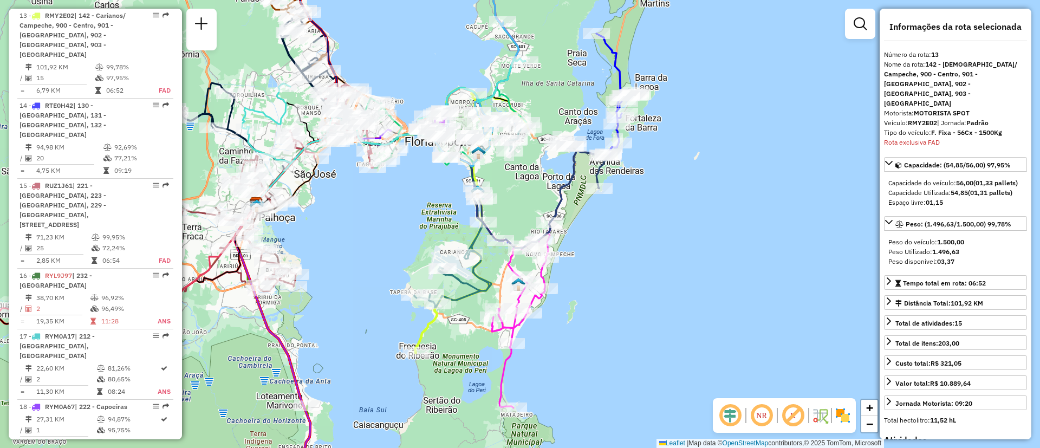
drag, startPoint x: 708, startPoint y: 251, endPoint x: 609, endPoint y: 259, distance: 99.5
click at [609, 259] on div "Janela de atendimento Grade de atendimento Capacidade Transportadoras Veículos …" at bounding box center [520, 224] width 1040 height 448
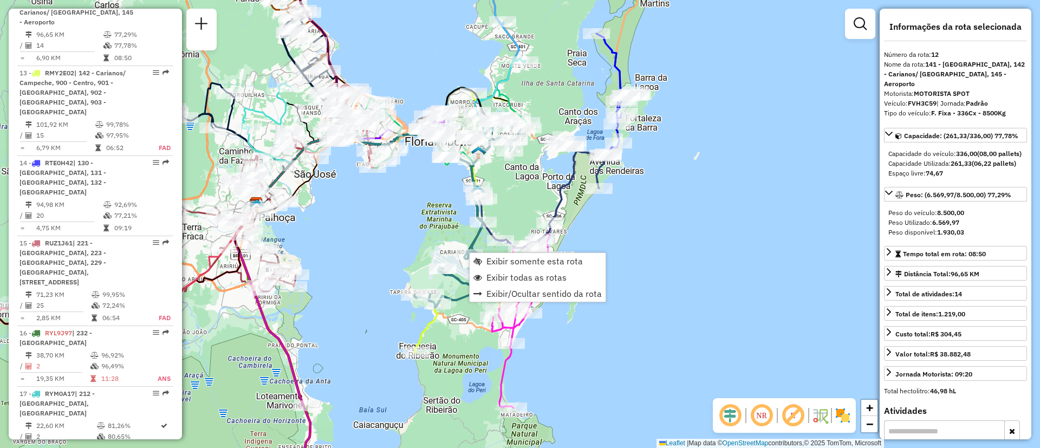
scroll to position [1101, 0]
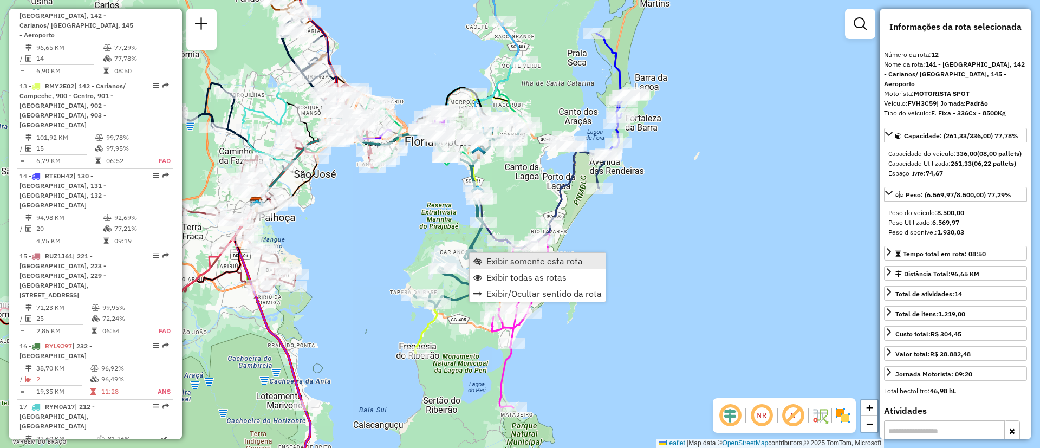
click at [496, 257] on span "Exibir somente esta rota" at bounding box center [534, 261] width 96 height 9
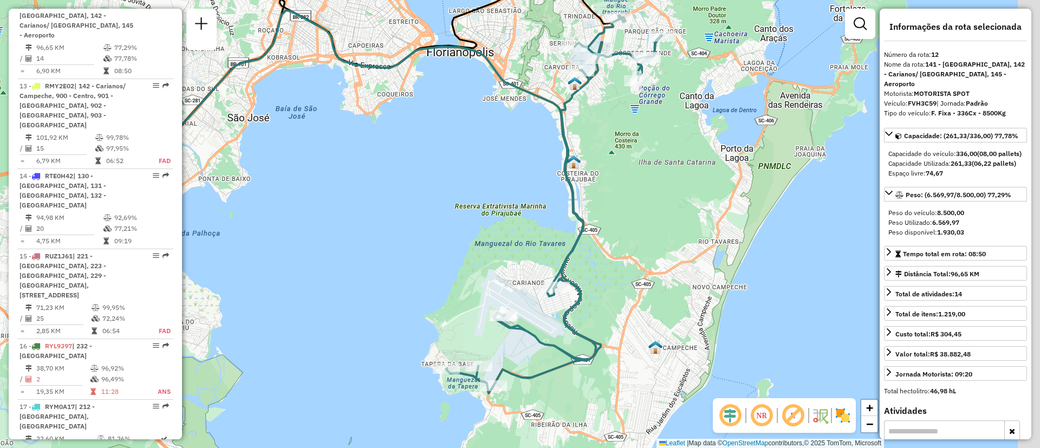
drag, startPoint x: 609, startPoint y: 205, endPoint x: 478, endPoint y: 153, distance: 141.5
click at [478, 153] on div "Janela de atendimento Grade de atendimento Capacidade Transportadoras Veículos …" at bounding box center [520, 224] width 1040 height 448
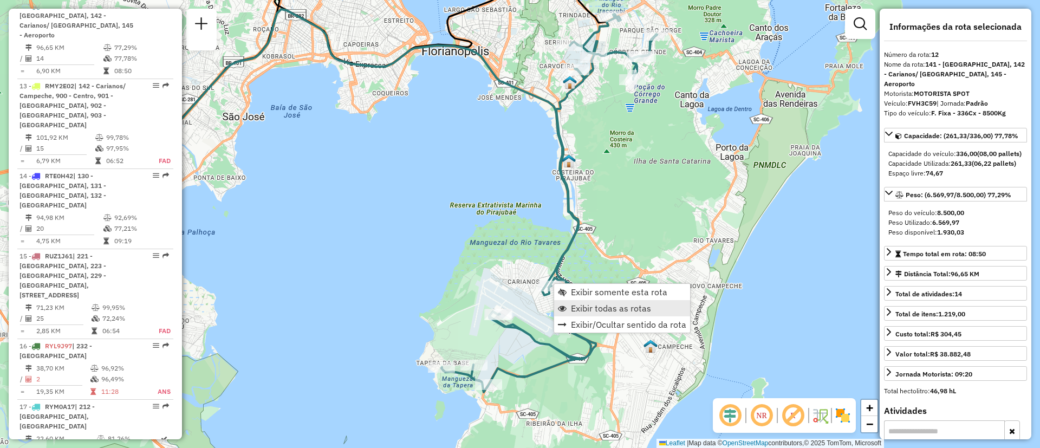
click at [655, 304] on link "Exibir todas as rotas" at bounding box center [622, 308] width 136 height 16
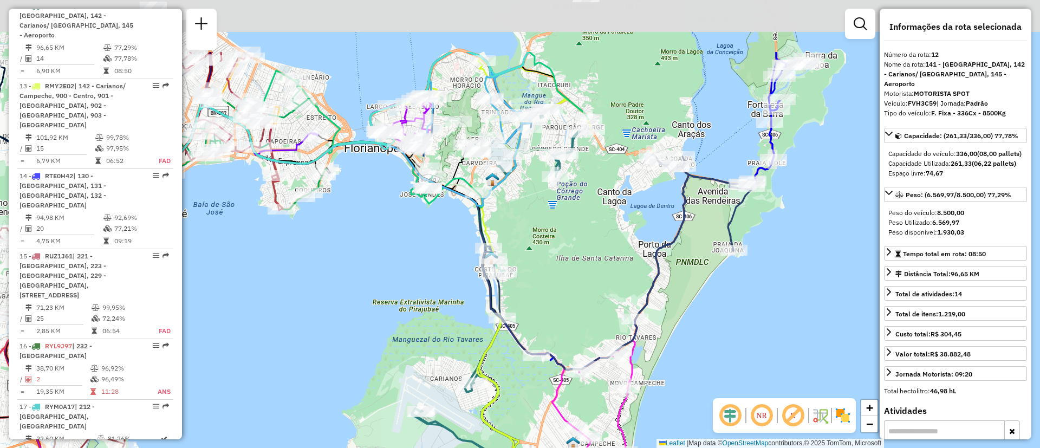
drag, startPoint x: 671, startPoint y: 211, endPoint x: 593, endPoint y: 307, distance: 123.6
click at [593, 307] on div "Janela de atendimento Grade de atendimento Capacidade Transportadoras Veículos …" at bounding box center [520, 224] width 1040 height 448
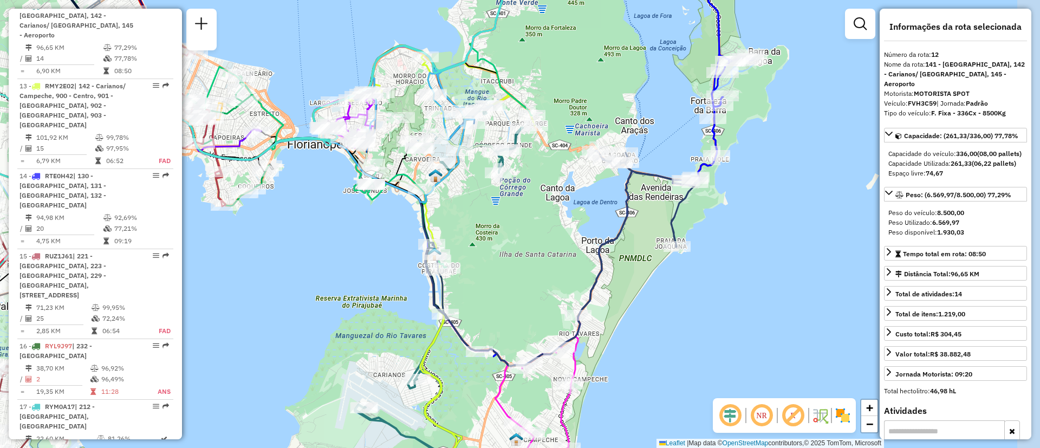
drag, startPoint x: 590, startPoint y: 225, endPoint x: 533, endPoint y: 221, distance: 57.0
click at [533, 221] on div "Janela de atendimento Grade de atendimento Capacidade Transportadoras Veículos …" at bounding box center [520, 224] width 1040 height 448
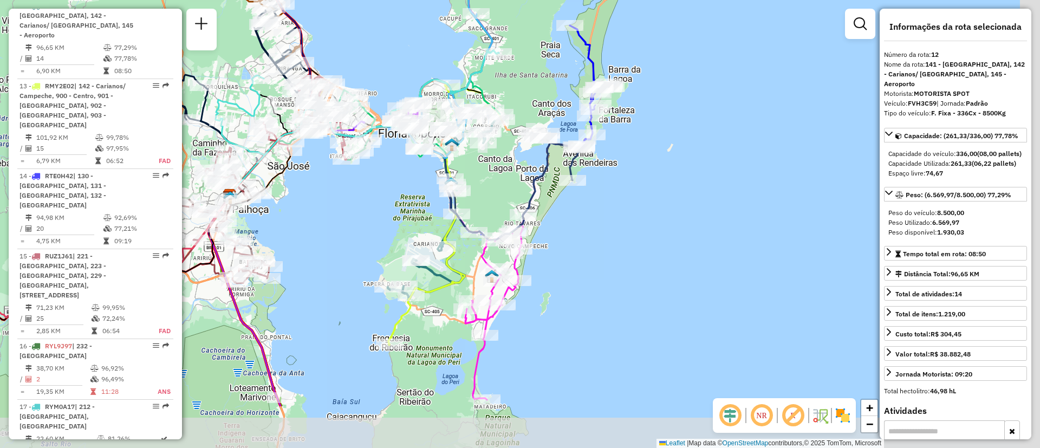
drag, startPoint x: 619, startPoint y: 317, endPoint x: 576, endPoint y: 230, distance: 96.6
click at [576, 230] on div "Janela de atendimento Grade de atendimento Capacidade Transportadoras Veículos …" at bounding box center [520, 224] width 1040 height 448
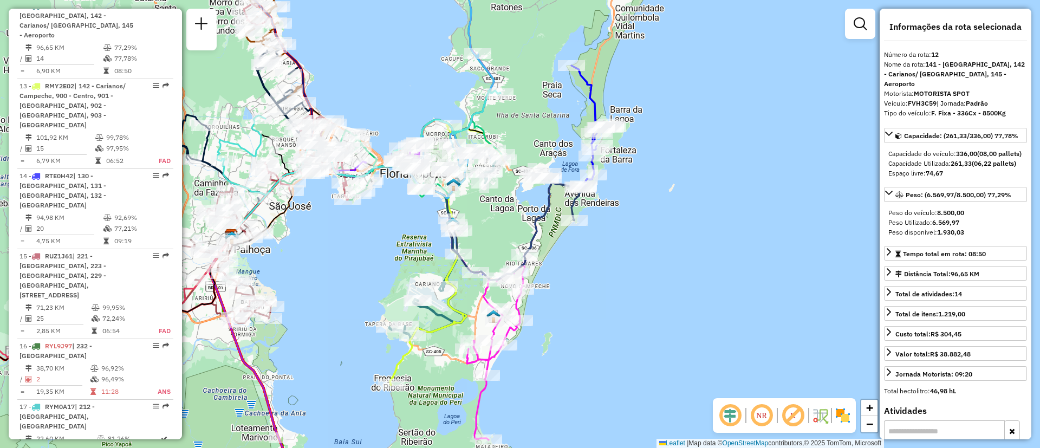
drag, startPoint x: 623, startPoint y: 280, endPoint x: 593, endPoint y: 295, distance: 33.2
click at [634, 350] on div "Janela de atendimento Grade de atendimento Capacidade Transportadoras Veículos …" at bounding box center [520, 224] width 1040 height 448
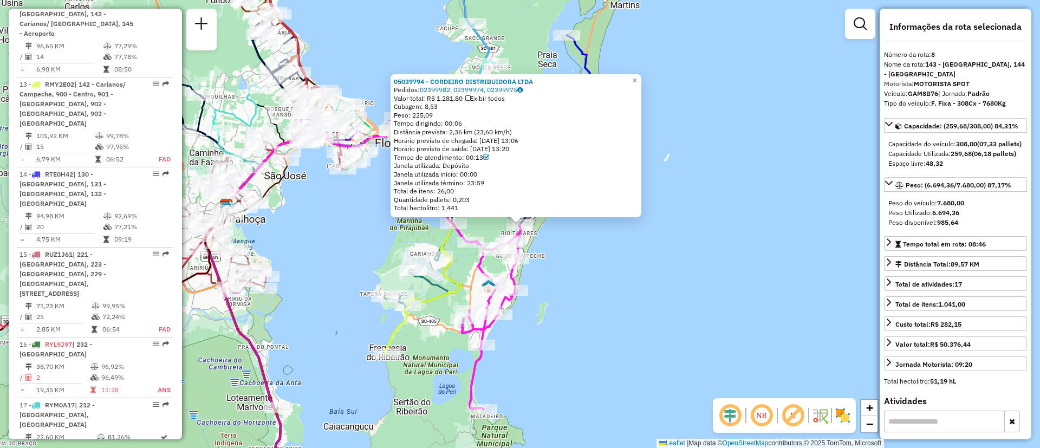
click at [766, 256] on div "Rota 8 - Placa GAM8B76 05039794 - CORDEIRO DISTRIBUIDORA LTDA 05039794 - CORDEI…" at bounding box center [520, 224] width 1040 height 448
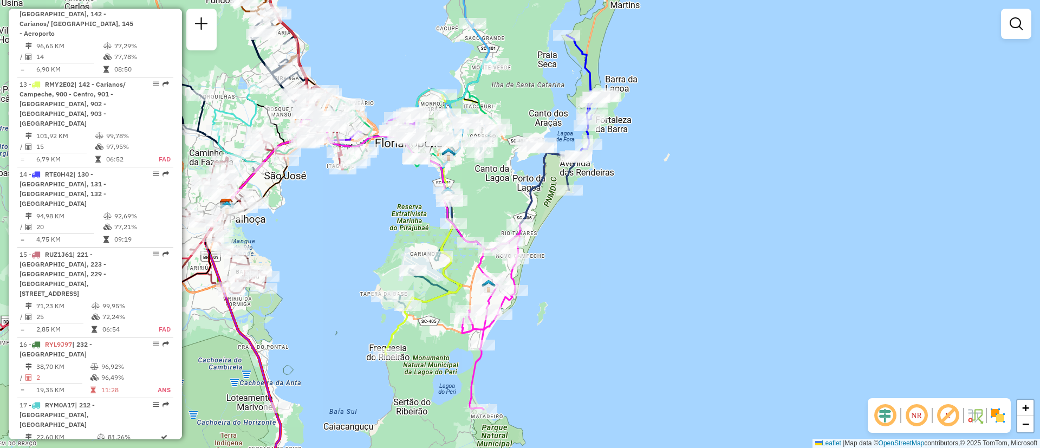
scroll to position [868, 0]
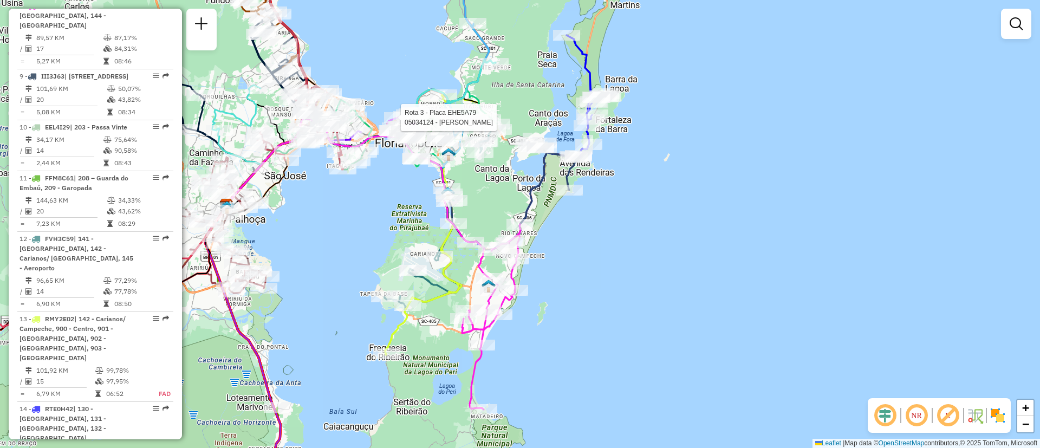
select select "**********"
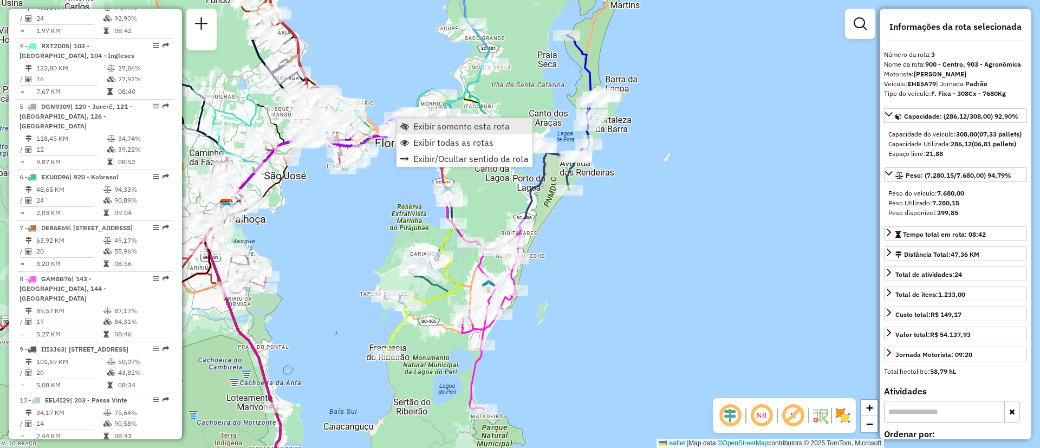
scroll to position [565, 0]
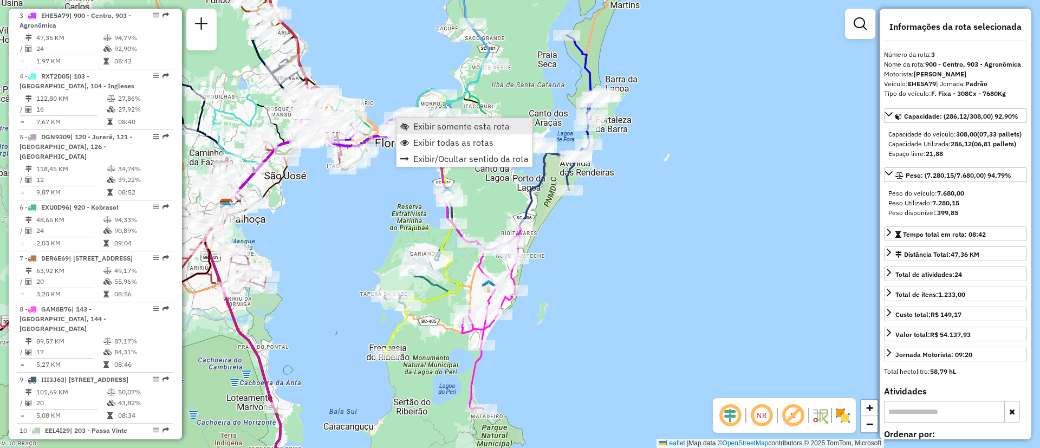
click at [451, 128] on span "Exibir somente esta rota" at bounding box center [461, 126] width 96 height 9
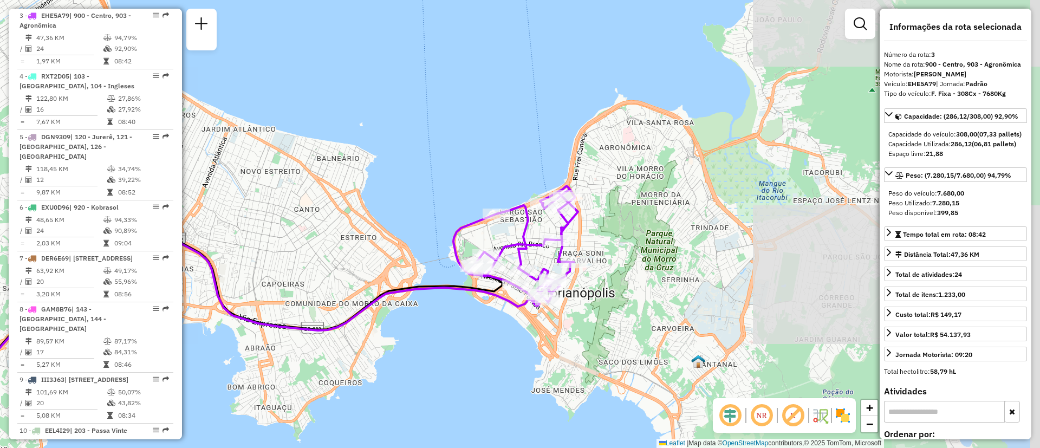
drag, startPoint x: 710, startPoint y: 225, endPoint x: 415, endPoint y: 365, distance: 326.4
click at [415, 365] on div "Janela de atendimento Grade de atendimento Capacidade Transportadoras Veículos …" at bounding box center [520, 224] width 1040 height 448
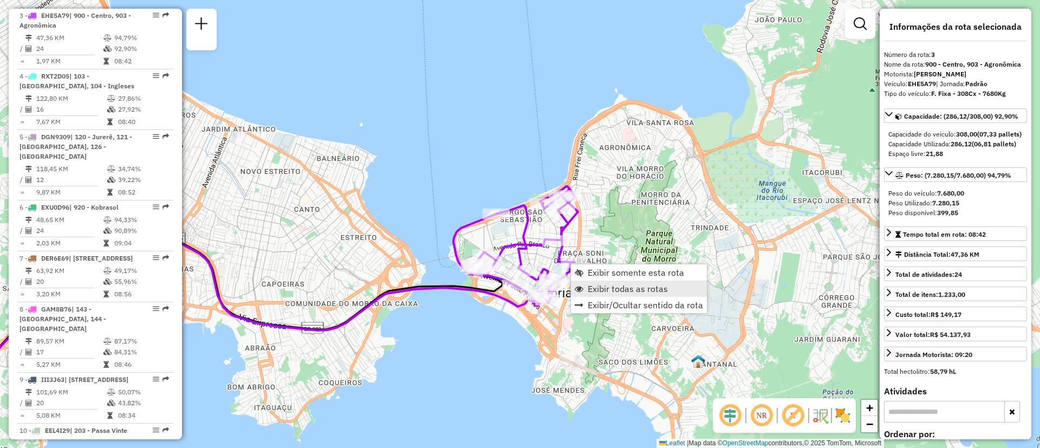
click at [606, 285] on span "Exibir todas as rotas" at bounding box center [627, 288] width 80 height 9
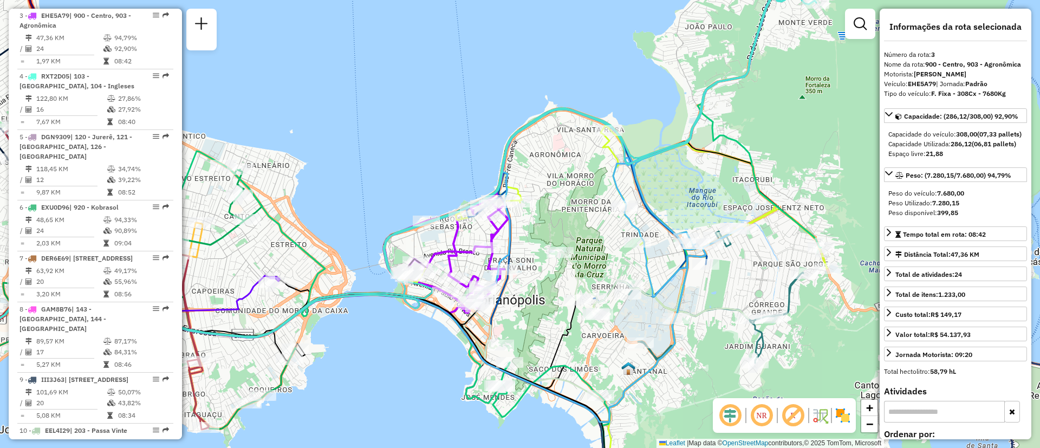
drag, startPoint x: 669, startPoint y: 266, endPoint x: 551, endPoint y: 267, distance: 118.6
click at [552, 277] on div "Janela de atendimento Grade de atendimento Capacidade Transportadoras Veículos …" at bounding box center [520, 224] width 1040 height 448
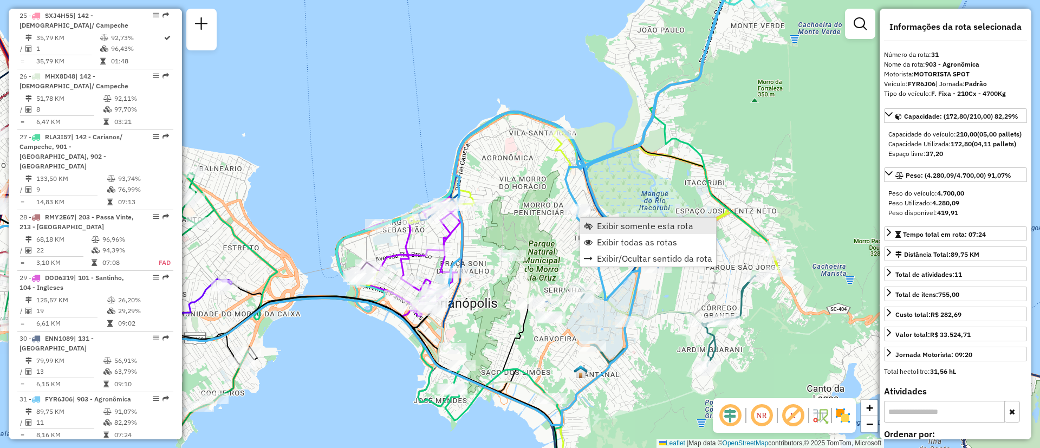
scroll to position [2274, 0]
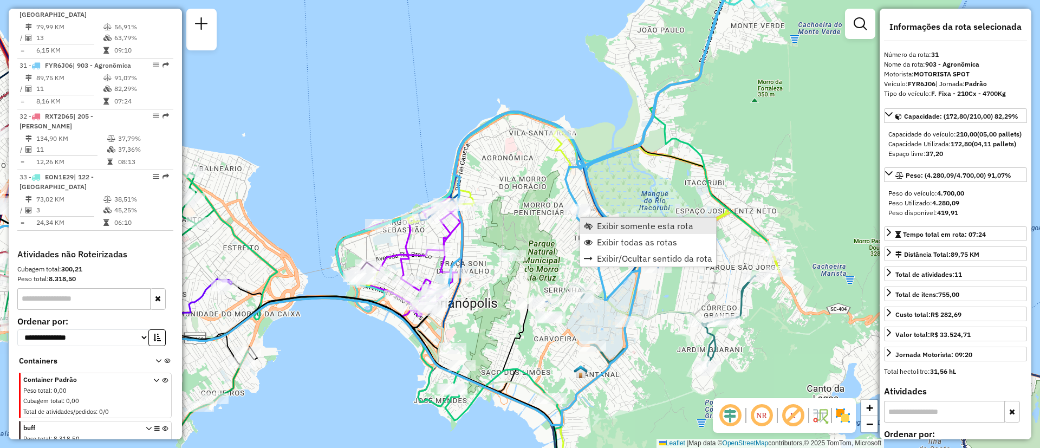
click at [614, 222] on span "Exibir somente esta rota" at bounding box center [645, 225] width 96 height 9
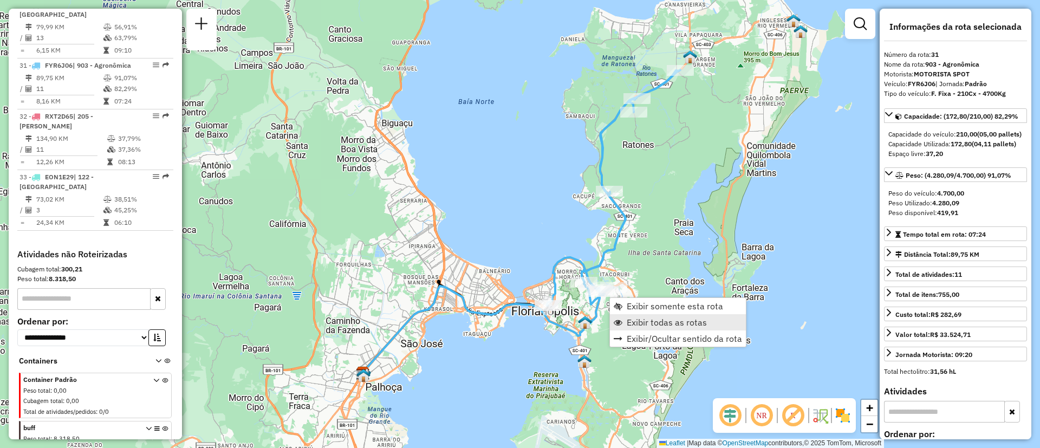
click at [662, 324] on span "Exibir todas as rotas" at bounding box center [666, 322] width 80 height 9
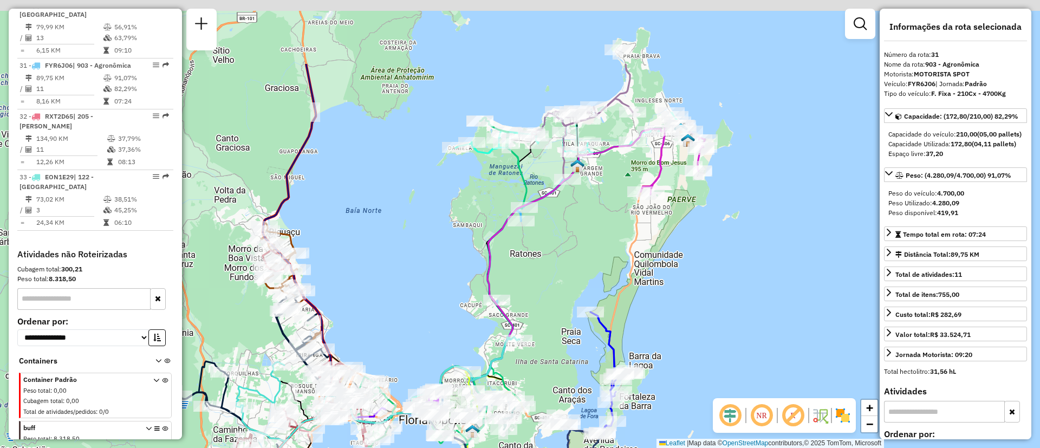
drag, startPoint x: 703, startPoint y: 223, endPoint x: 579, endPoint y: 350, distance: 177.6
click at [579, 350] on div "Janela de atendimento Grade de atendimento Capacidade Transportadoras Veículos …" at bounding box center [520, 224] width 1040 height 448
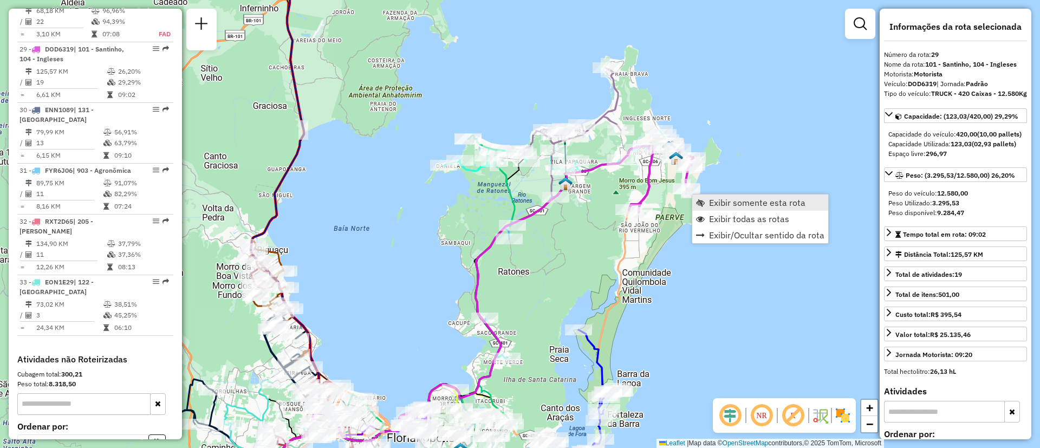
scroll to position [2163, 0]
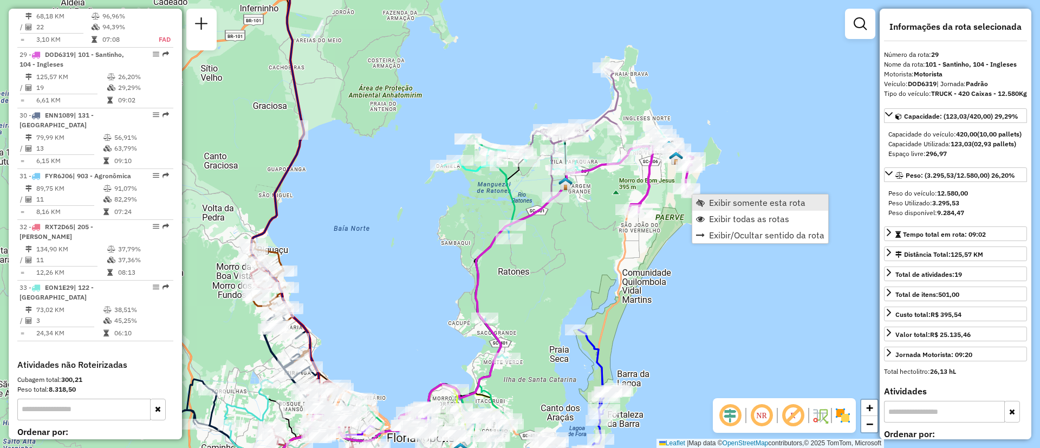
click at [722, 207] on span "Exibir somente esta rota" at bounding box center [757, 202] width 96 height 9
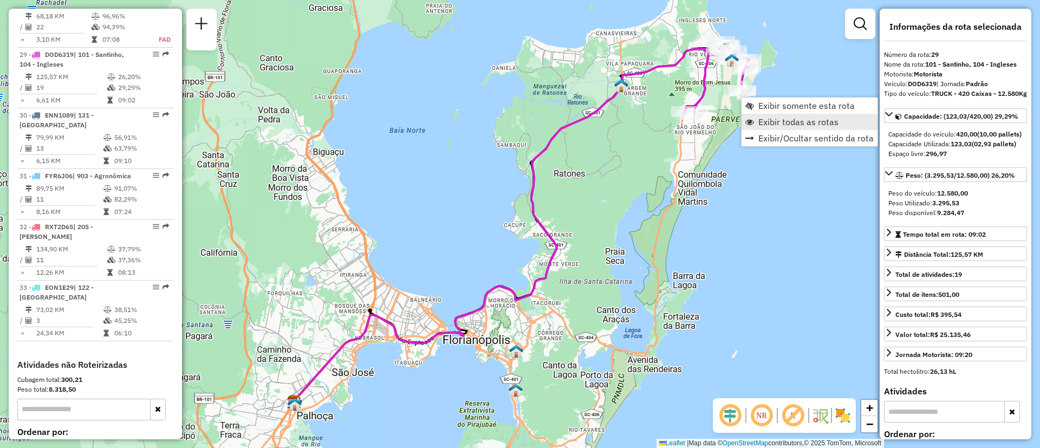
click at [780, 117] on span "Exibir todas as rotas" at bounding box center [798, 121] width 80 height 9
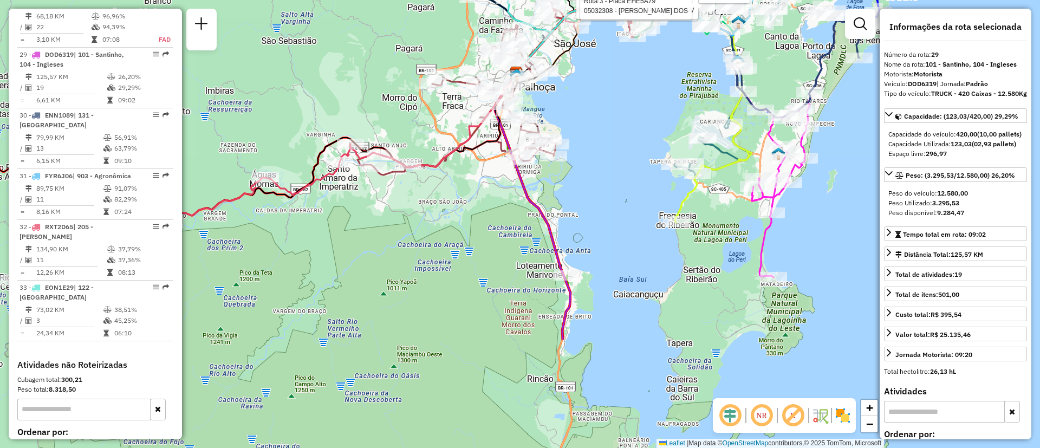
drag, startPoint x: 598, startPoint y: 203, endPoint x: 580, endPoint y: 185, distance: 25.3
click at [580, 185] on div "Rota 31 - Placa FYR6J06 05027355 - CB [GEOGRAPHIC_DATA] COM Rota 13 - Placa RMY…" at bounding box center [520, 224] width 1040 height 448
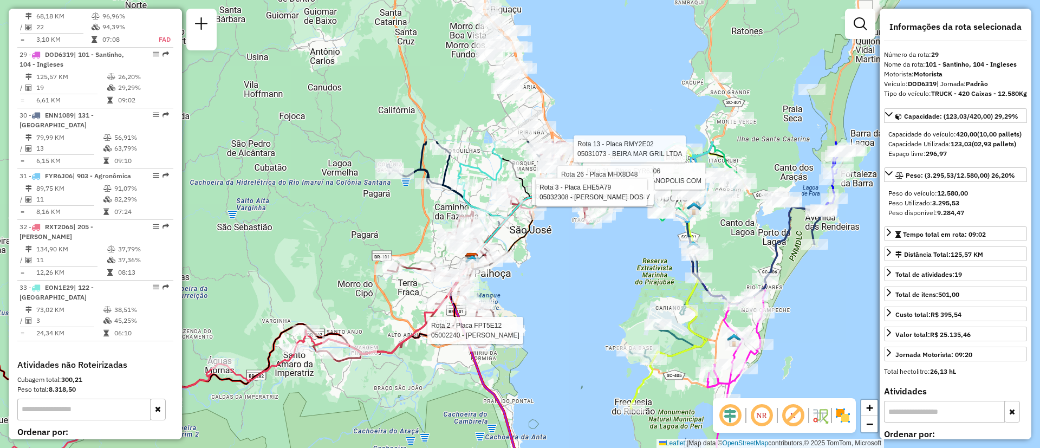
drag, startPoint x: 564, startPoint y: 263, endPoint x: 550, endPoint y: 328, distance: 66.9
click at [550, 328] on div "Rota 31 - Placa FYR6J06 05027355 - CB [GEOGRAPHIC_DATA] COM Rota 13 - Placa RMY…" at bounding box center [520, 224] width 1040 height 448
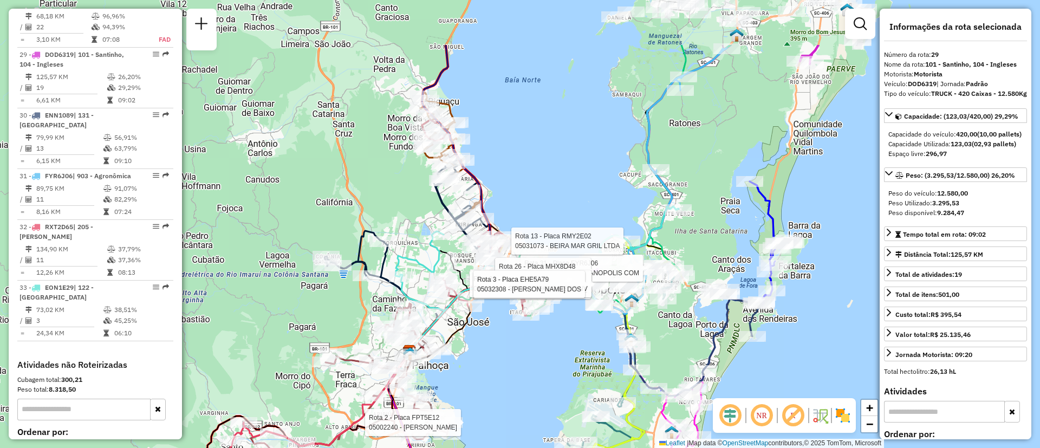
drag, startPoint x: 521, startPoint y: 331, endPoint x: 494, endPoint y: 376, distance: 52.2
click at [494, 376] on div "Rota 31 - Placa FYR6J06 05027355 - CB [GEOGRAPHIC_DATA] COM Rota 13 - Placa RMY…" at bounding box center [520, 224] width 1040 height 448
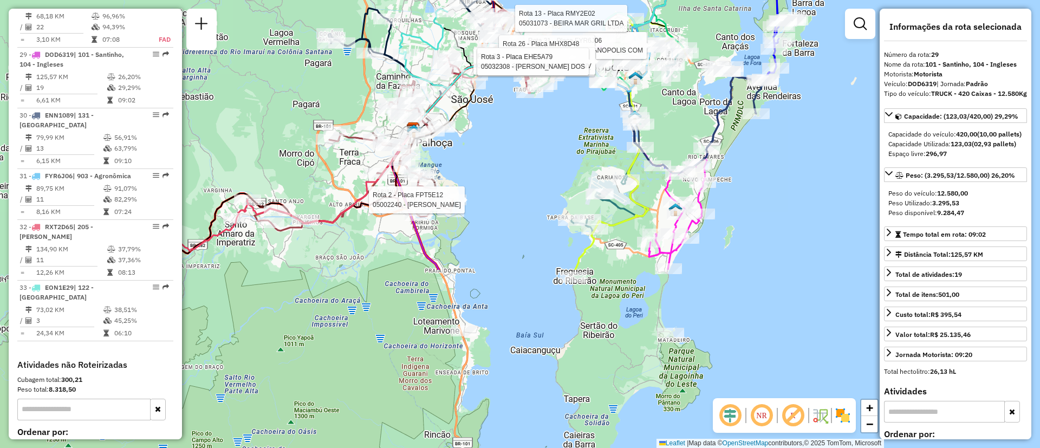
drag, startPoint x: 564, startPoint y: 372, endPoint x: 568, endPoint y: 149, distance: 222.6
click at [568, 149] on div "Rota 31 - Placa FYR6J06 05027355 - CB [GEOGRAPHIC_DATA] COM Rota 13 - Placa RMY…" at bounding box center [520, 224] width 1040 height 448
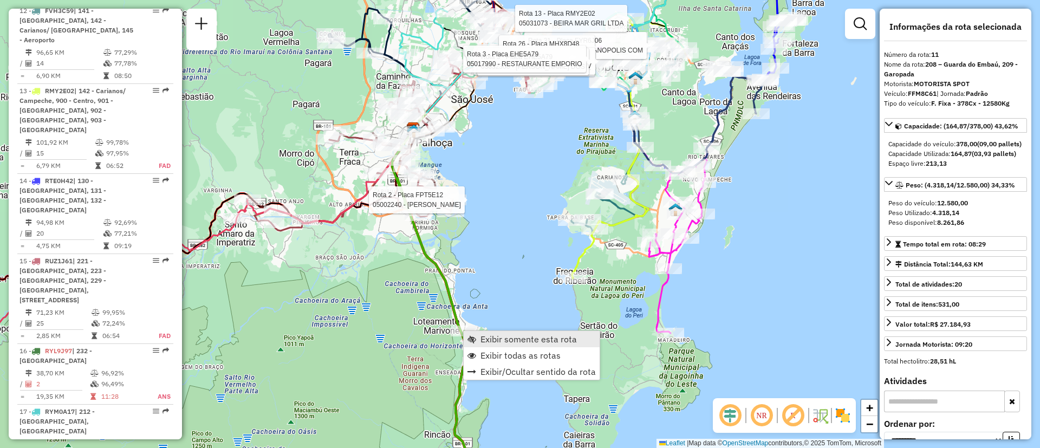
scroll to position [1041, 0]
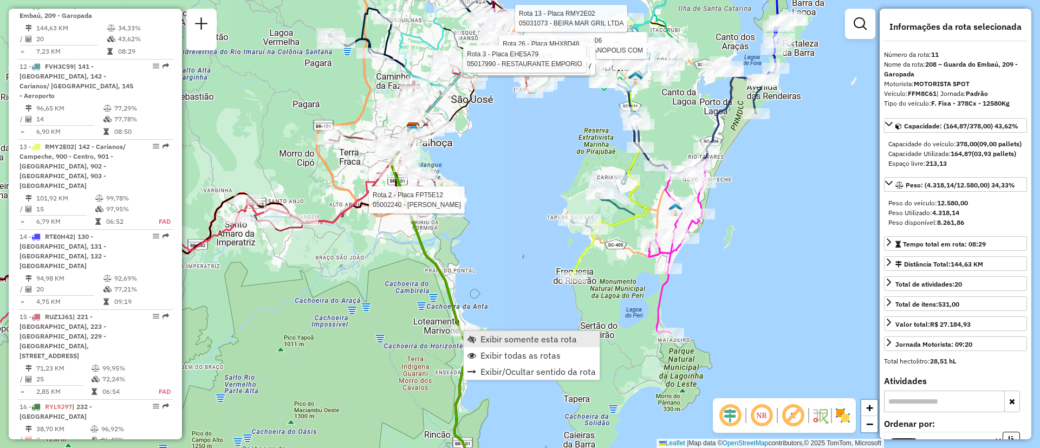
click at [501, 339] on span "Exibir somente esta rota" at bounding box center [528, 339] width 96 height 9
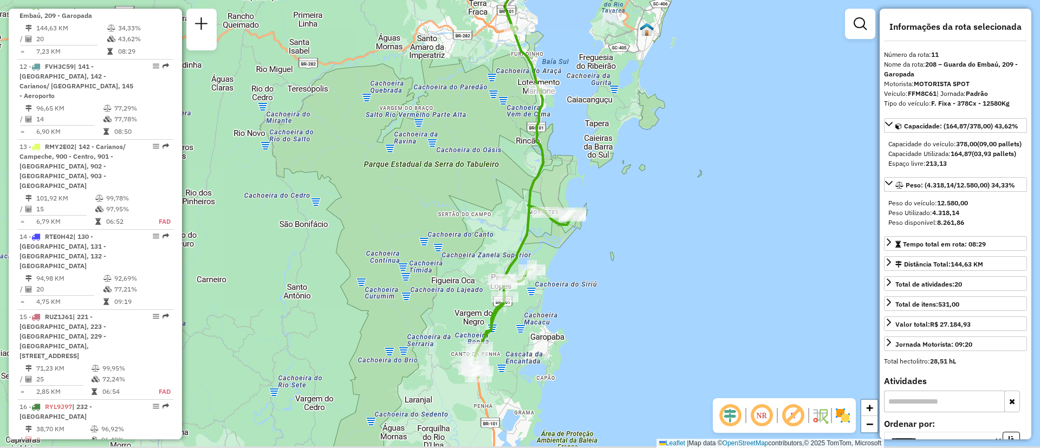
drag, startPoint x: 658, startPoint y: 304, endPoint x: 661, endPoint y: 260, distance: 44.5
click at [661, 260] on div "Janela de atendimento Grade de atendimento Capacidade Transportadoras Veículos …" at bounding box center [520, 224] width 1040 height 448
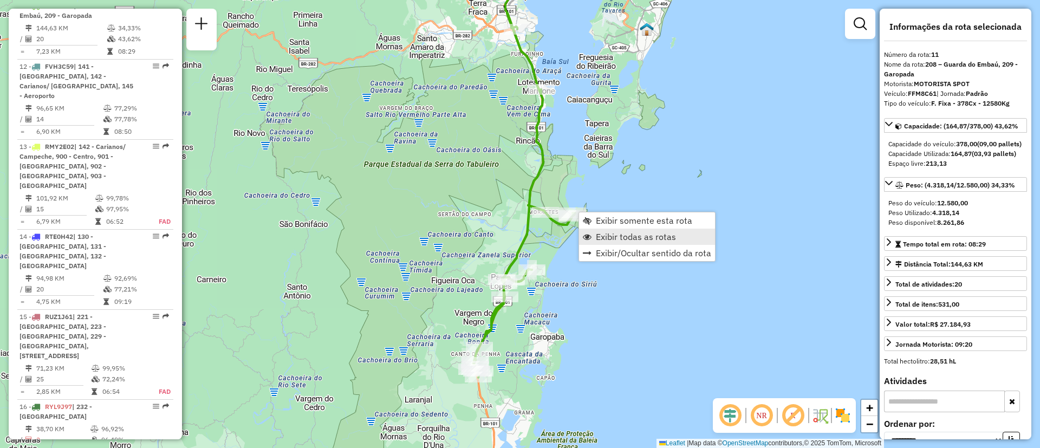
click at [653, 240] on span "Exibir todas as rotas" at bounding box center [636, 236] width 80 height 9
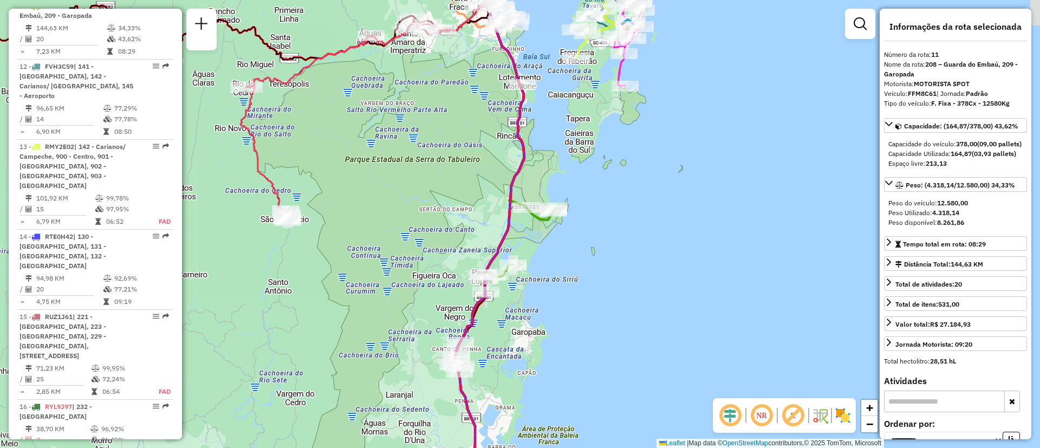
drag, startPoint x: 577, startPoint y: 342, endPoint x: 558, endPoint y: 337, distance: 19.6
click at [558, 337] on div "Janela de atendimento Grade de atendimento Capacidade Transportadoras Veículos …" at bounding box center [520, 224] width 1040 height 448
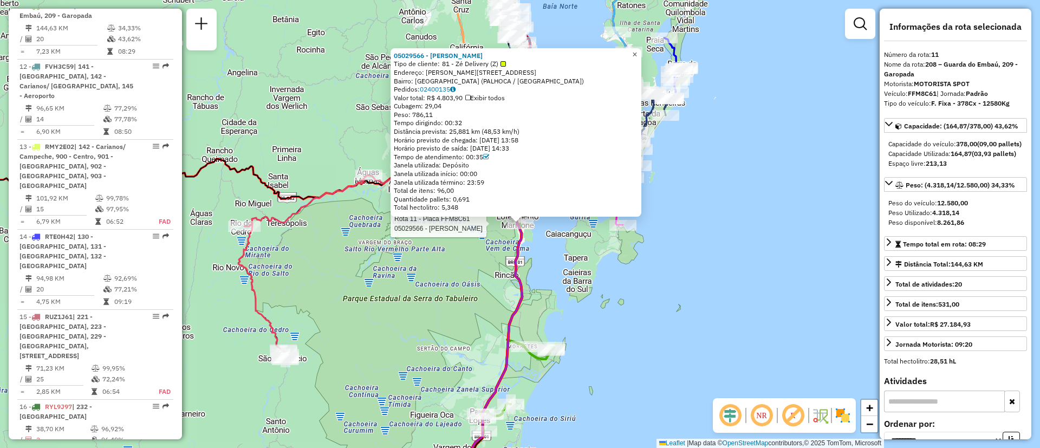
click at [641, 53] on link "×" at bounding box center [634, 54] width 13 height 13
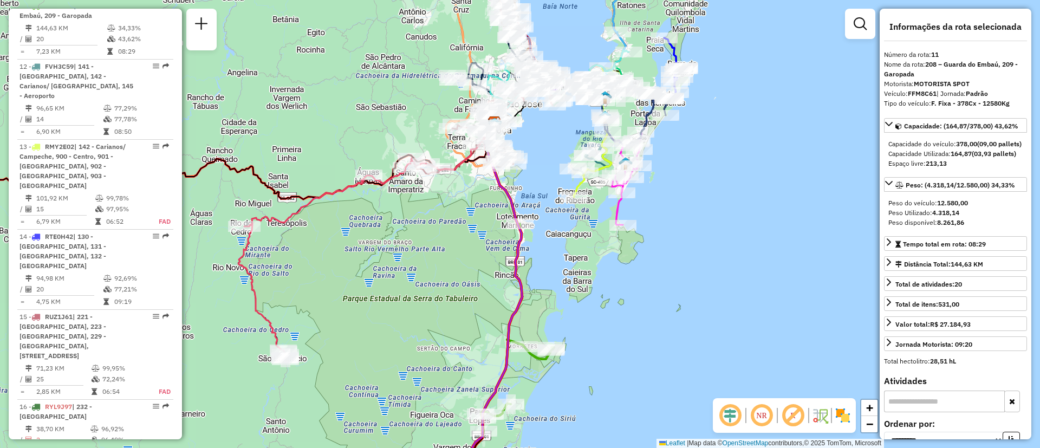
click at [760, 238] on div "Janela de atendimento Grade de atendimento Capacidade Transportadoras Veículos …" at bounding box center [520, 224] width 1040 height 448
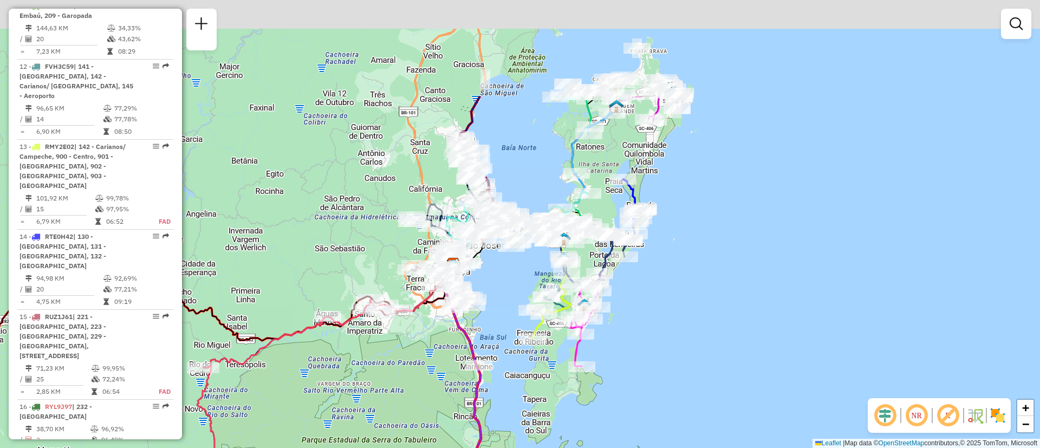
drag, startPoint x: 756, startPoint y: 246, endPoint x: 715, endPoint y: 387, distance: 147.2
click at [715, 387] on div "Janela de atendimento Grade de atendimento Capacidade Transportadoras Veículos …" at bounding box center [520, 224] width 1040 height 448
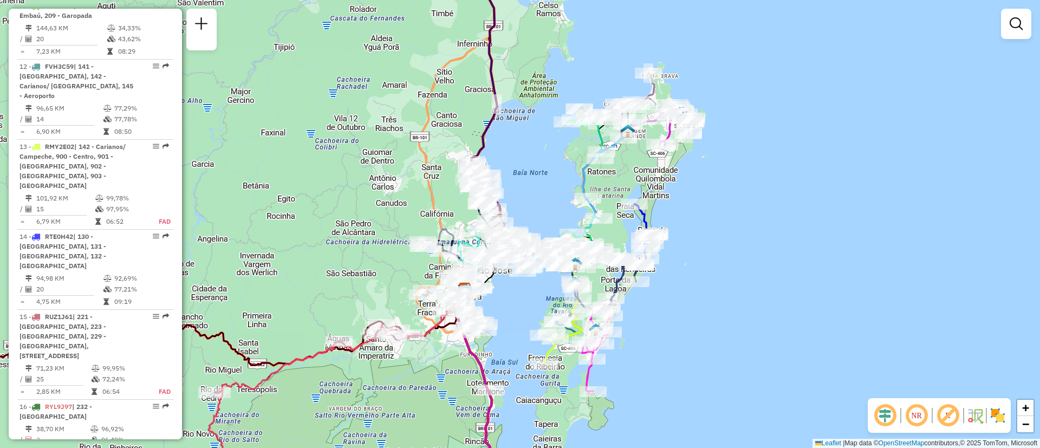
drag, startPoint x: 733, startPoint y: 264, endPoint x: 744, endPoint y: 289, distance: 27.4
click at [744, 289] on div "Janela de atendimento Grade de atendimento Capacidade Transportadoras Veículos …" at bounding box center [520, 224] width 1040 height 448
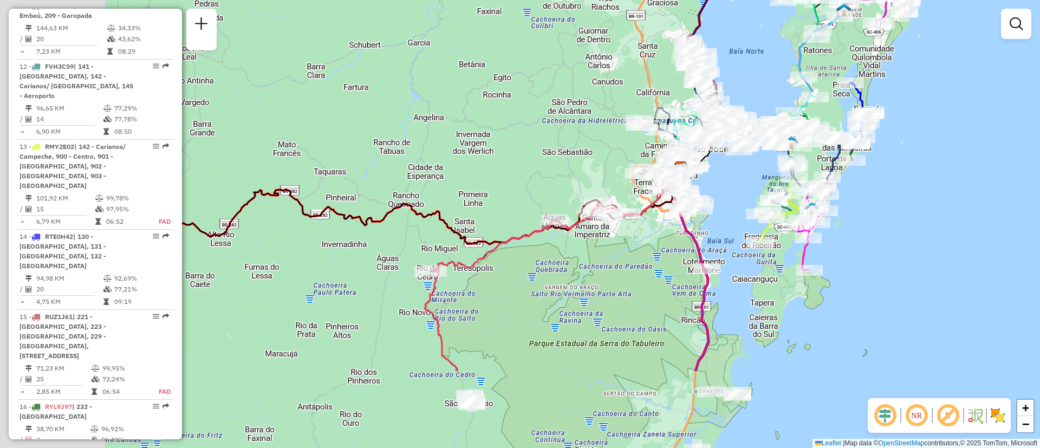
drag, startPoint x: 513, startPoint y: 168, endPoint x: 566, endPoint y: 144, distance: 58.2
click at [566, 144] on div "Janela de atendimento Grade de atendimento Capacidade Transportadoras Veículos …" at bounding box center [520, 224] width 1040 height 448
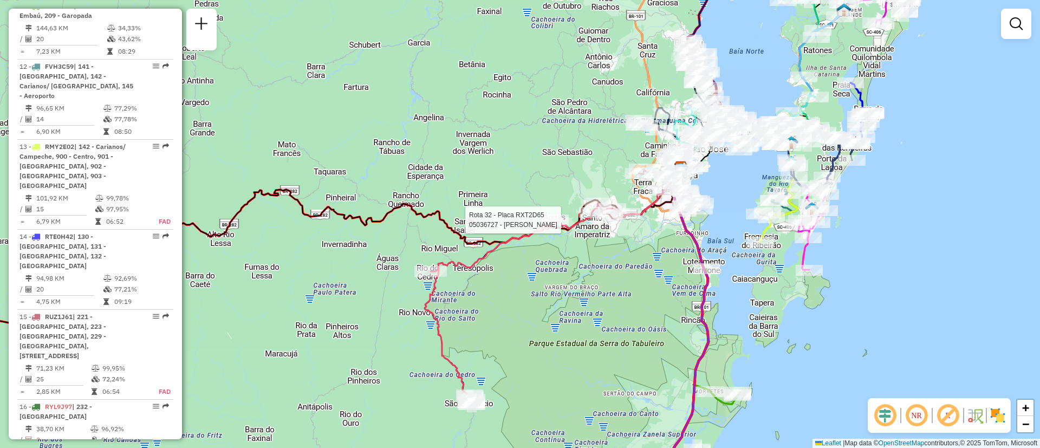
select select "**********"
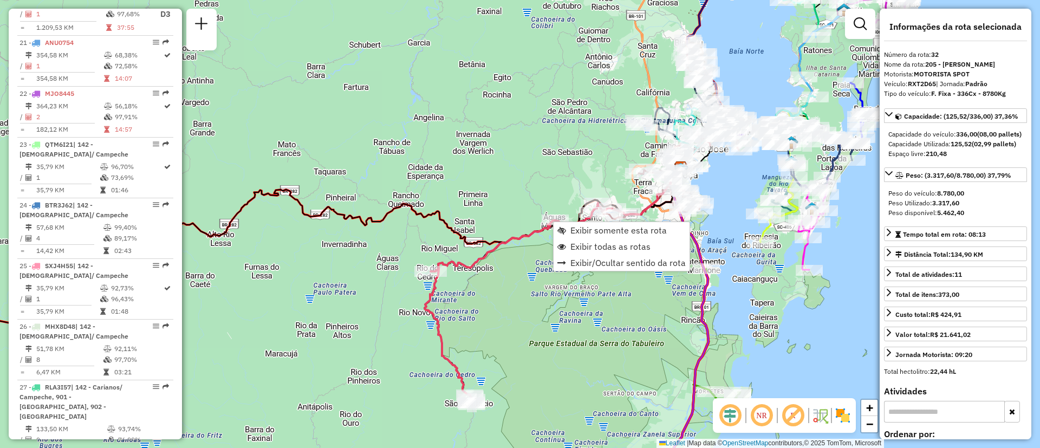
scroll to position [2274, 0]
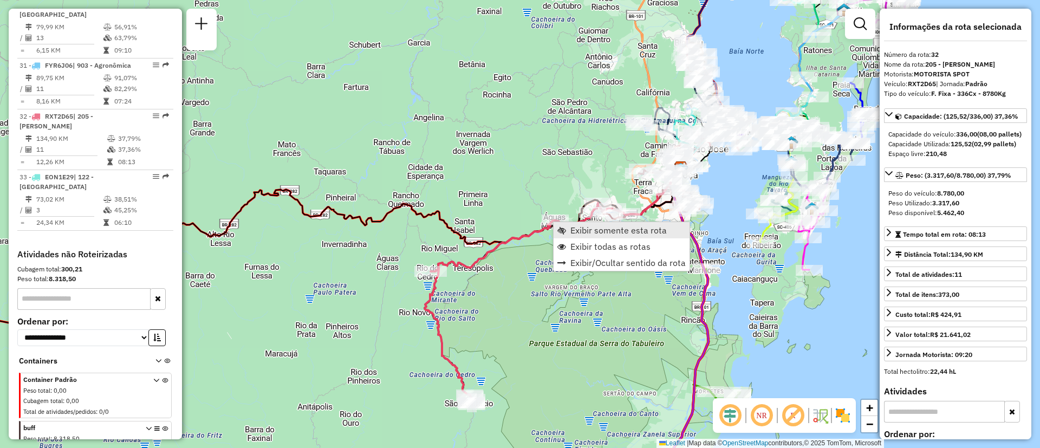
click at [598, 231] on span "Exibir somente esta rota" at bounding box center [618, 230] width 96 height 9
